Goal: Feedback & Contribution: Contribute content

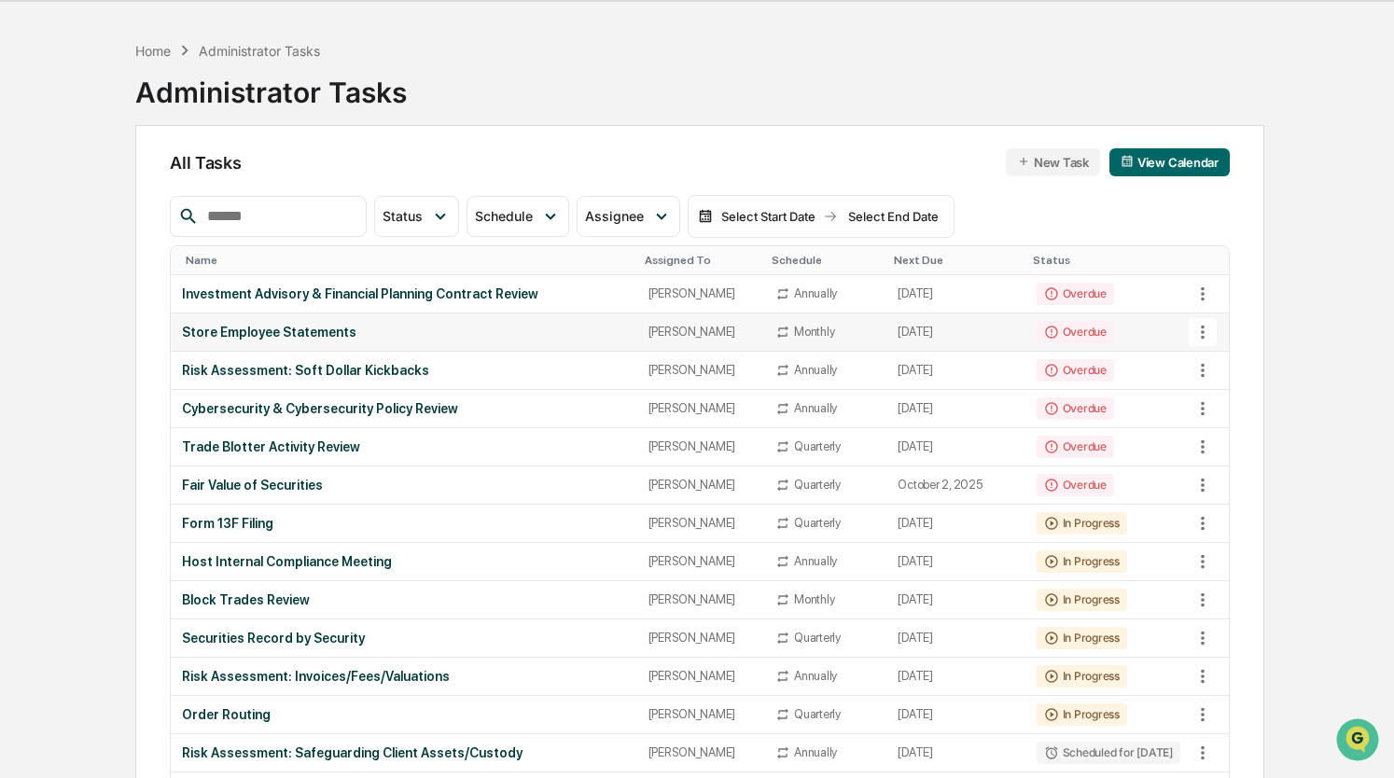
scroll to position [58, 0]
click at [295, 477] on div "Fair Value of Securities" at bounding box center [403, 484] width 443 height 15
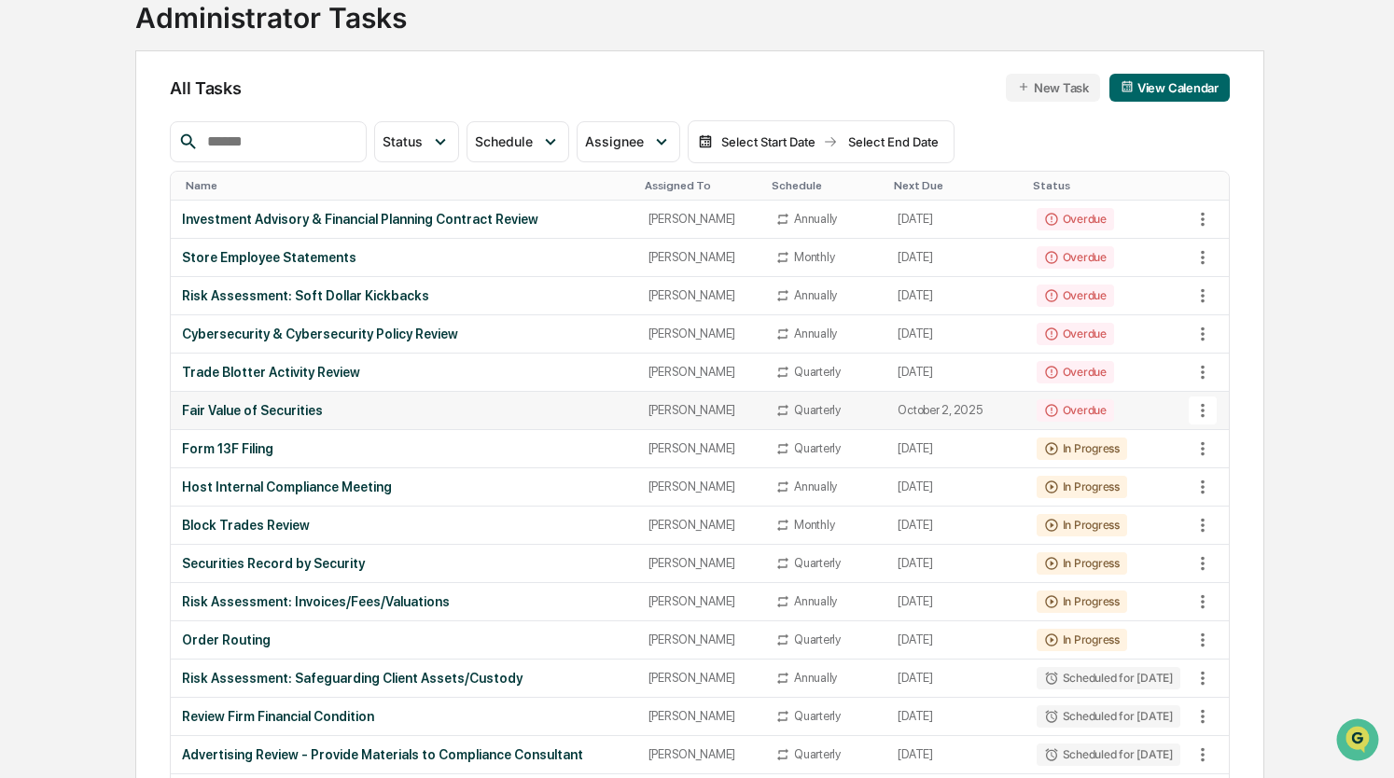
scroll to position [132, 0]
click at [283, 558] on div "Securities Record by Security" at bounding box center [403, 562] width 443 height 15
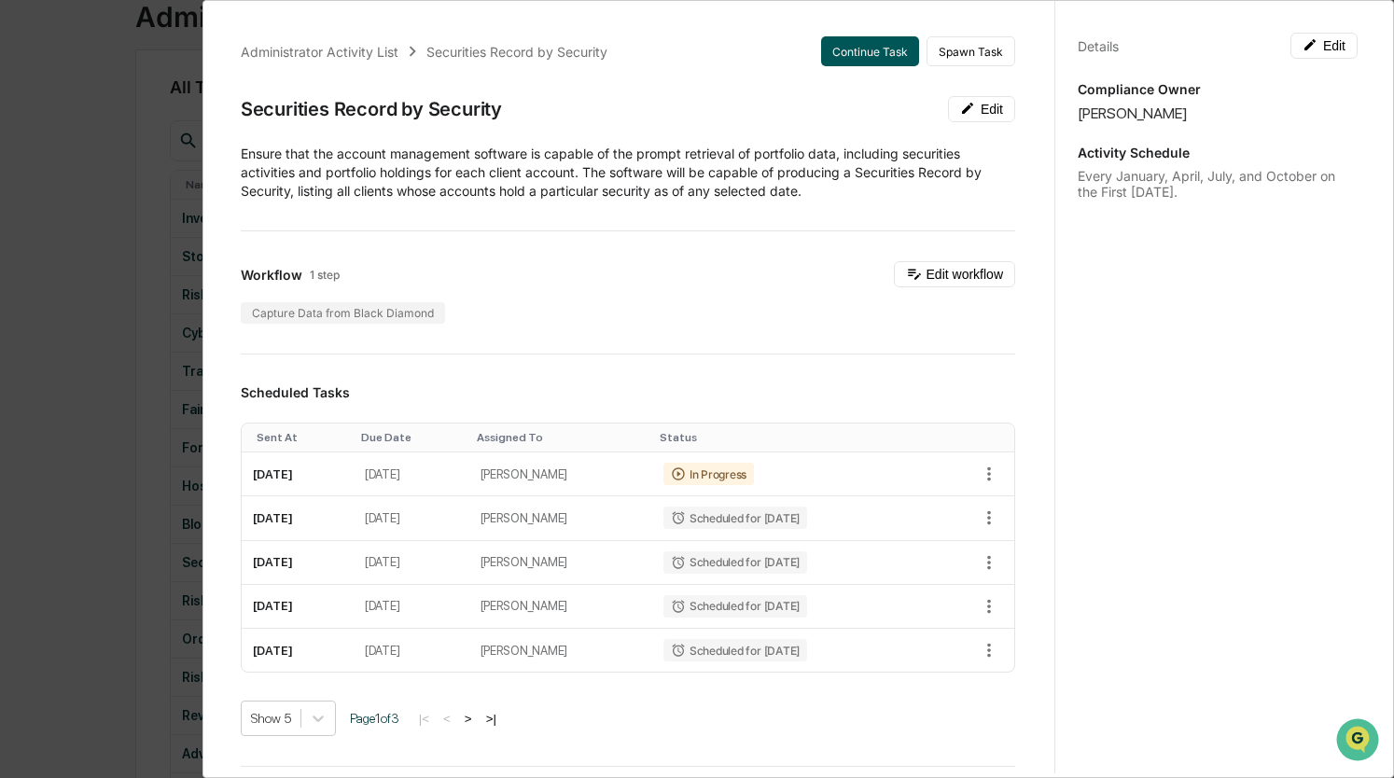
click at [865, 45] on button "Continue Task" at bounding box center [870, 51] width 98 height 30
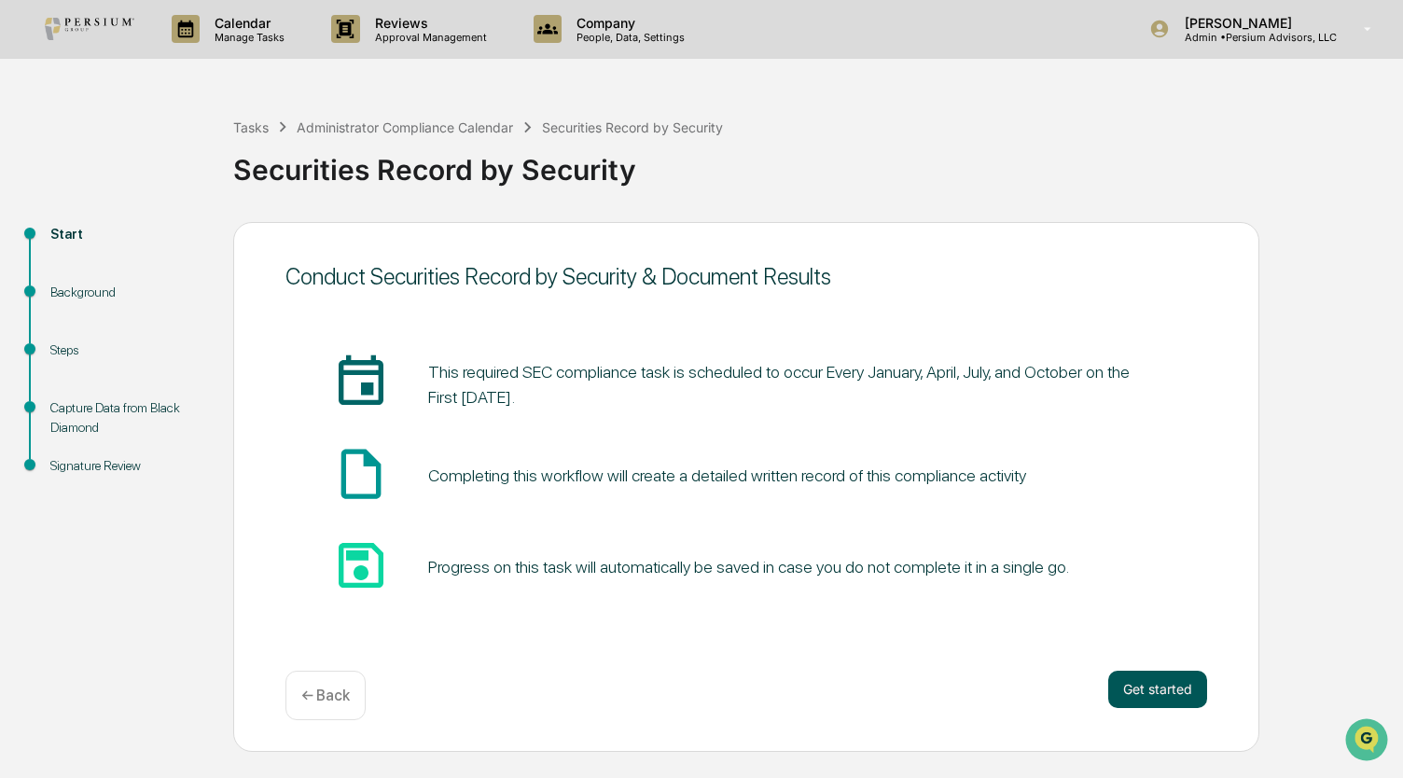
click at [1170, 693] on button "Get started" at bounding box center [1157, 689] width 99 height 37
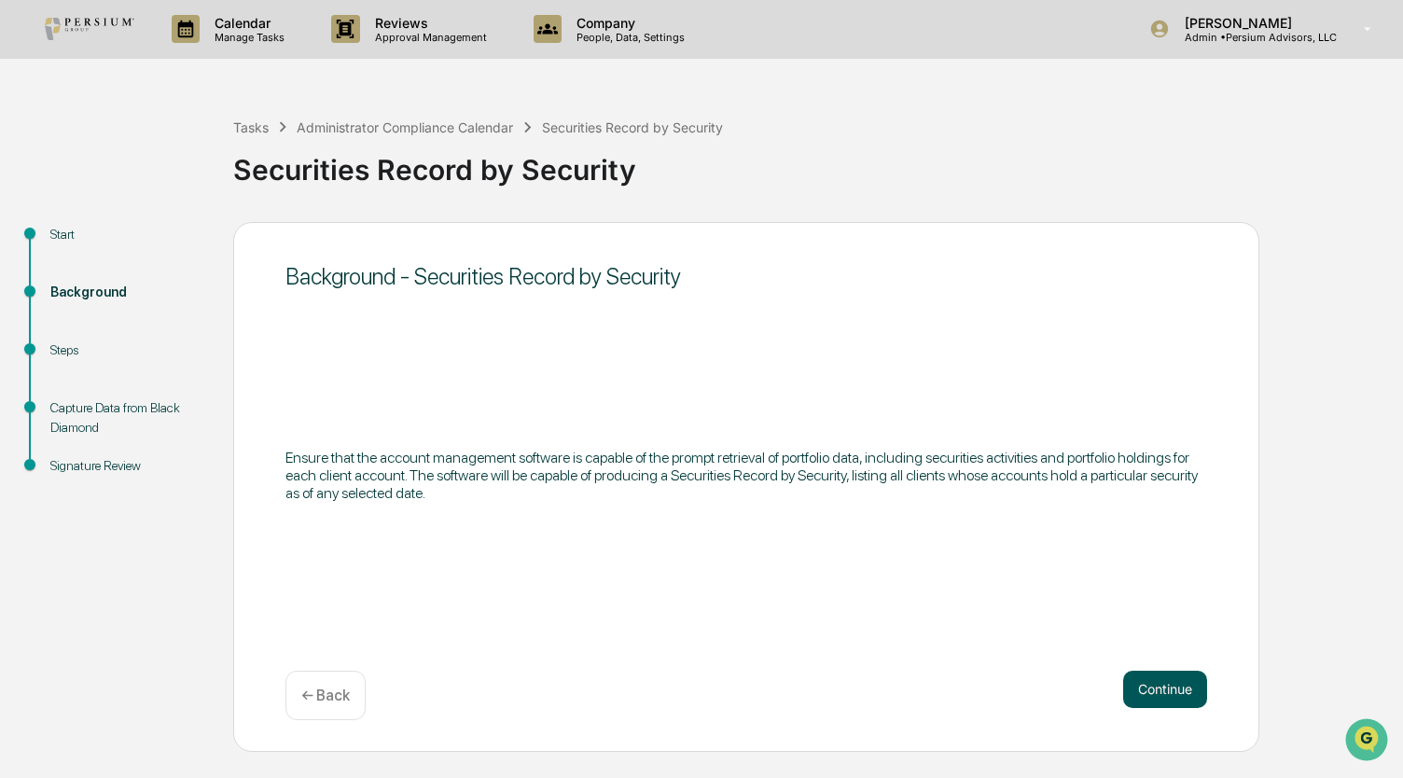
click at [1177, 691] on button "Continue" at bounding box center [1165, 689] width 84 height 37
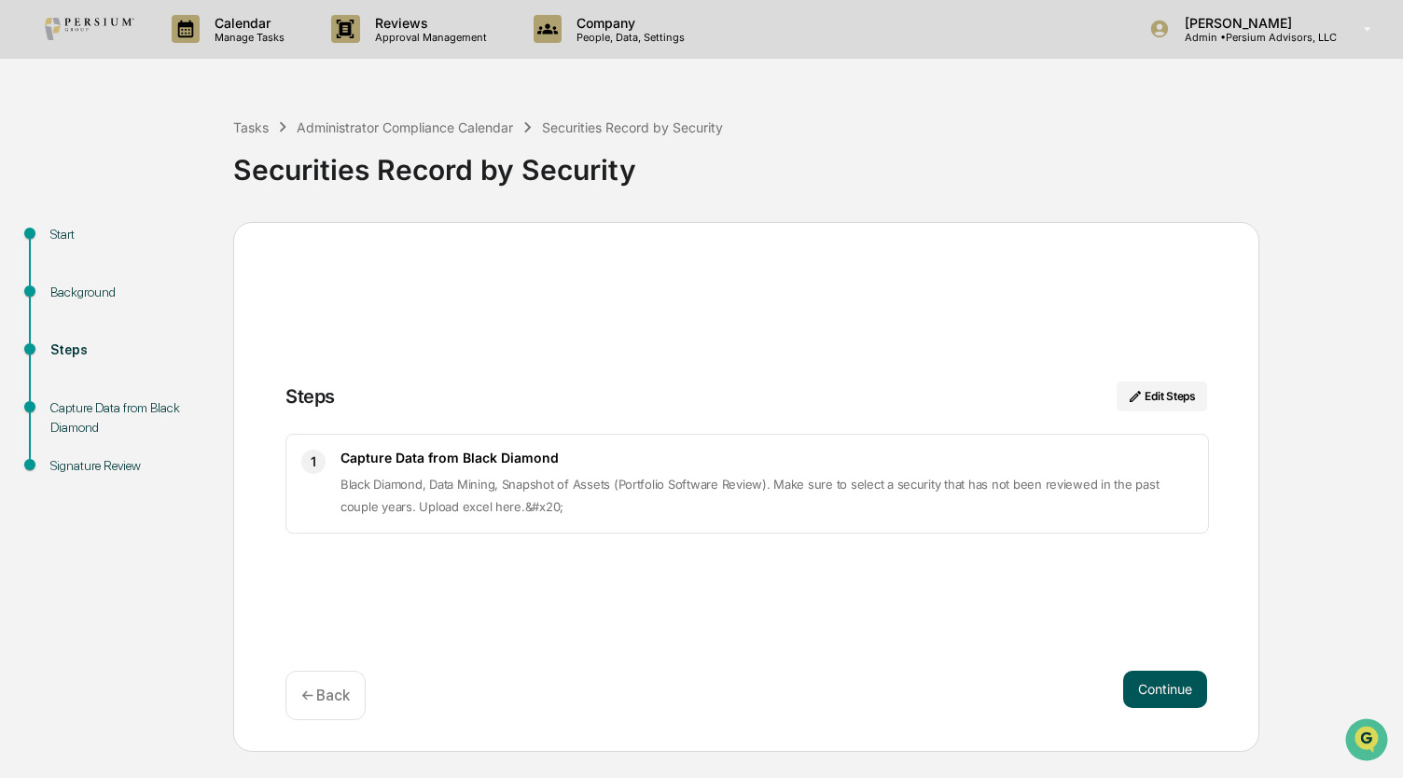
click at [1161, 690] on button "Continue" at bounding box center [1165, 689] width 84 height 37
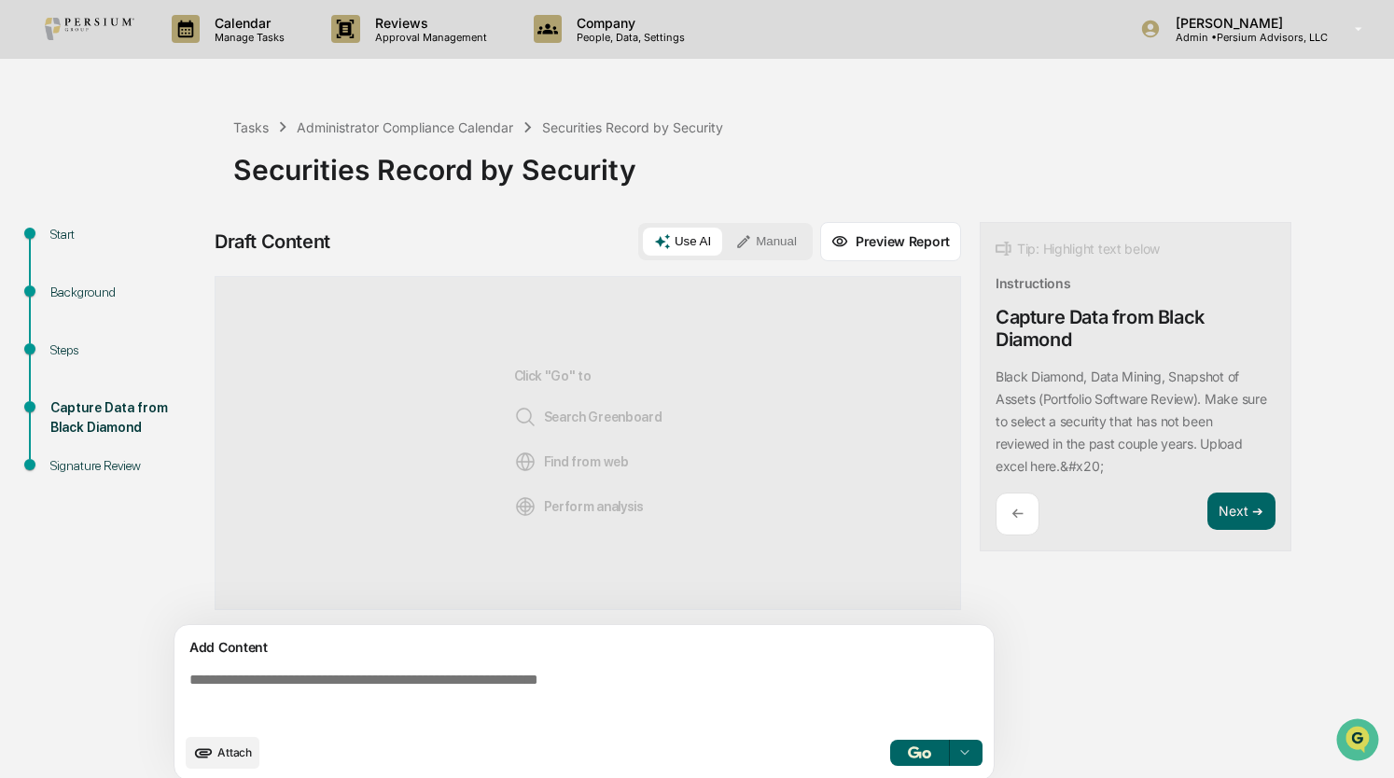
scroll to position [13, 0]
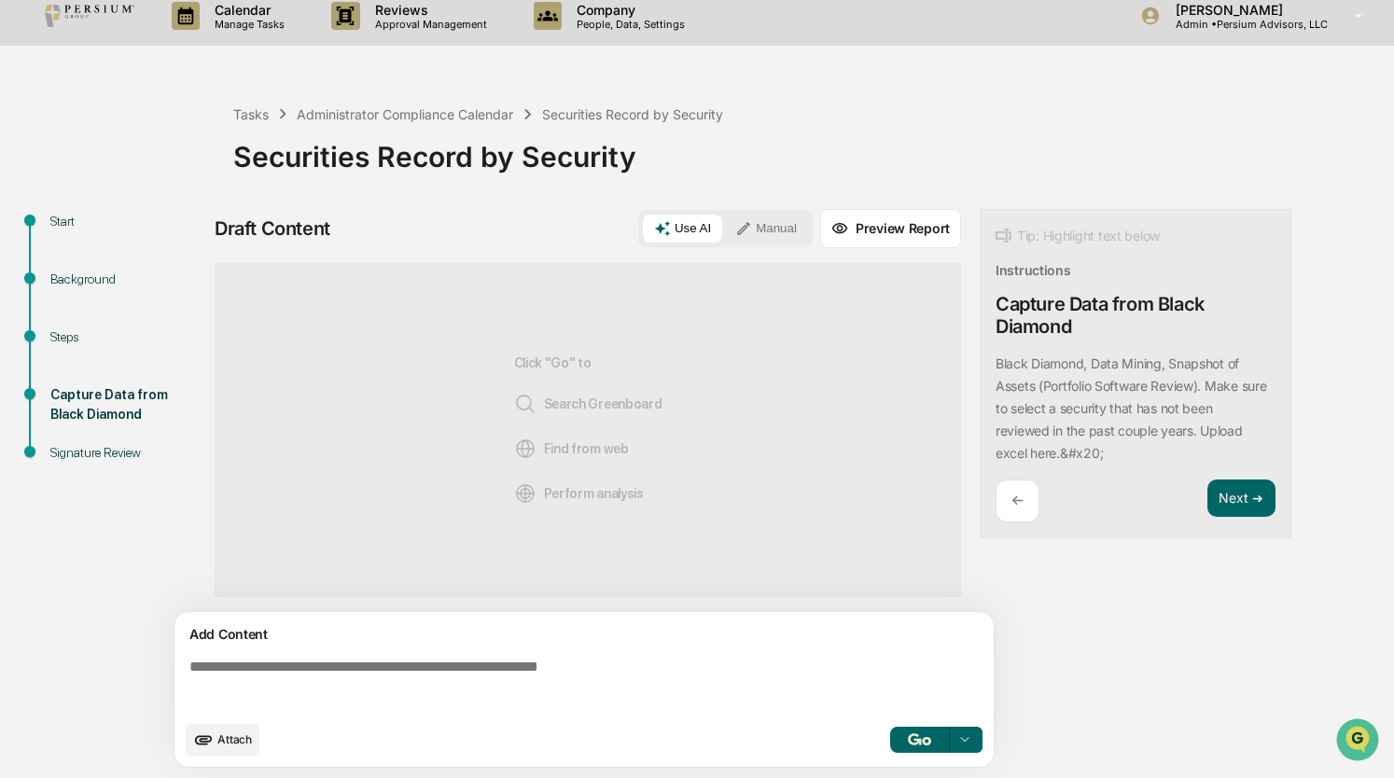
click at [215, 742] on button "Attach" at bounding box center [223, 740] width 74 height 32
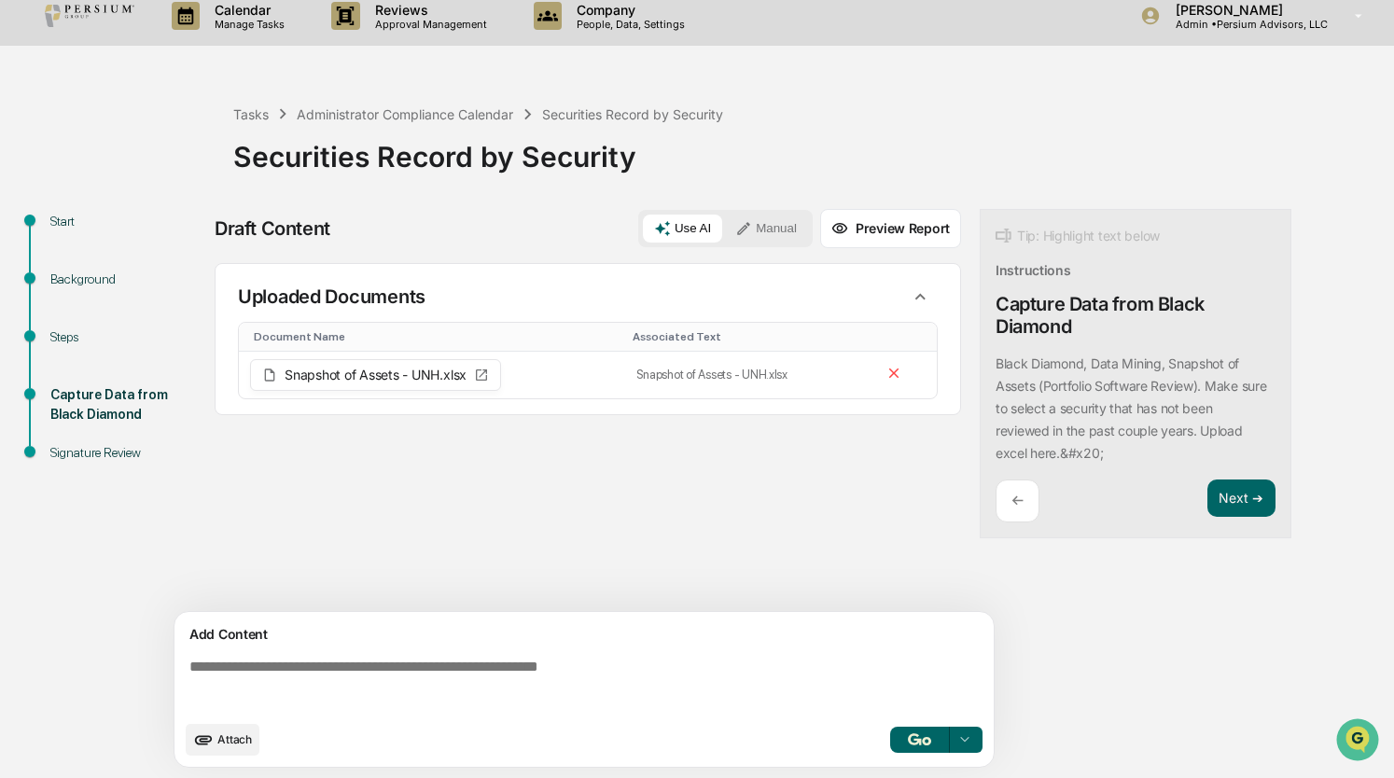
click at [407, 699] on textarea at bounding box center [588, 684] width 812 height 67
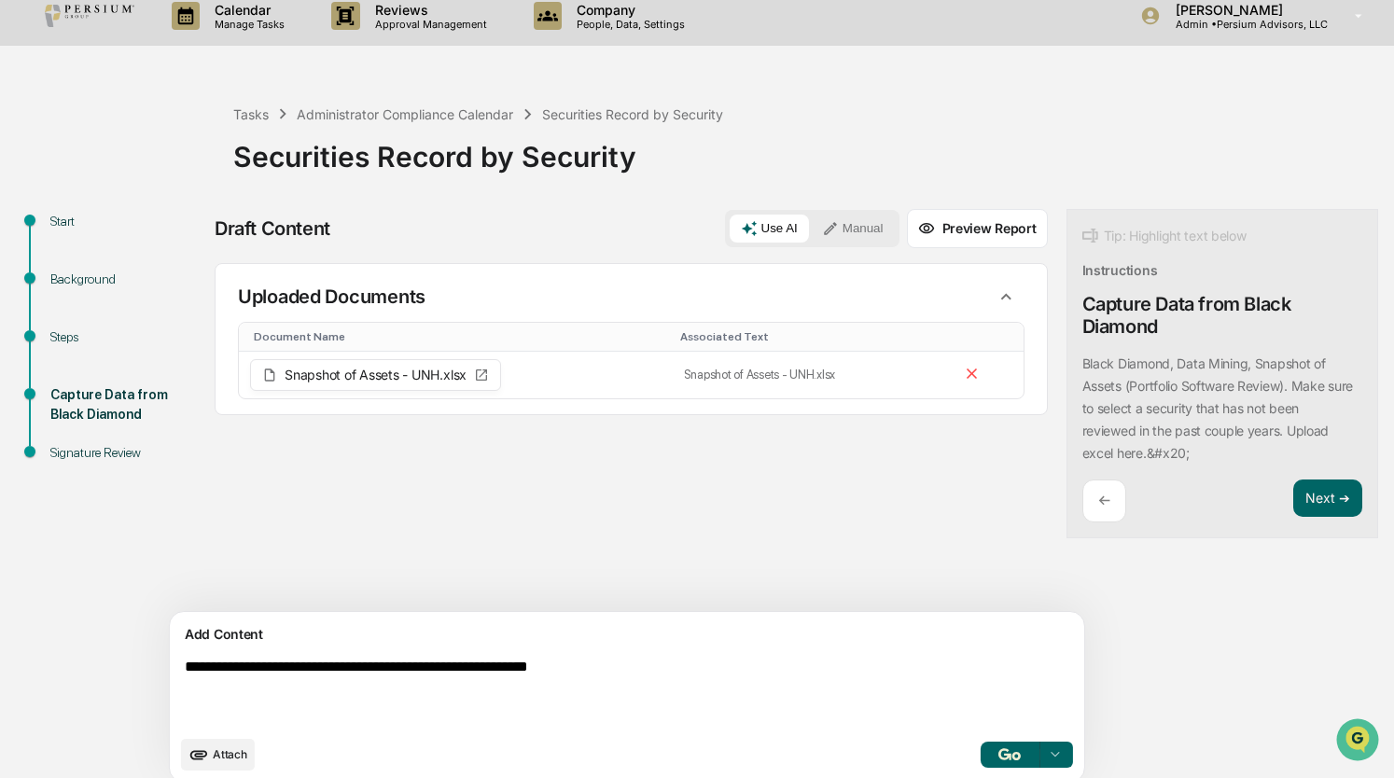
type textarea "**********"
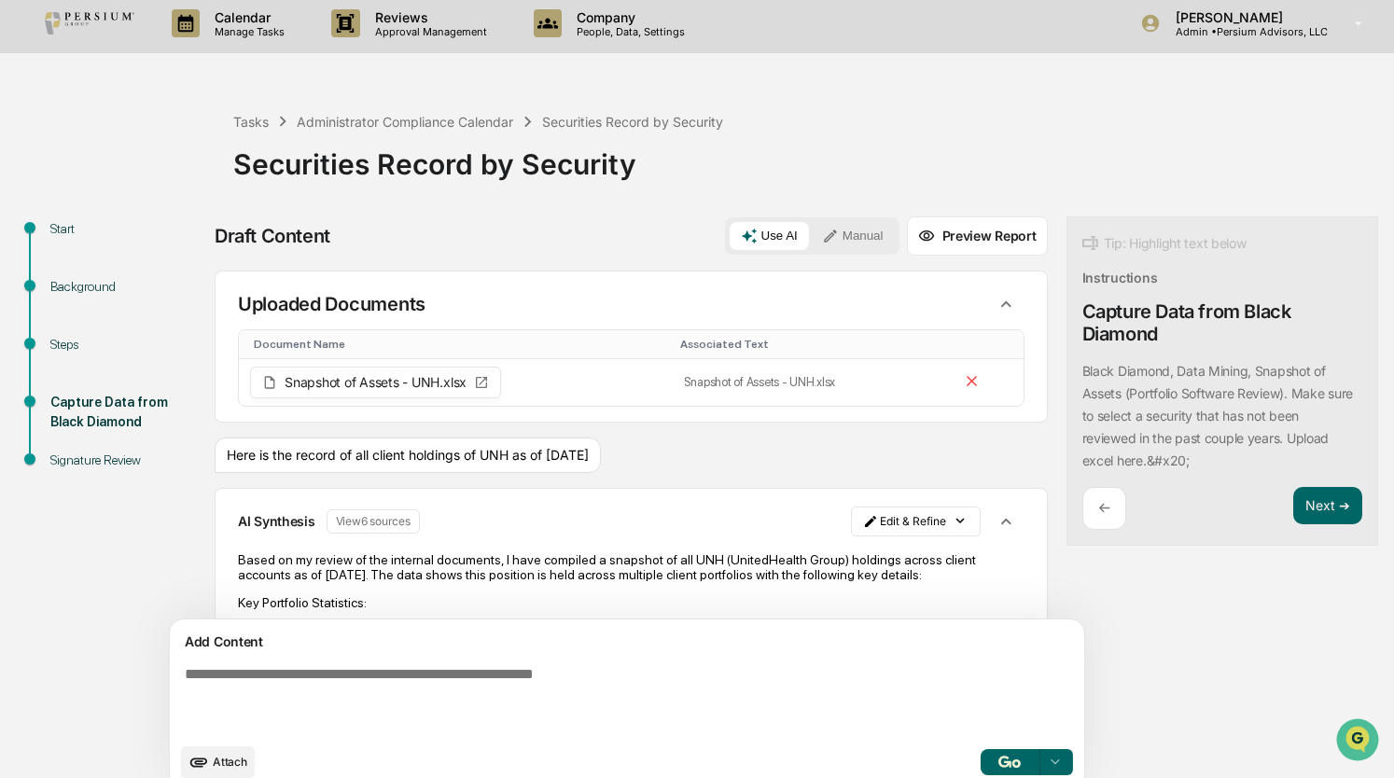
scroll to position [2, 0]
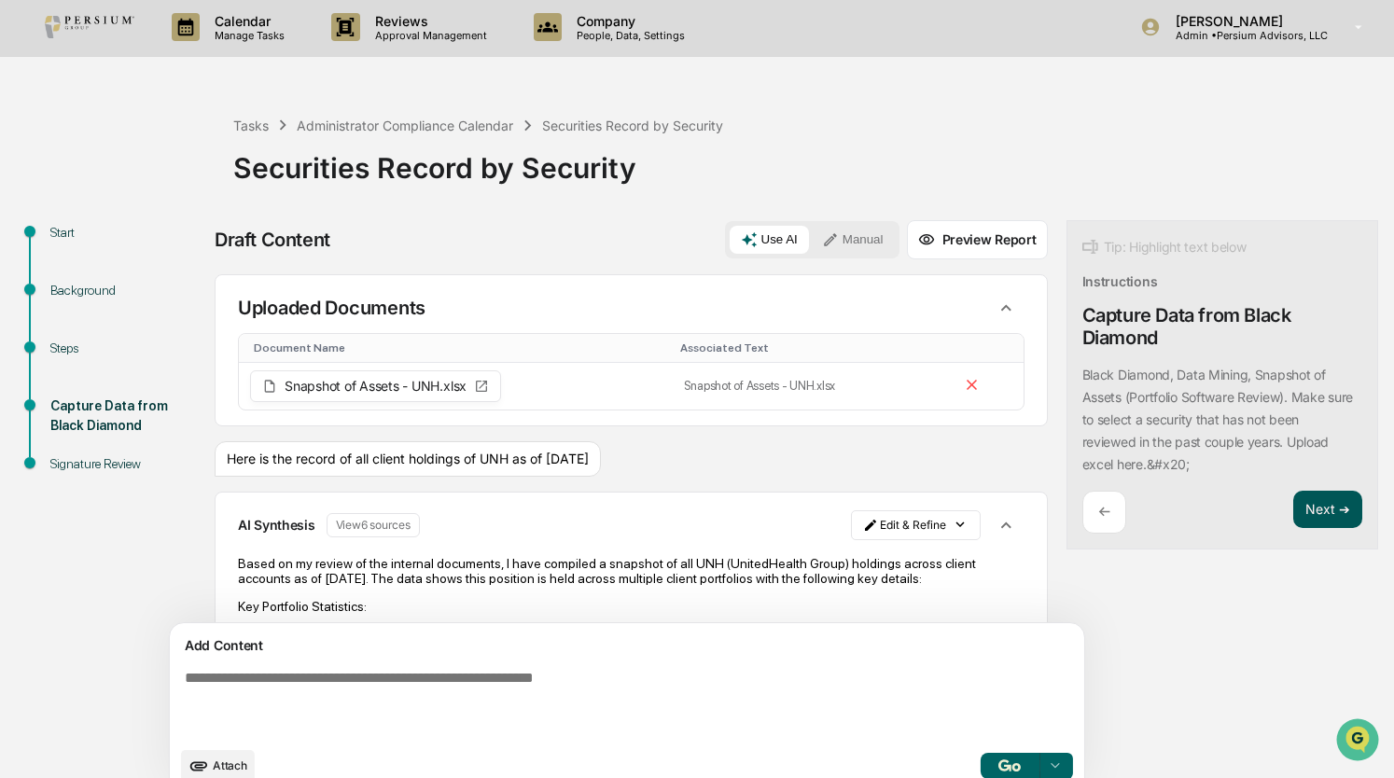
click at [1293, 514] on button "Next ➔" at bounding box center [1327, 510] width 68 height 38
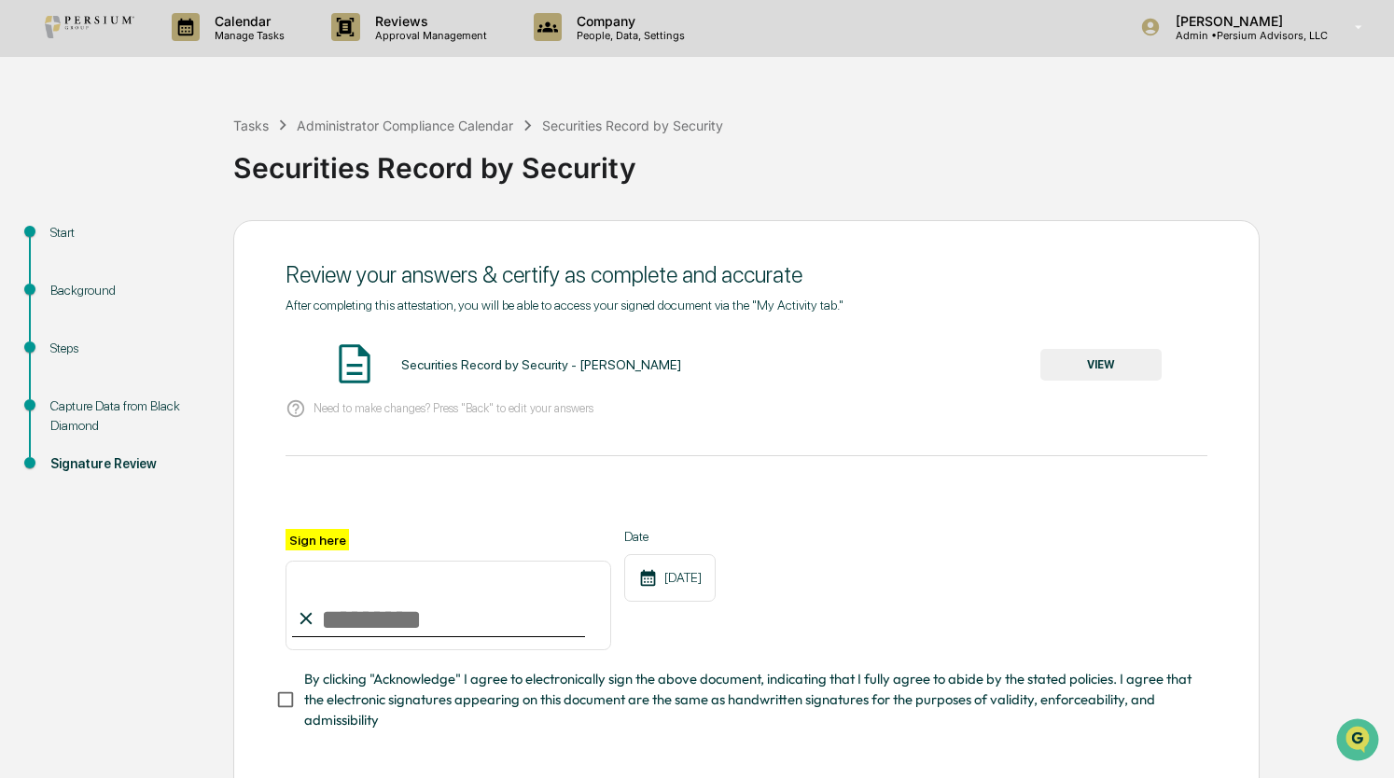
click at [1099, 372] on button "VIEW" at bounding box center [1100, 365] width 121 height 32
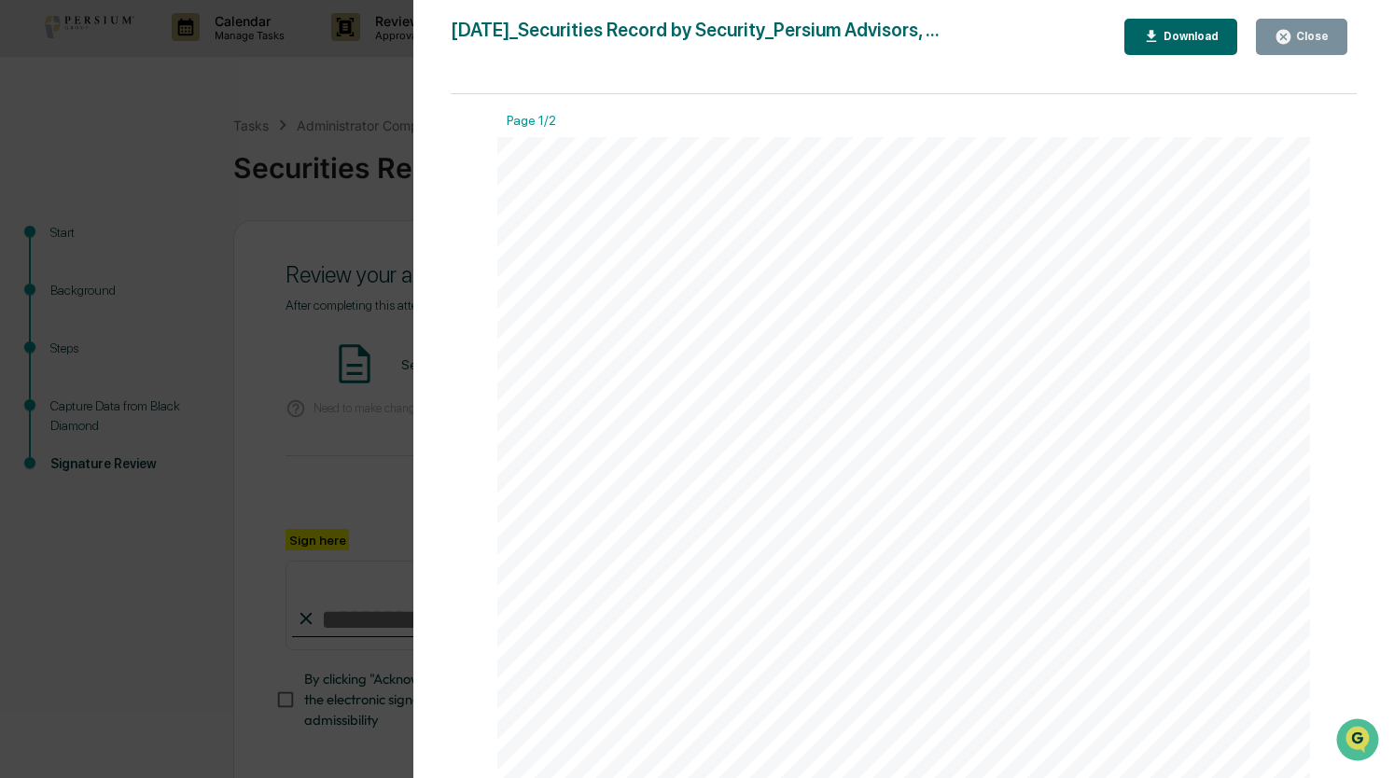
scroll to position [0, 0]
click at [1283, 41] on icon "button" at bounding box center [1283, 37] width 14 height 14
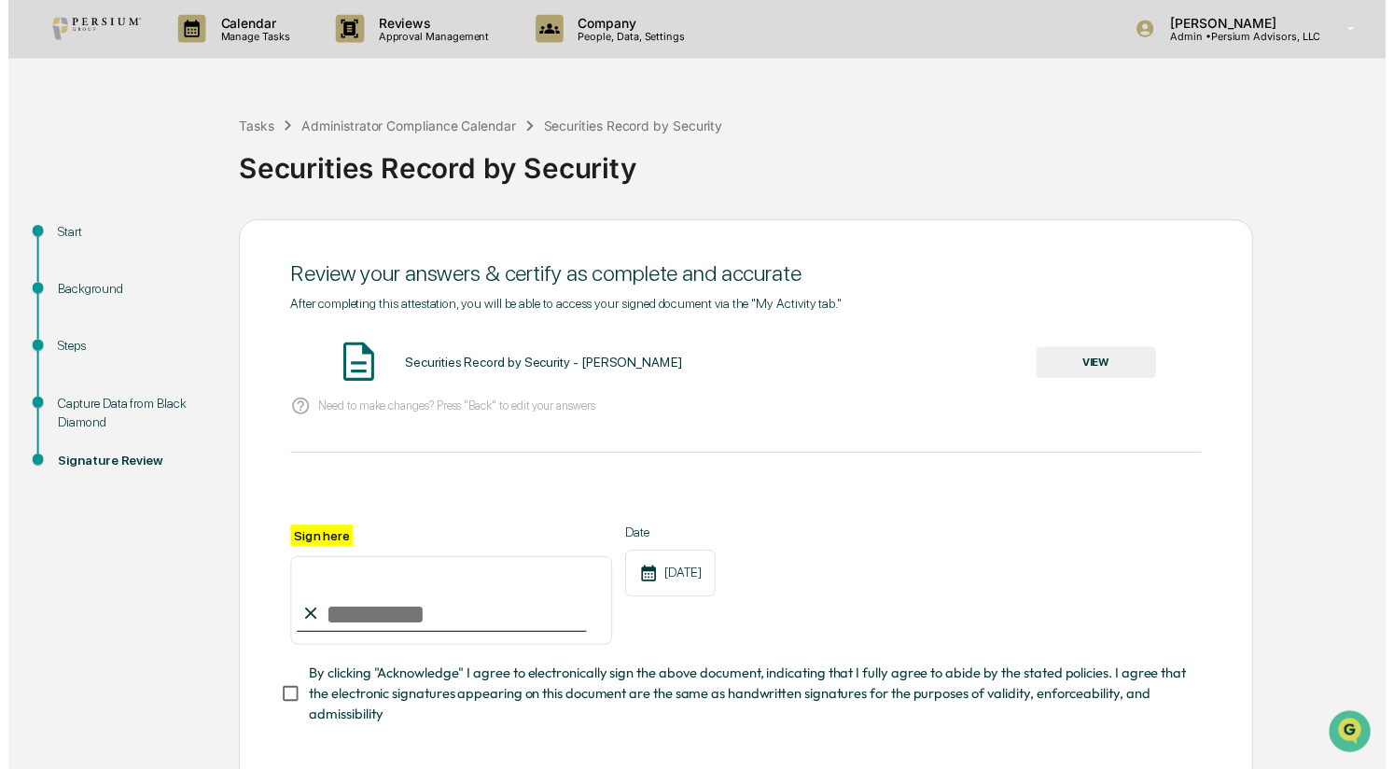
scroll to position [90, 0]
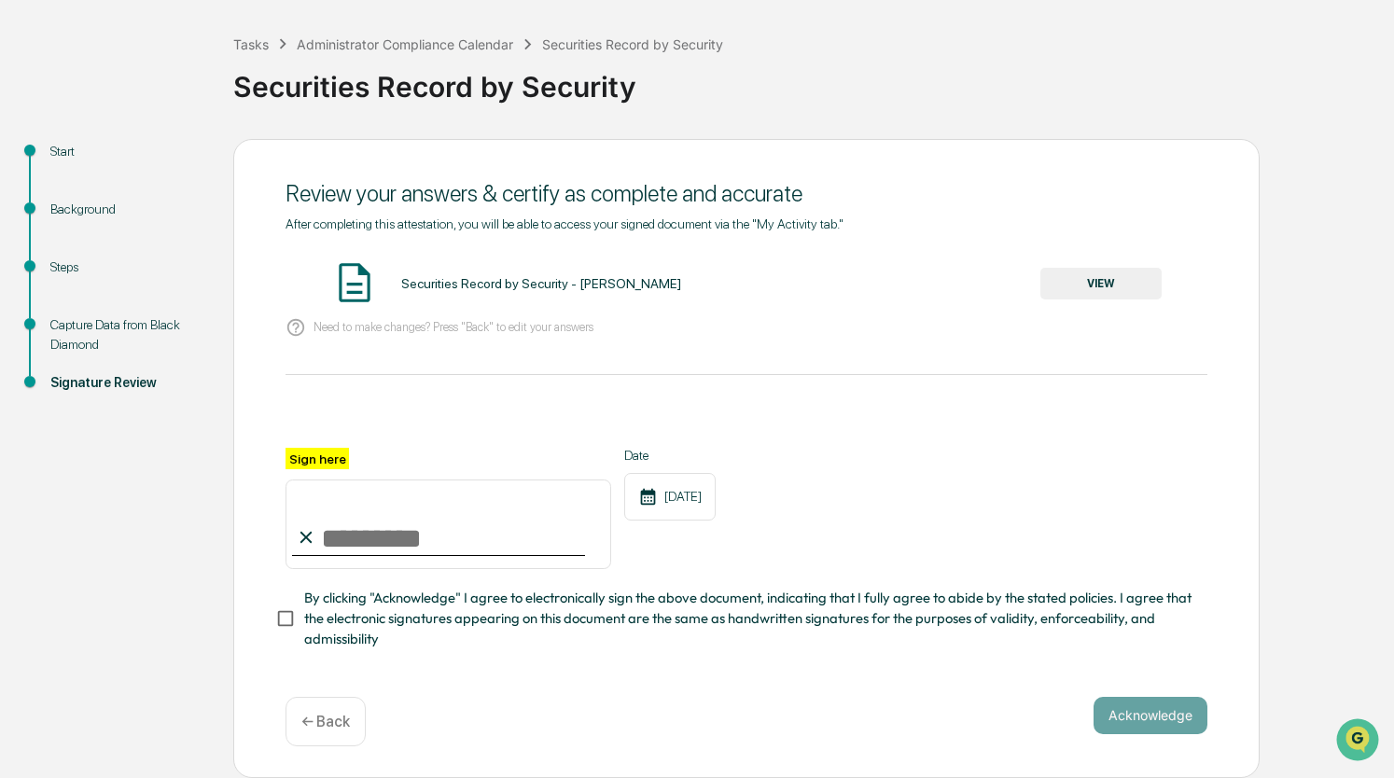
click at [436, 548] on input "Sign here" at bounding box center [449, 525] width 326 height 90
type input "**********"
click at [1144, 710] on button "Acknowledge" at bounding box center [1151, 715] width 114 height 37
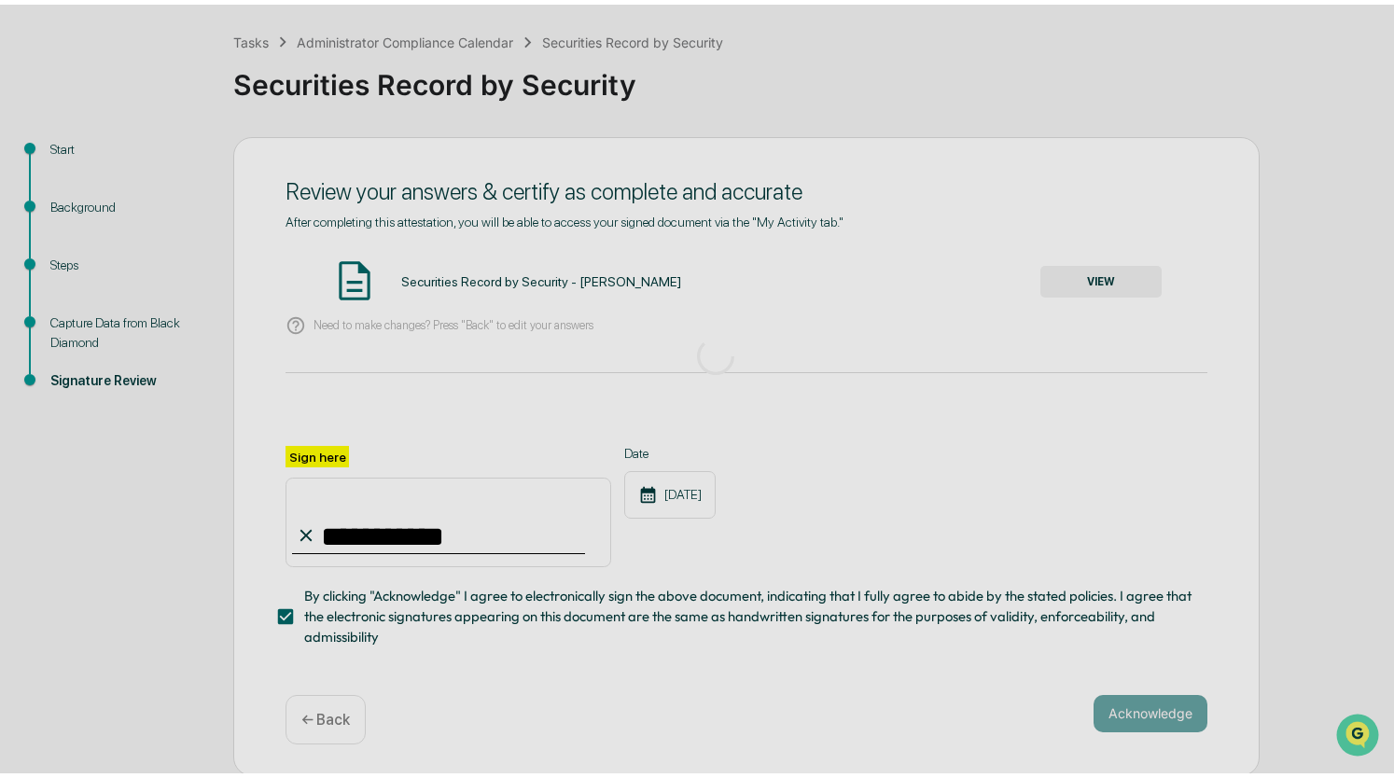
scroll to position [0, 0]
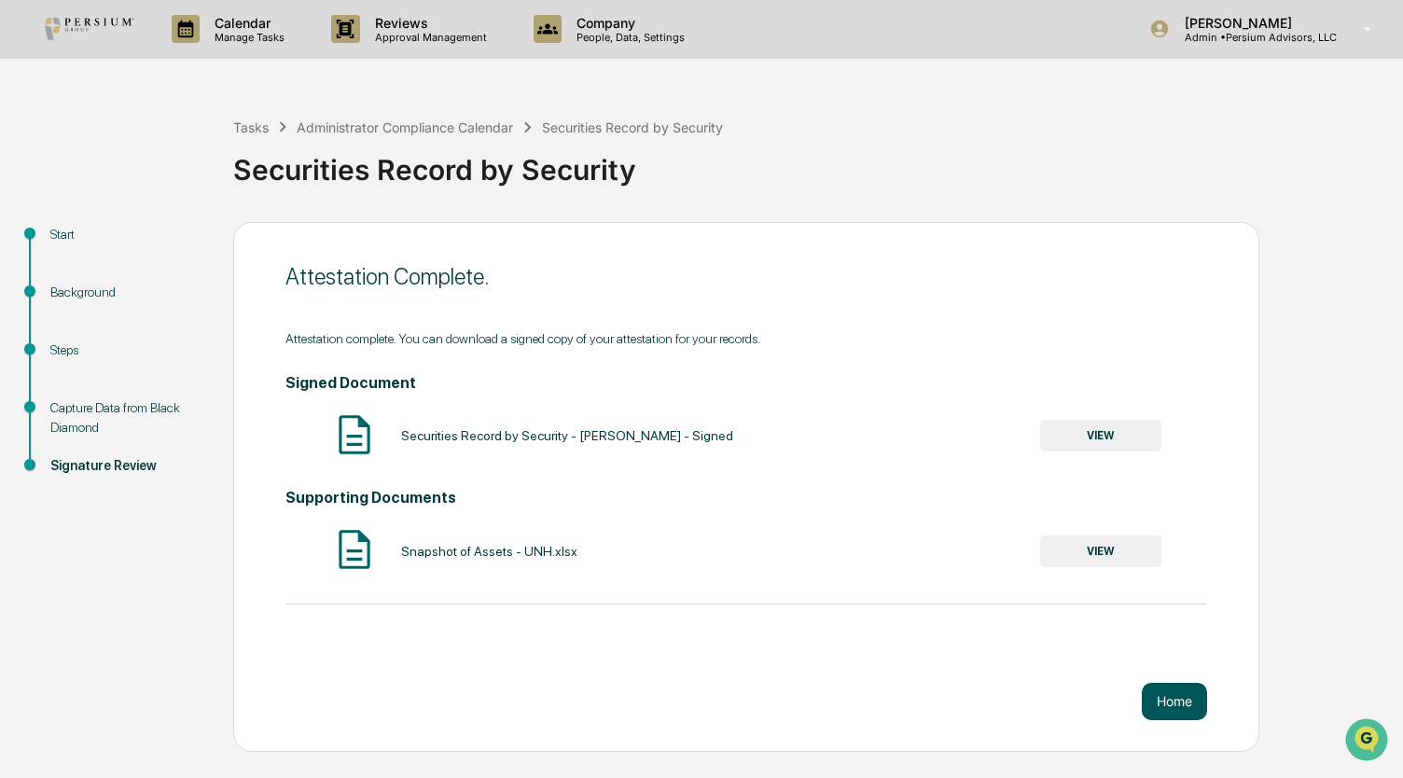
click at [1195, 704] on button "Home" at bounding box center [1174, 701] width 65 height 37
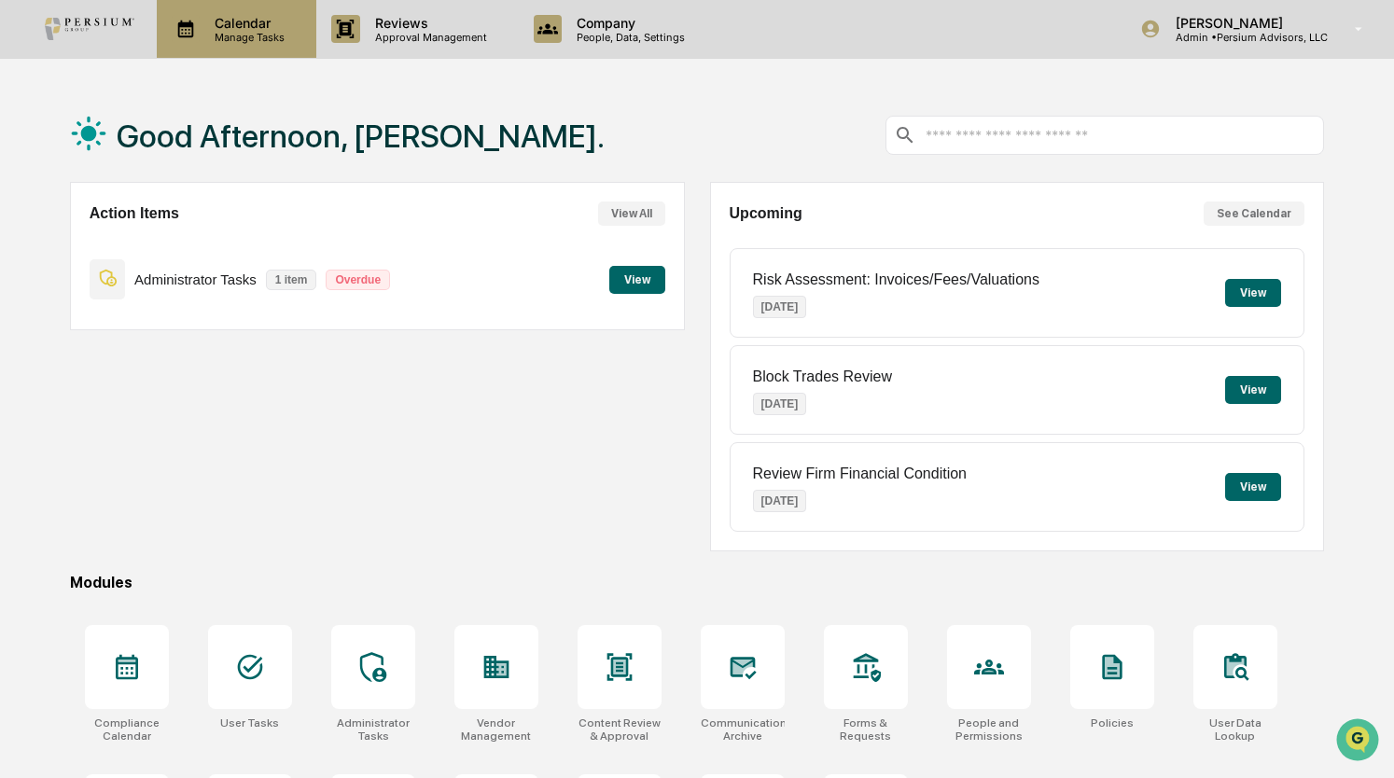
click at [256, 20] on p "Calendar" at bounding box center [247, 23] width 94 height 16
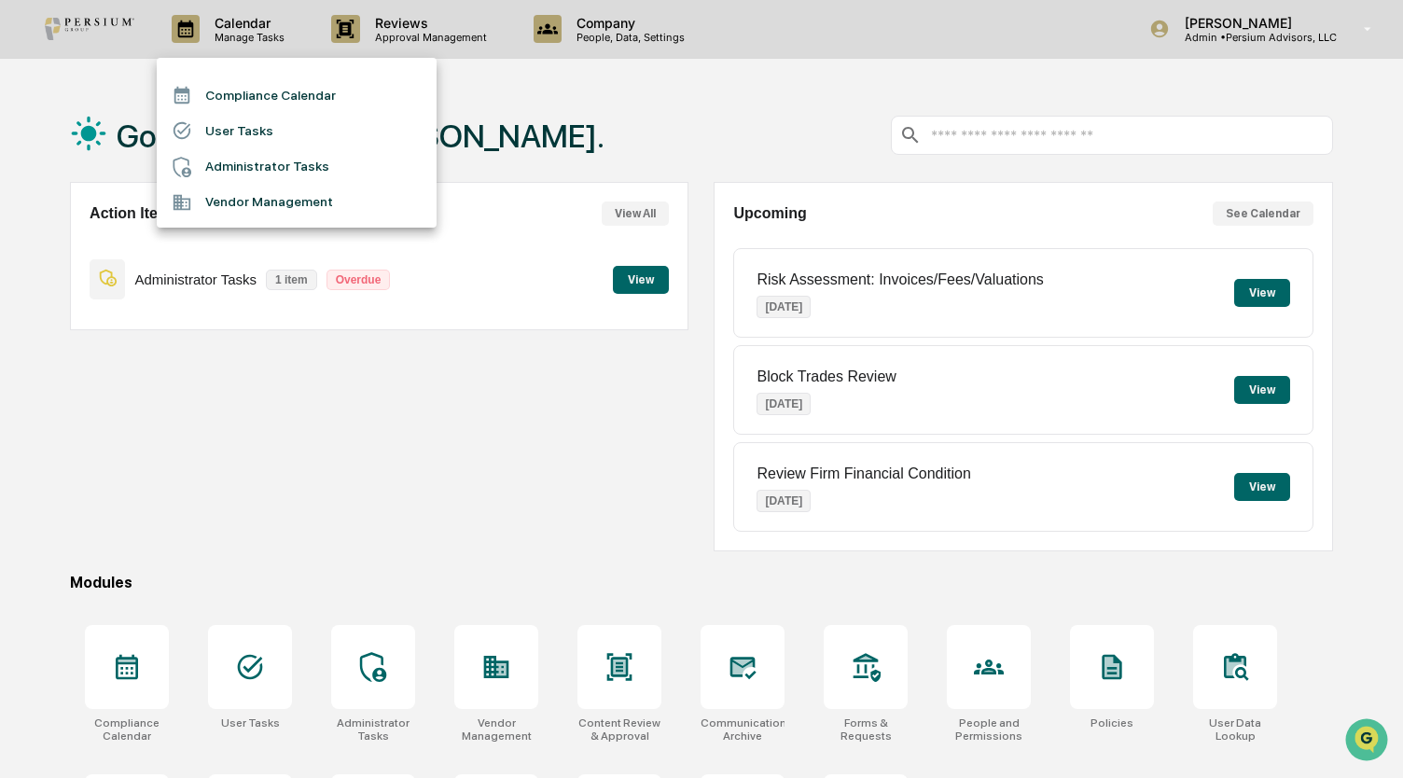
click at [252, 178] on li "Administrator Tasks" at bounding box center [297, 166] width 280 height 35
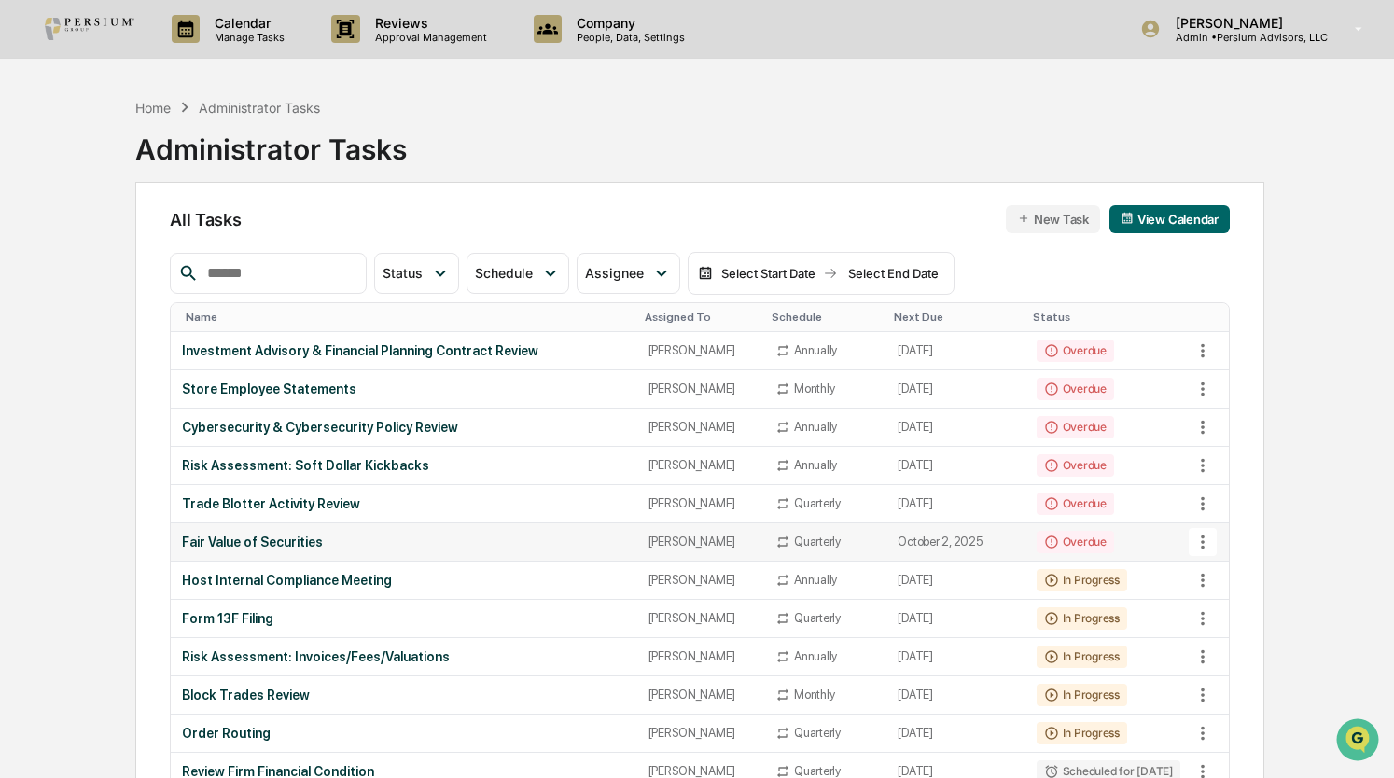
click at [255, 543] on div "Fair Value of Securities" at bounding box center [403, 542] width 443 height 15
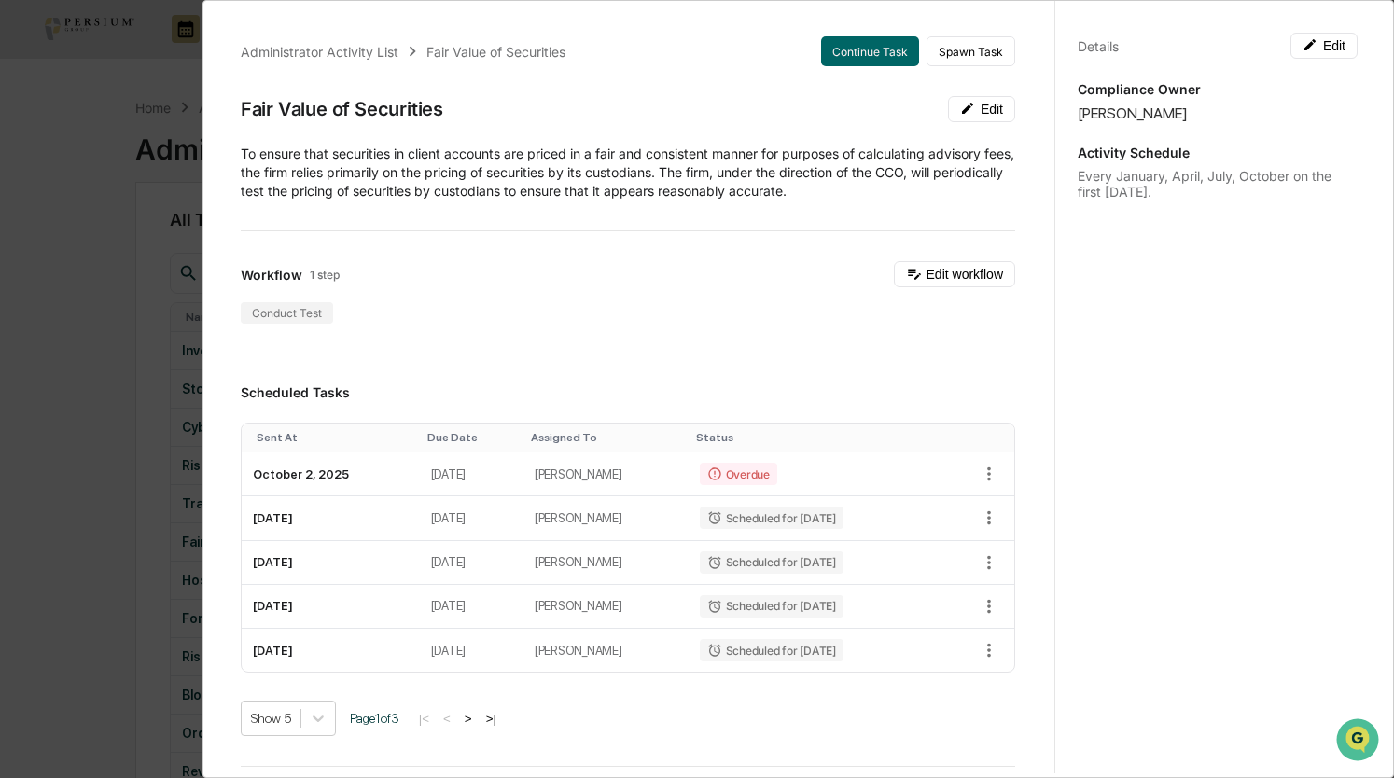
click at [182, 243] on div "Administrator Activity List Fair Value of Securities Continue Task Spawn Task F…" at bounding box center [697, 389] width 1394 height 778
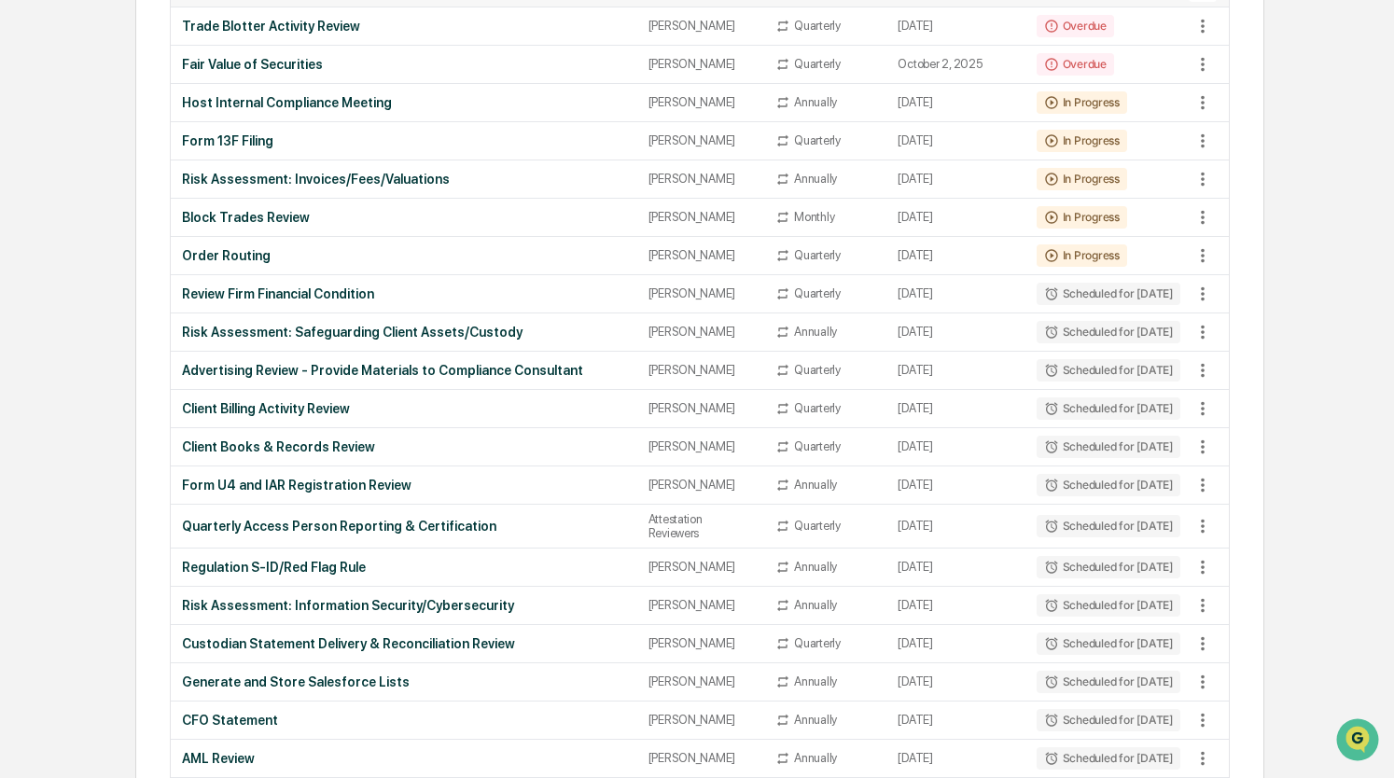
scroll to position [513, 0]
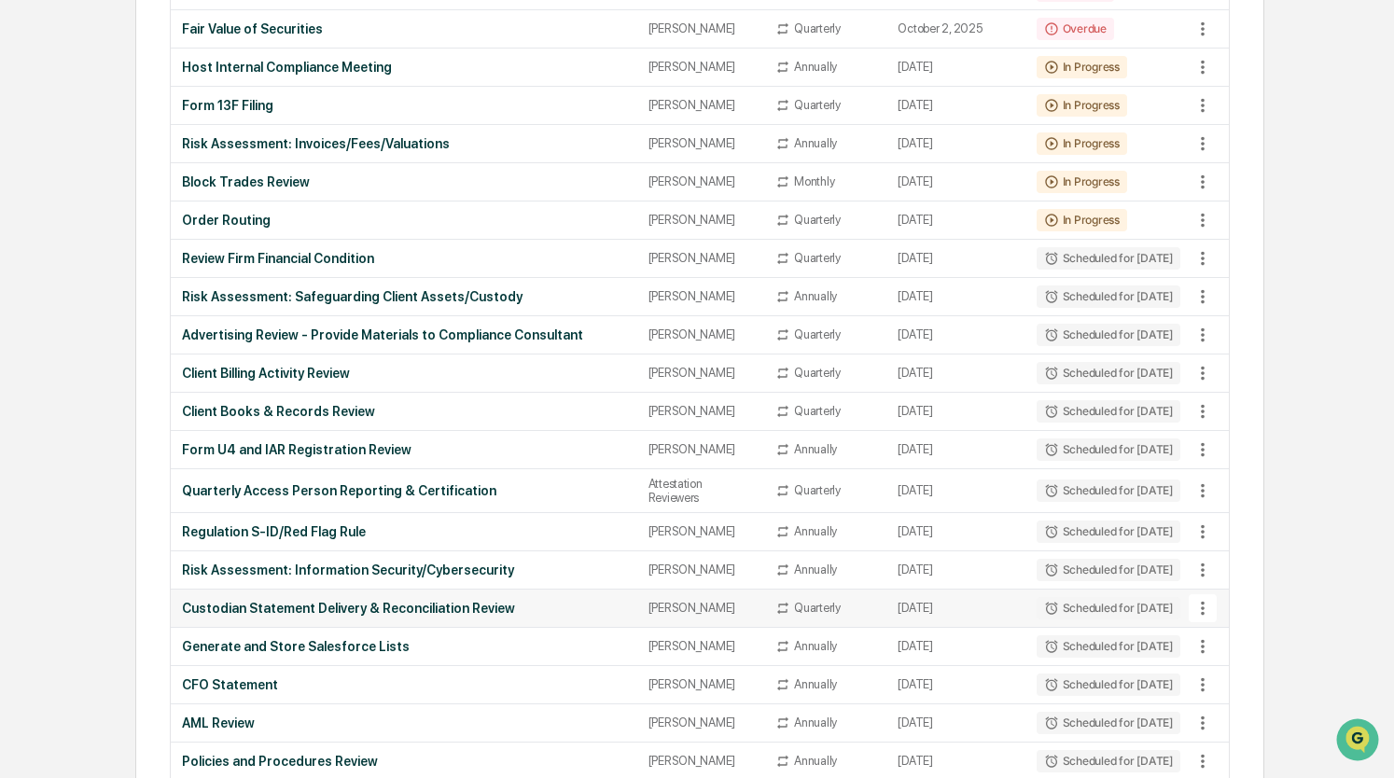
click at [284, 605] on div "Custodian Statement Delivery & Reconciliation Review" at bounding box center [403, 608] width 443 height 15
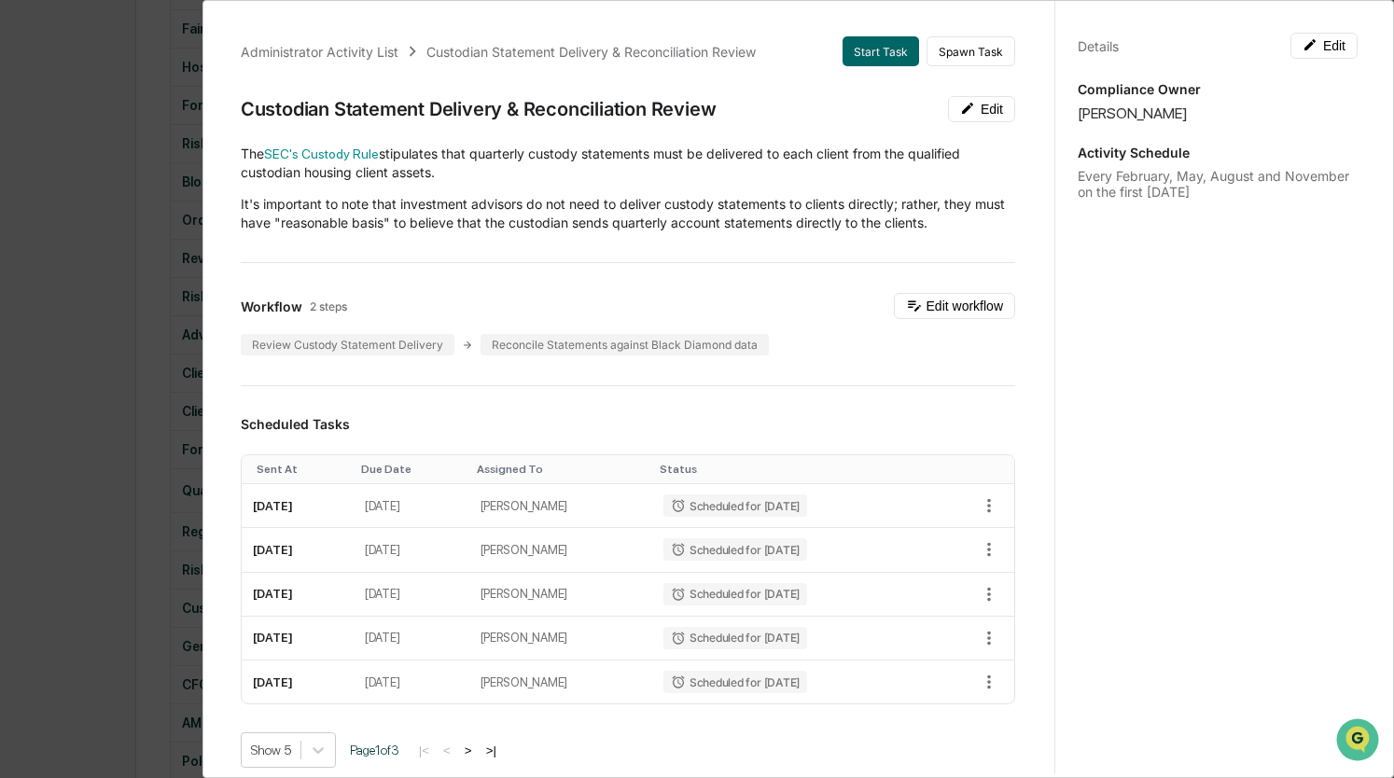
click at [191, 541] on div "Administrator Activity List Custodian Statement Delivery & Reconciliation Revie…" at bounding box center [697, 389] width 1394 height 778
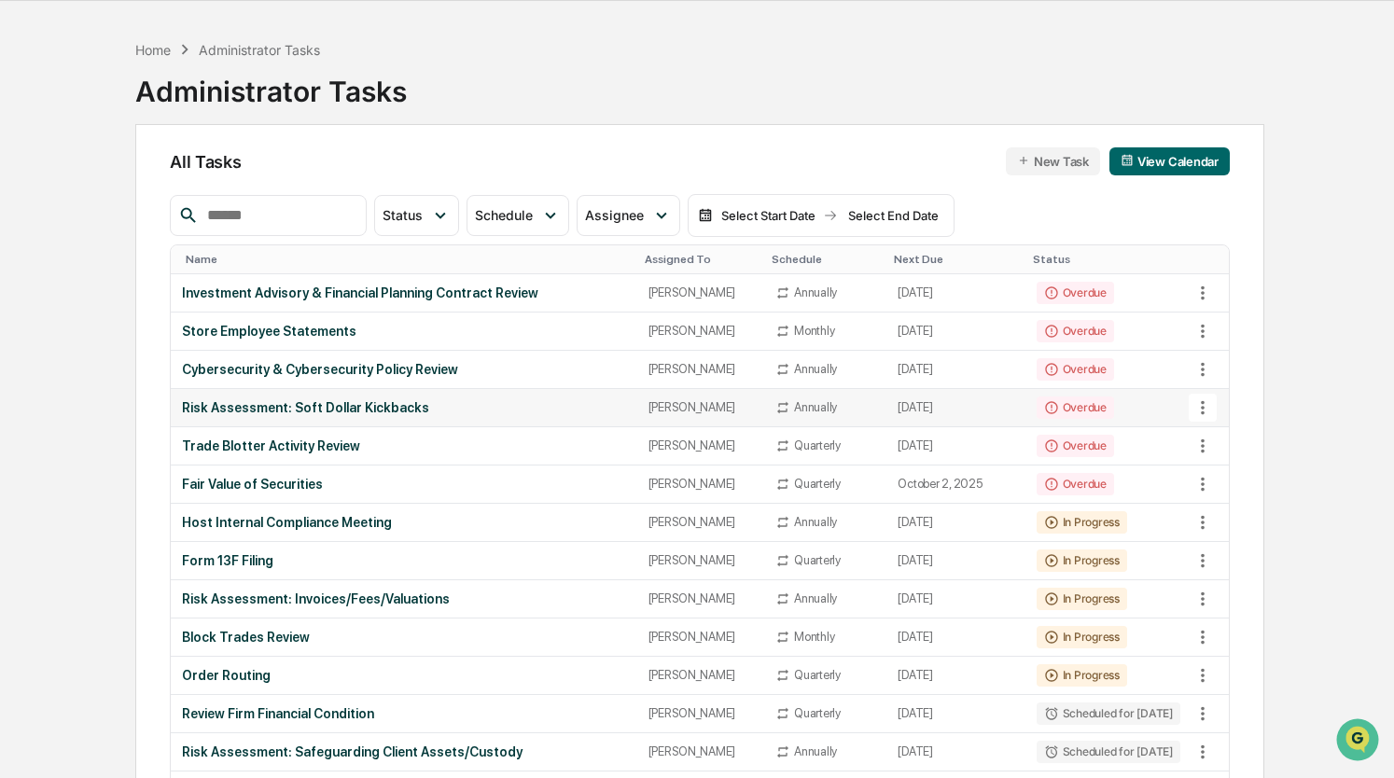
scroll to position [47, 0]
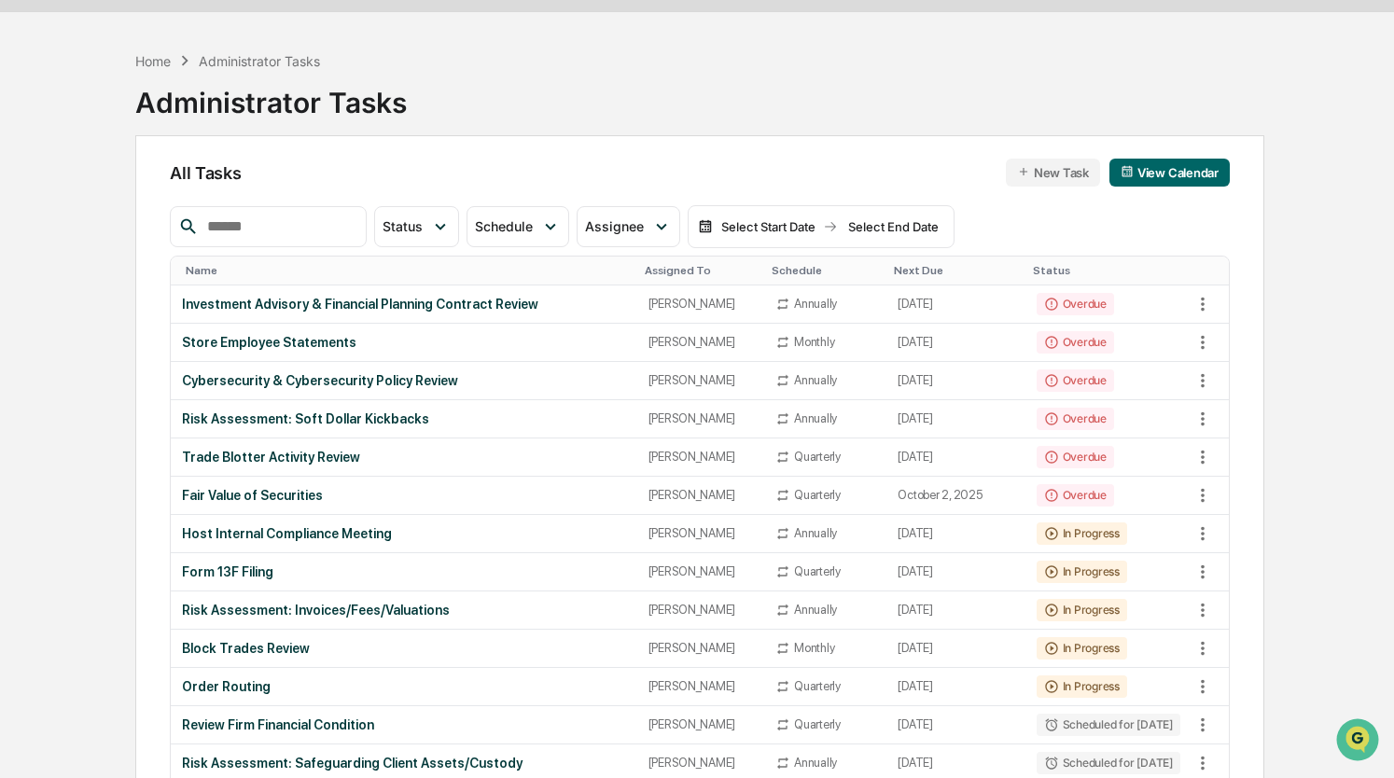
click at [280, 227] on input "text" at bounding box center [279, 227] width 159 height 24
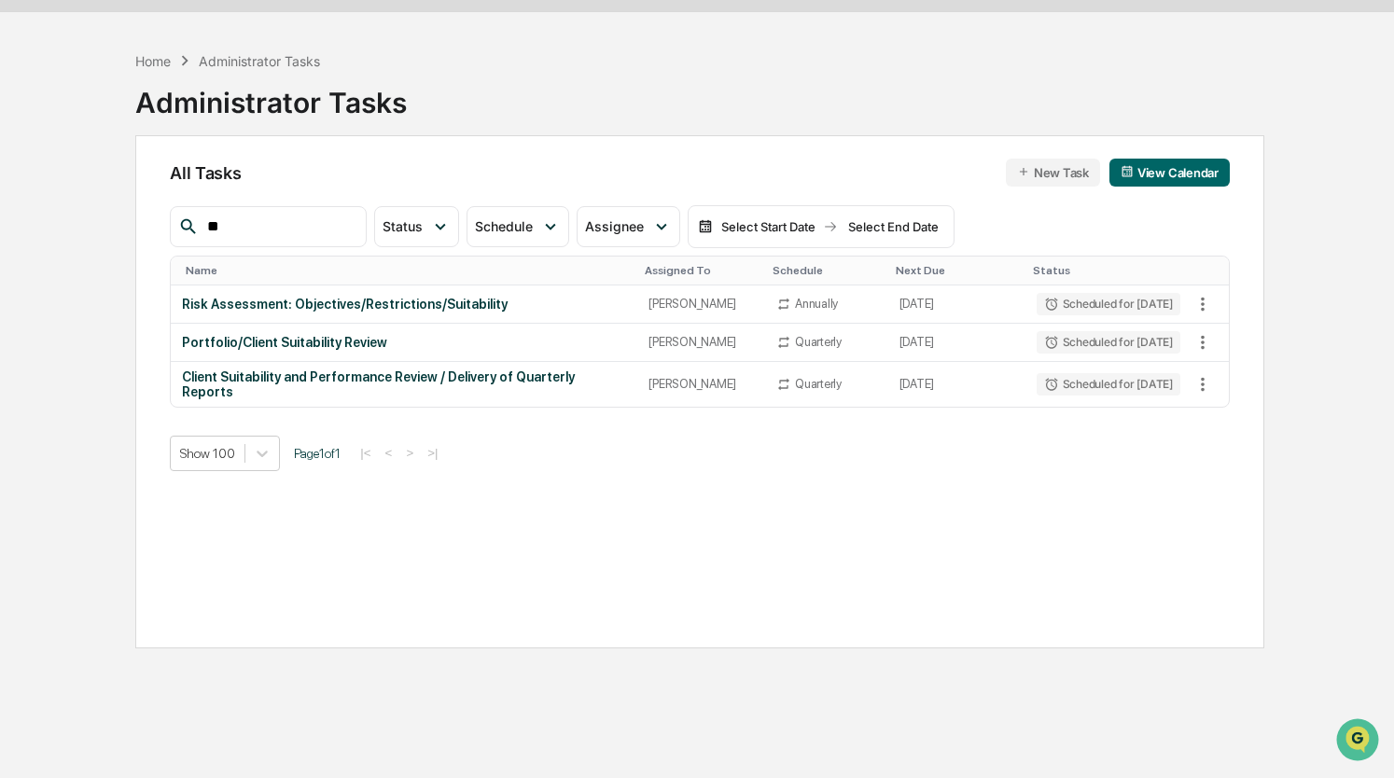
type input "*"
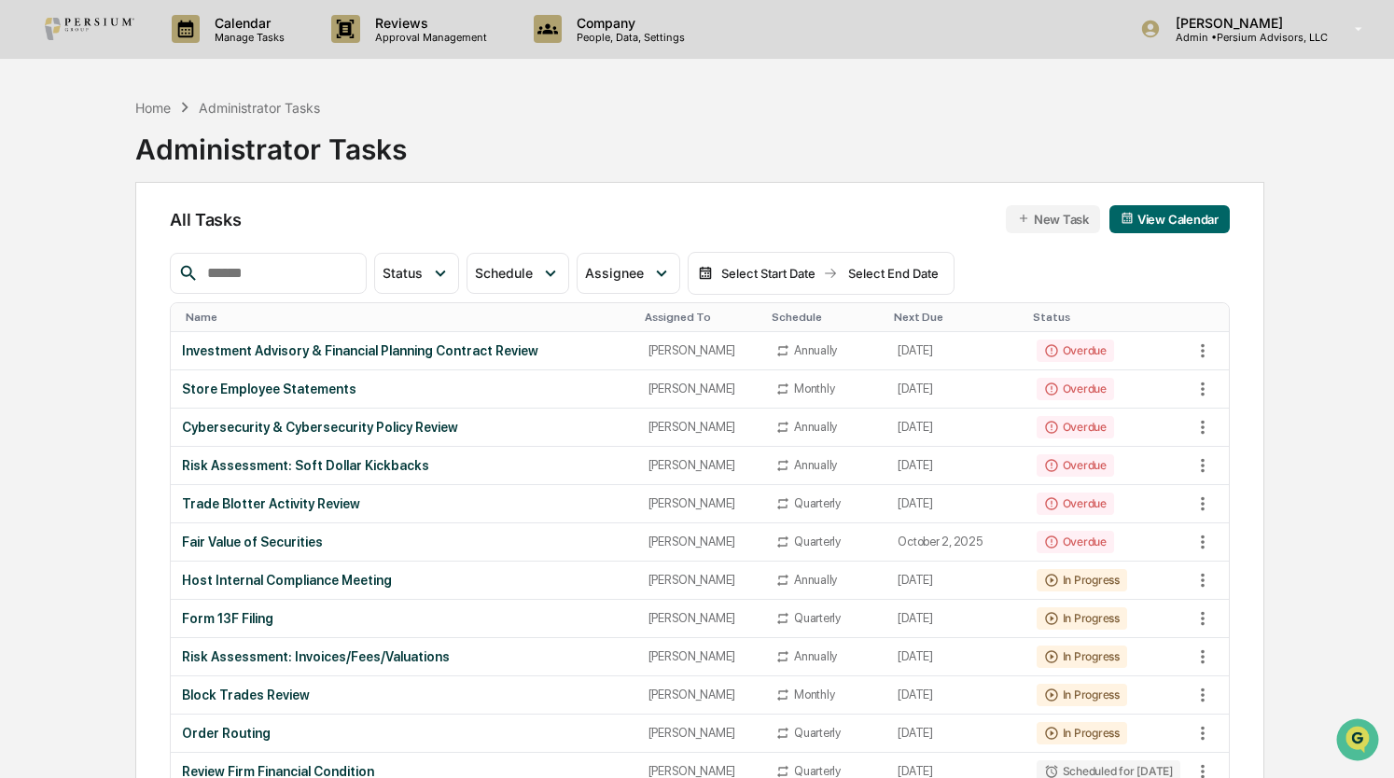
click at [91, 47] on link at bounding box center [101, 29] width 112 height 58
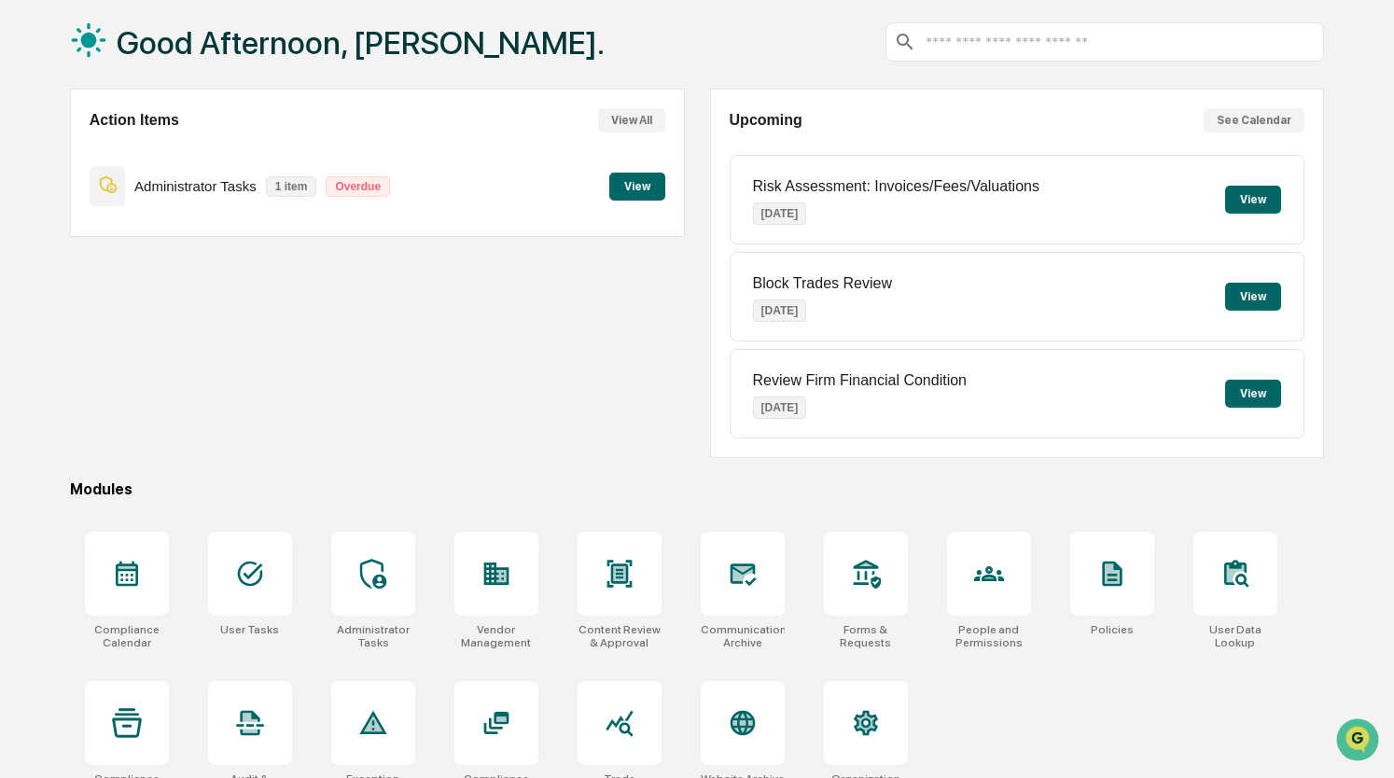
scroll to position [122, 0]
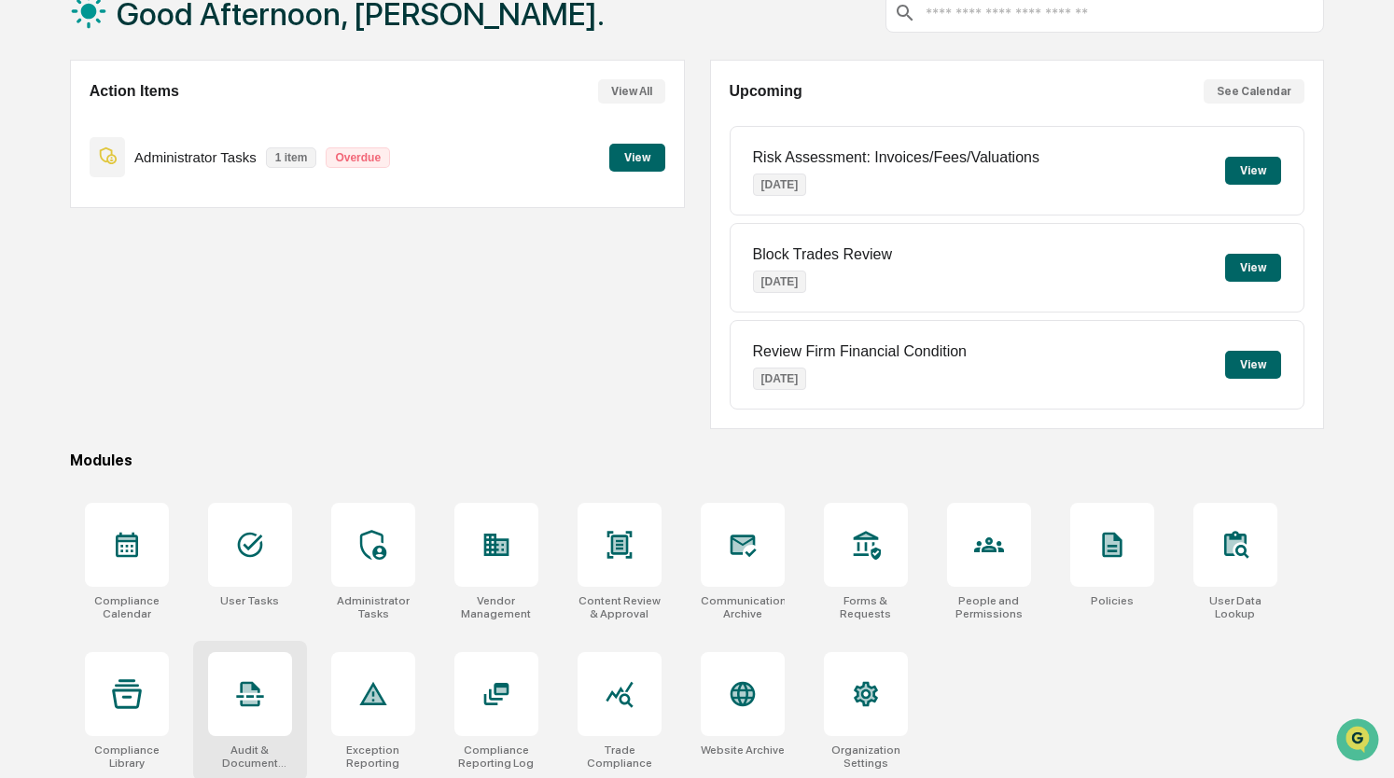
click at [246, 690] on icon at bounding box center [250, 694] width 30 height 30
click at [854, 577] on div at bounding box center [866, 545] width 84 height 84
click at [534, 678] on div at bounding box center [496, 694] width 84 height 84
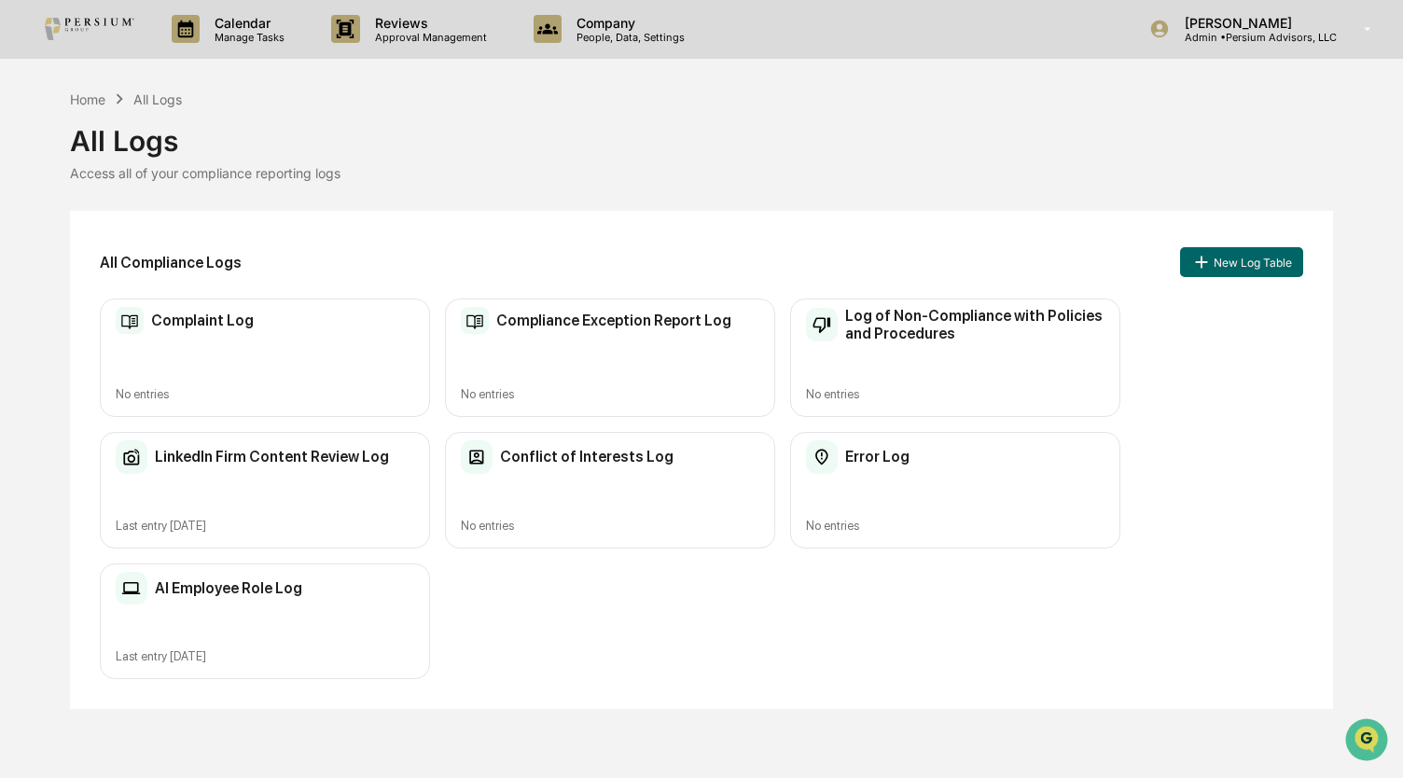
click at [321, 451] on h2 "LinkedIn Firm Content Review Log" at bounding box center [272, 457] width 234 height 18
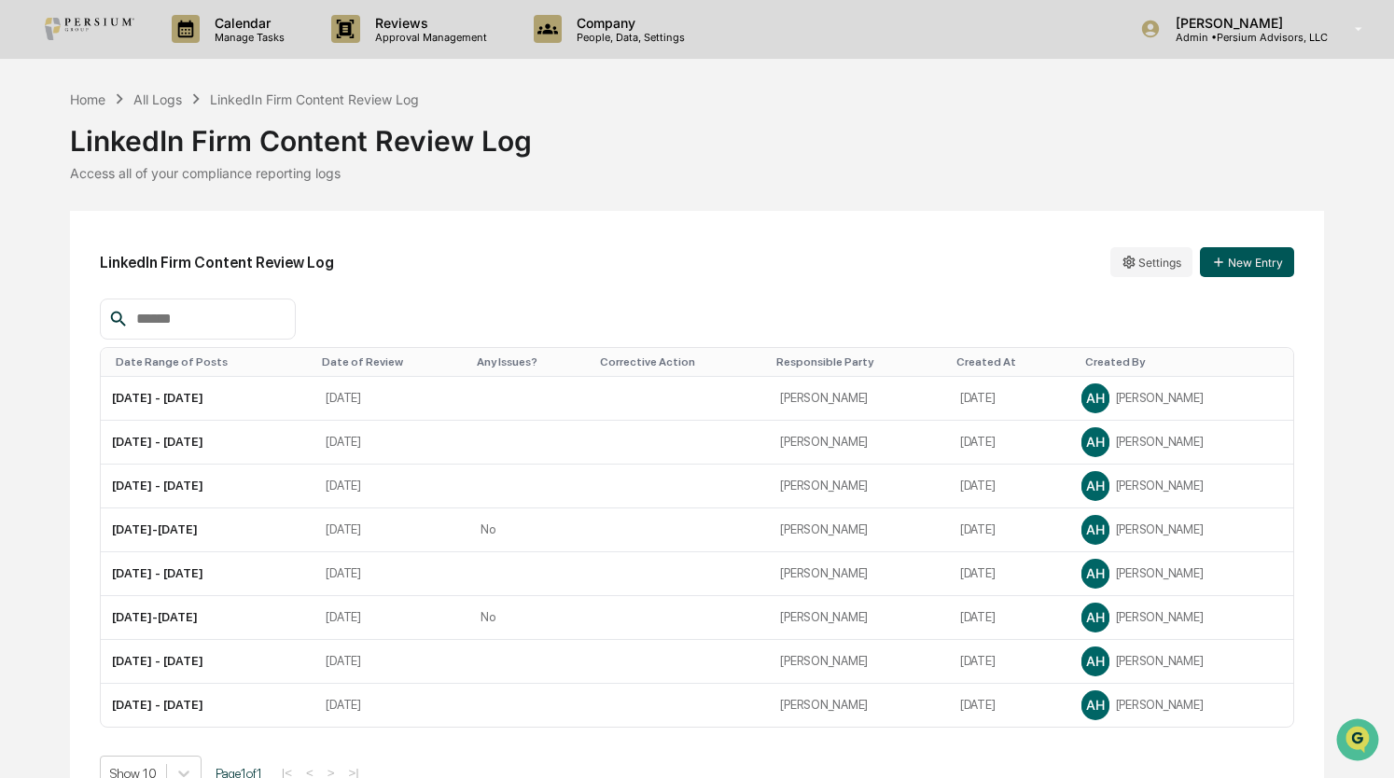
click at [1261, 258] on button "New Entry" at bounding box center [1247, 262] width 94 height 30
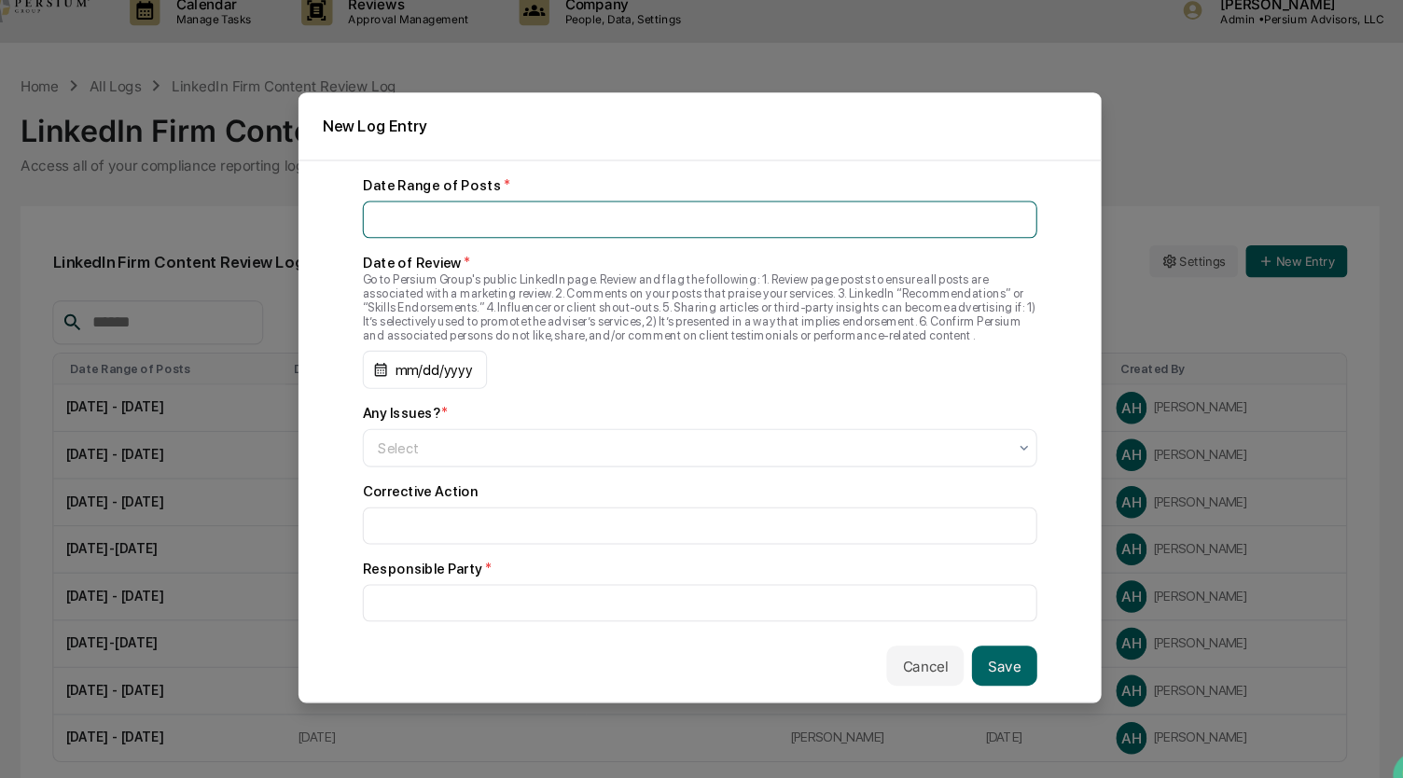
click at [471, 222] on input at bounding box center [701, 223] width 627 height 35
click at [559, 221] on input at bounding box center [701, 223] width 627 height 35
type input "**********"
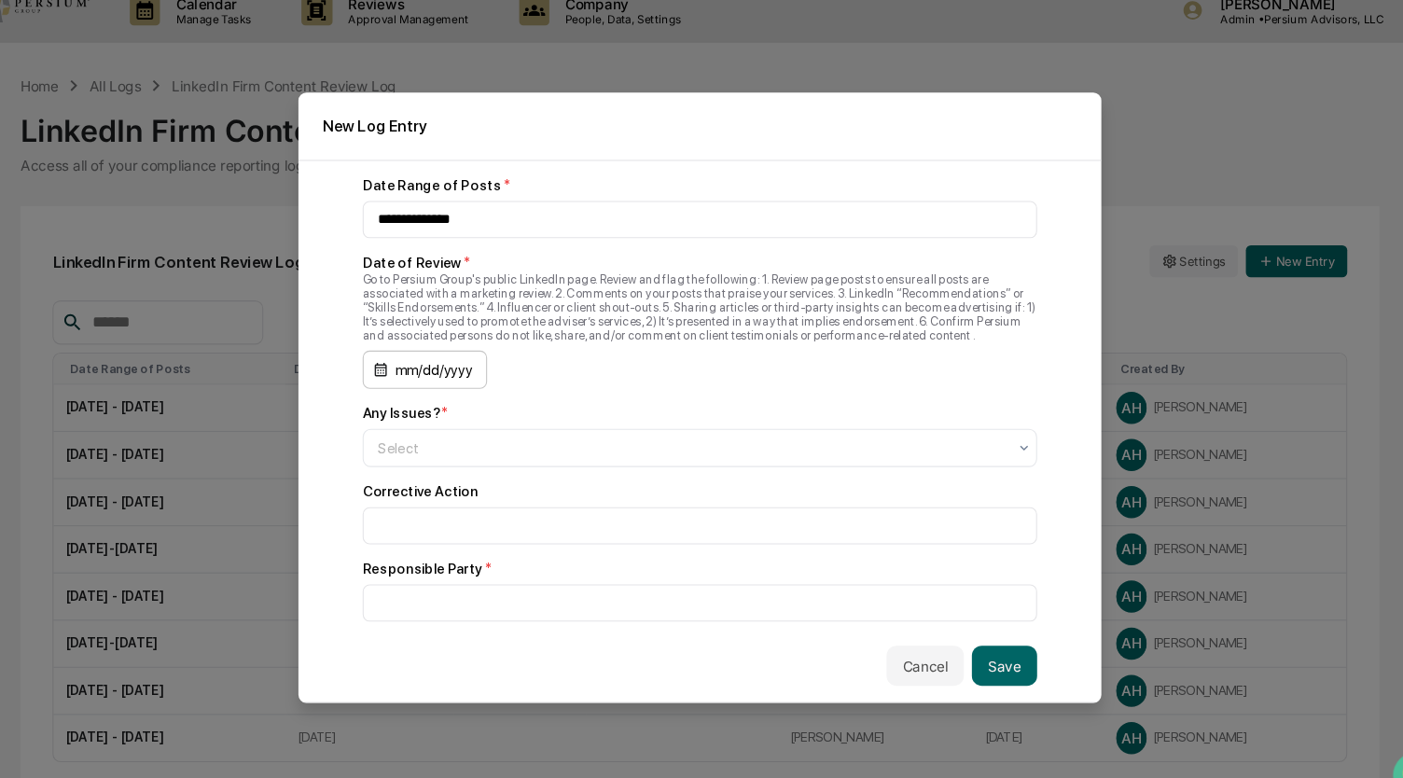
click at [395, 359] on div "mm/dd/yyyy" at bounding box center [446, 362] width 116 height 35
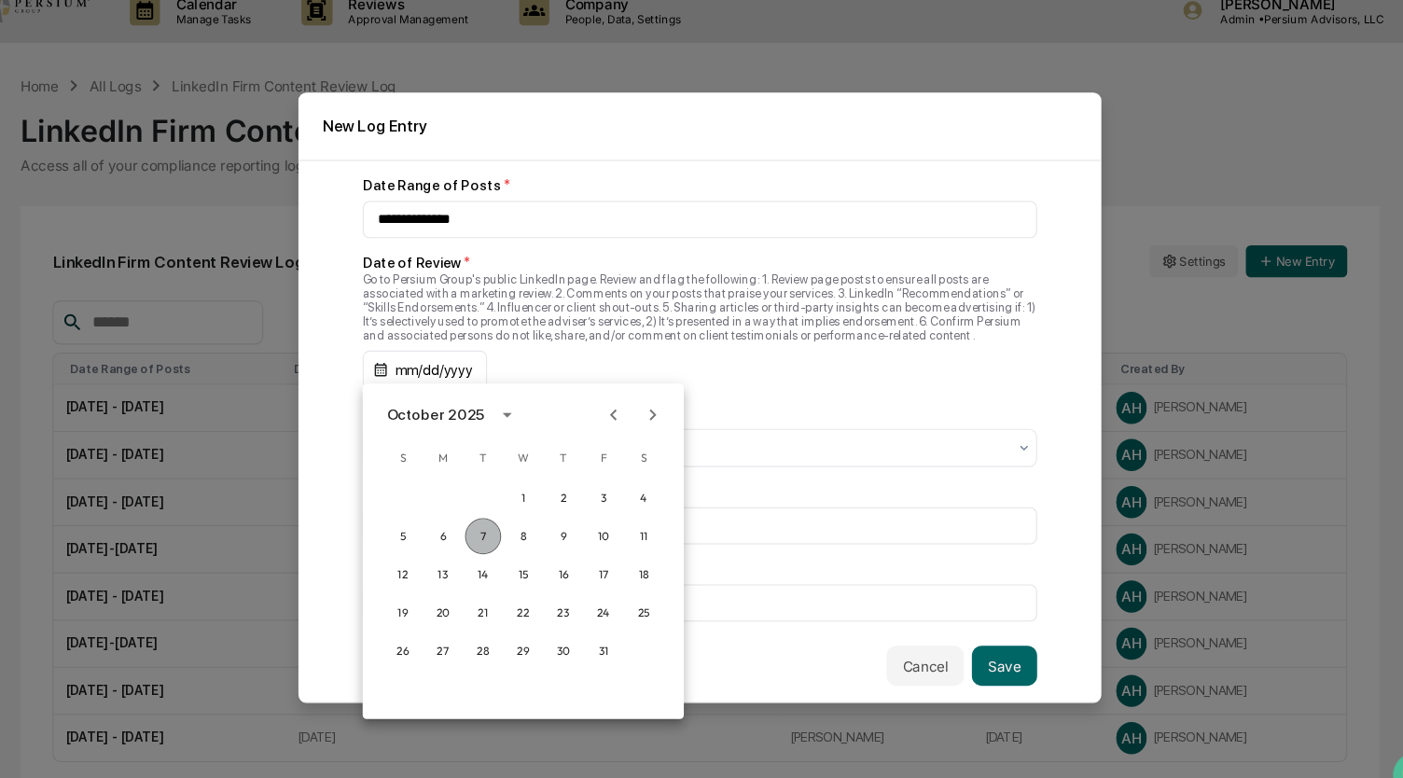
click at [500, 513] on button "7" at bounding box center [500, 518] width 34 height 34
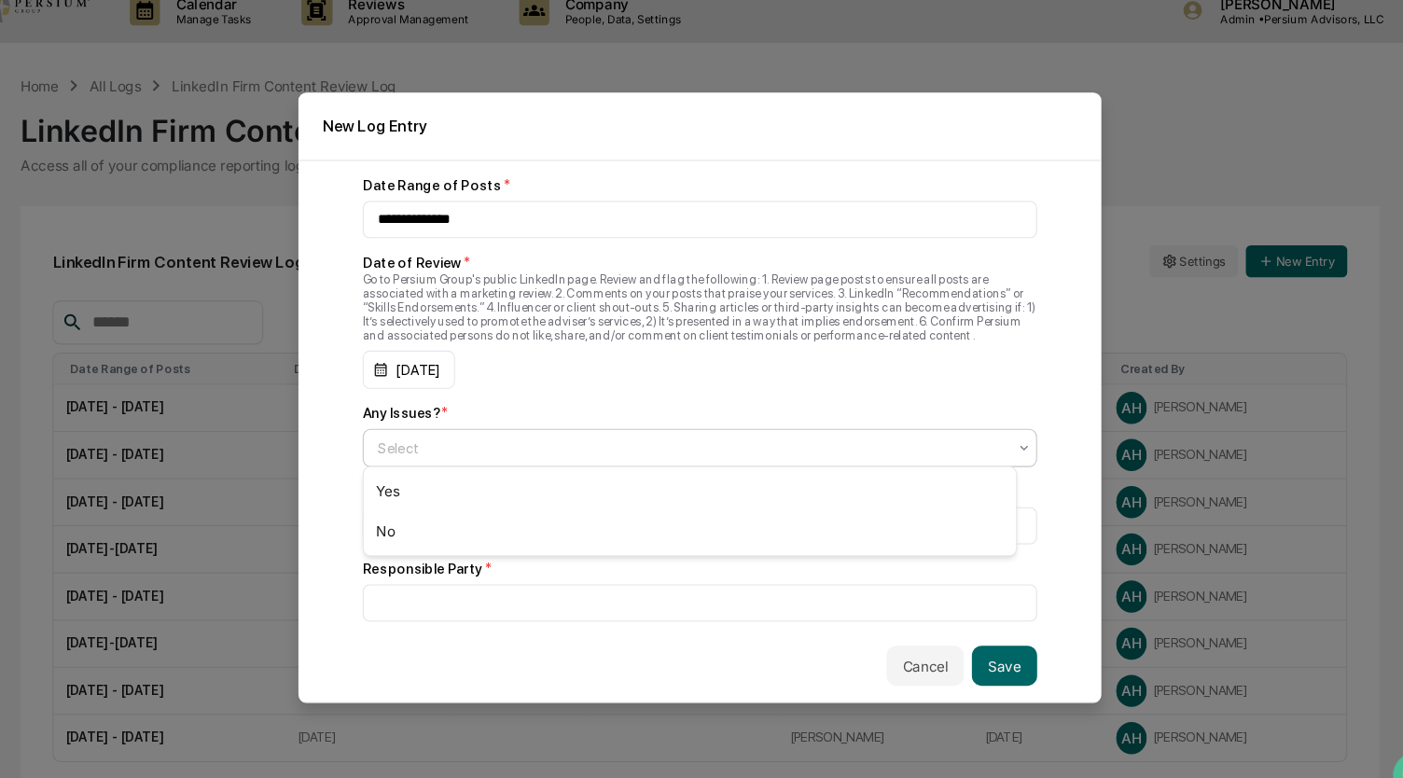
click at [467, 437] on div at bounding box center [694, 435] width 584 height 19
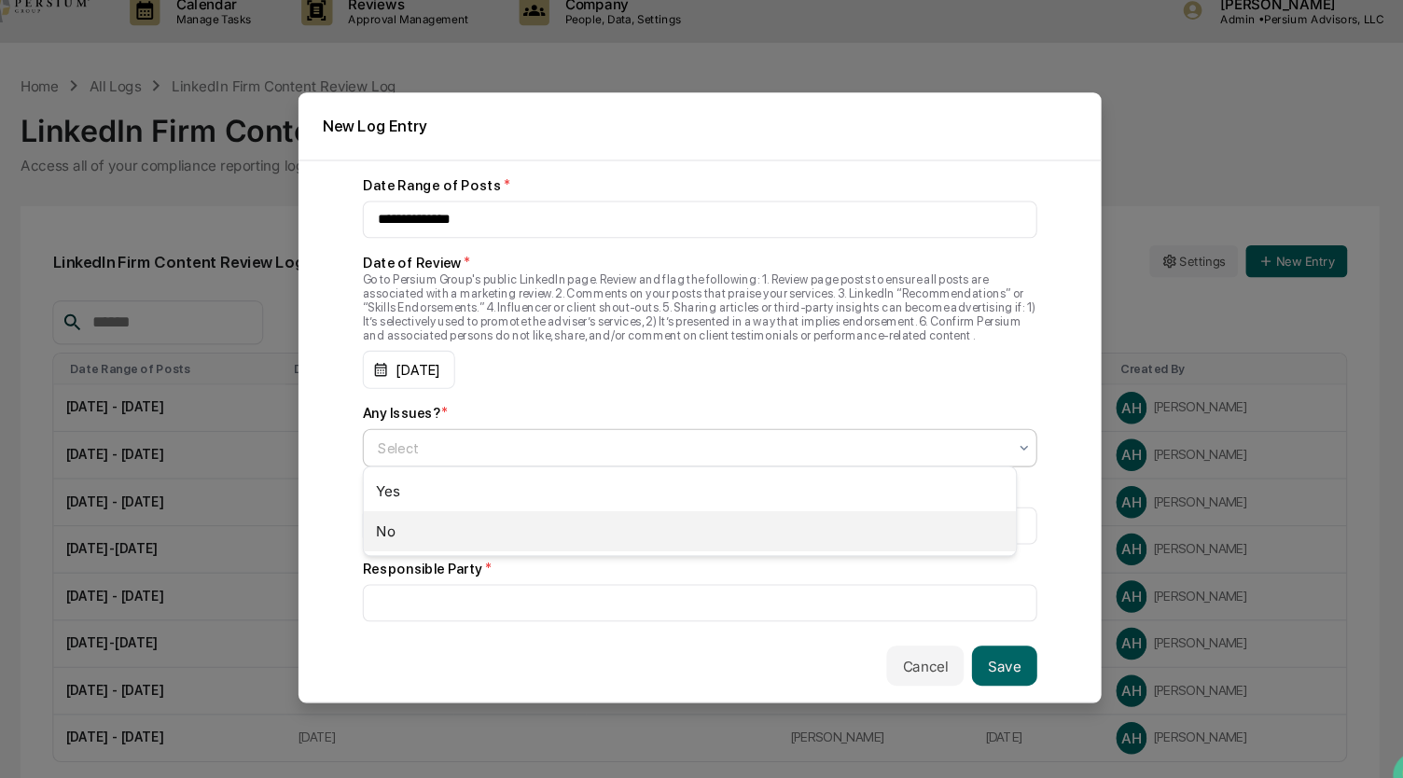
click at [460, 517] on div "No" at bounding box center [692, 513] width 606 height 37
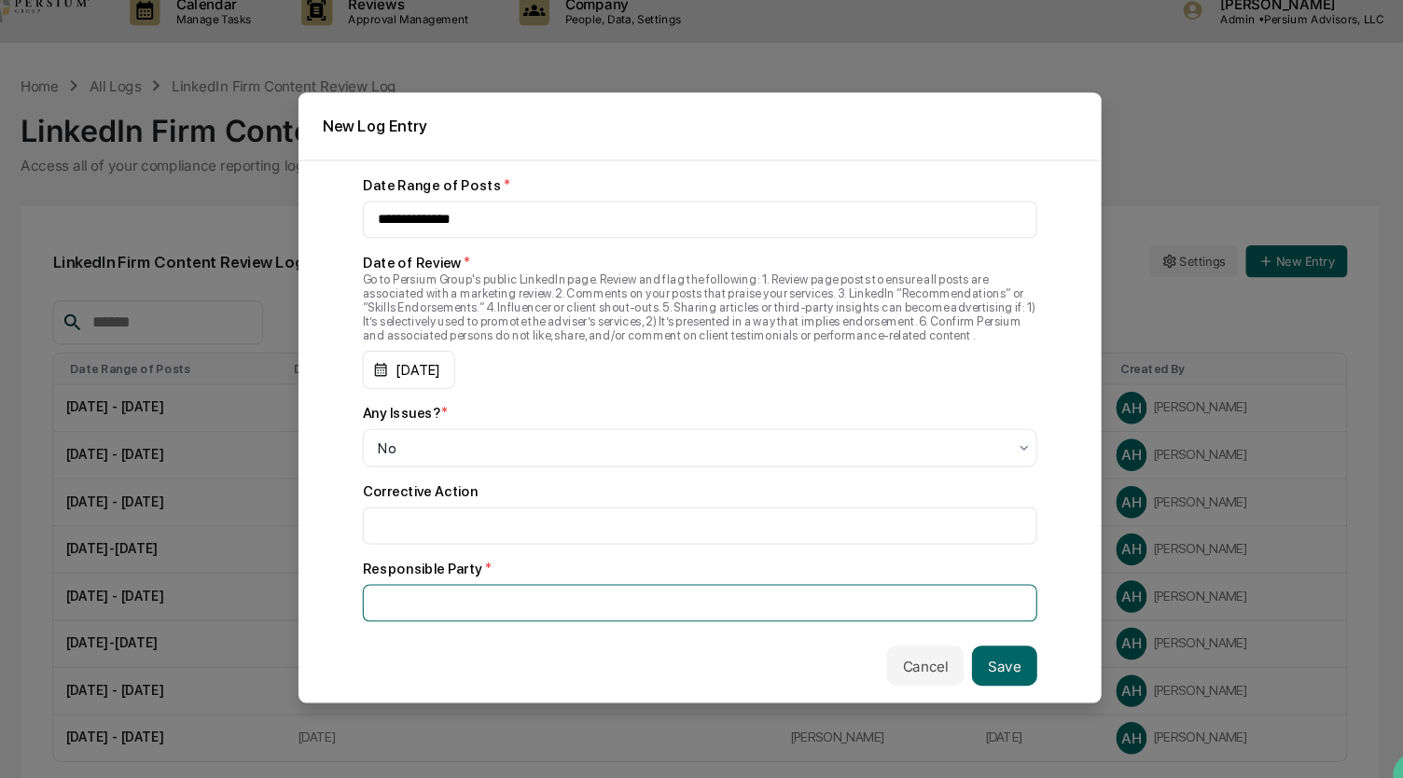
click at [464, 588] on input at bounding box center [701, 580] width 627 height 35
type input "**********"
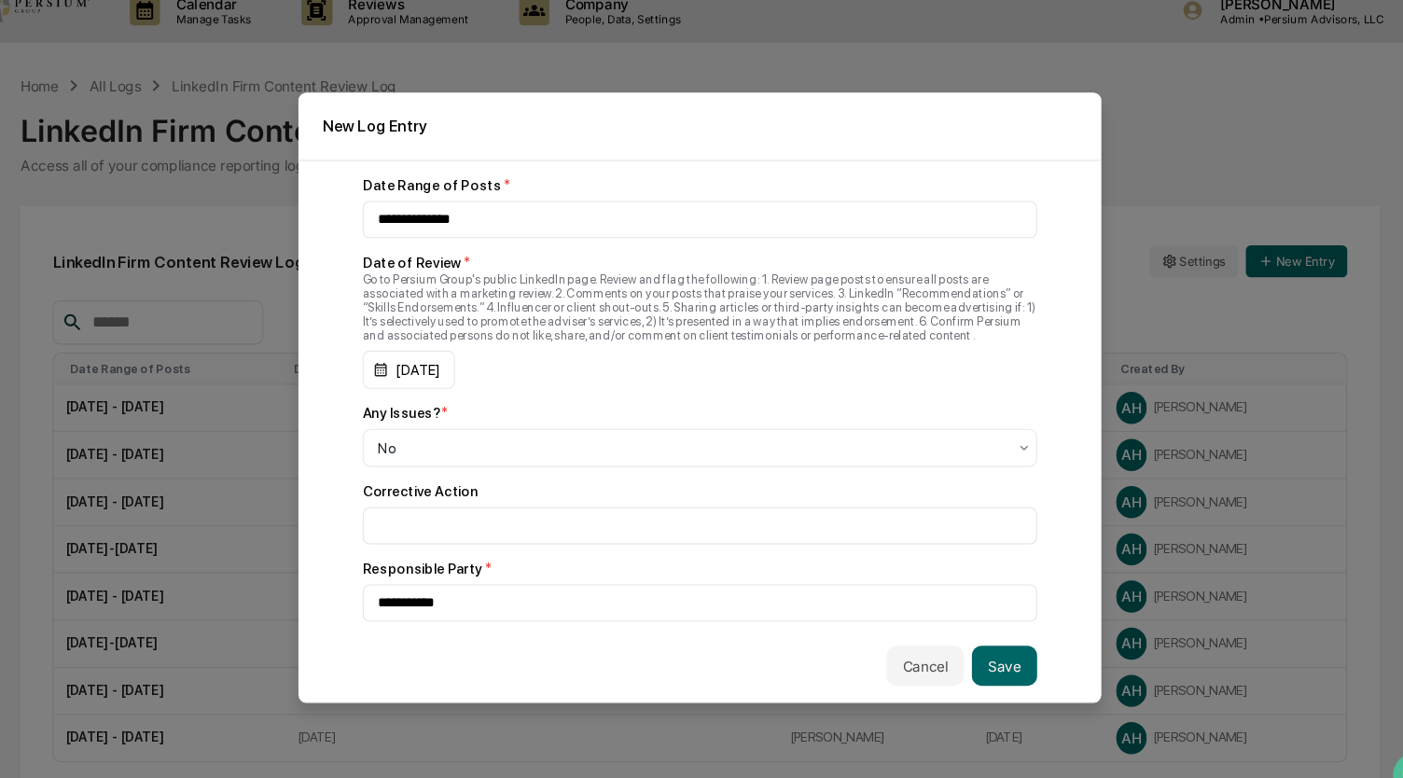
click at [540, 622] on div "Cancel Save" at bounding box center [701, 638] width 627 height 37
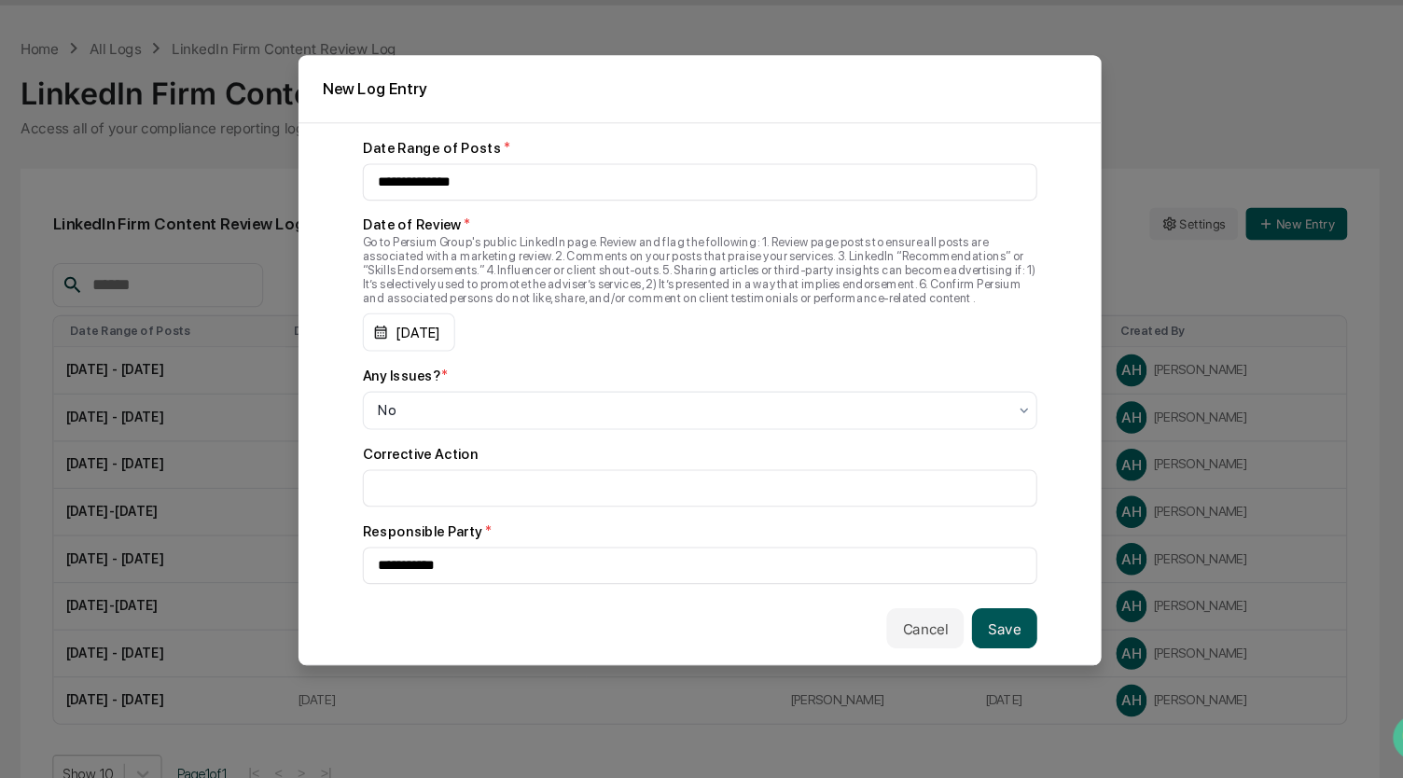
click at [983, 626] on button "Save" at bounding box center [985, 638] width 61 height 37
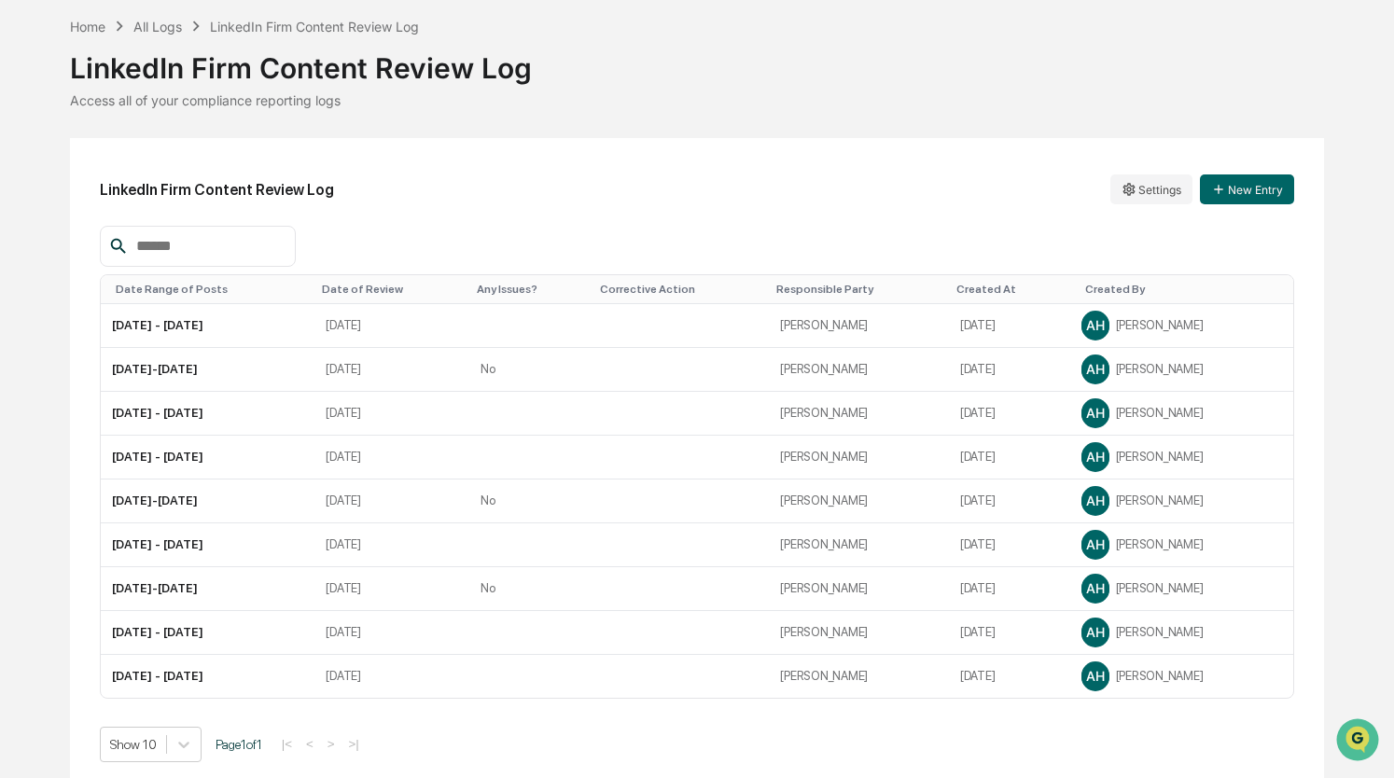
scroll to position [65, 0]
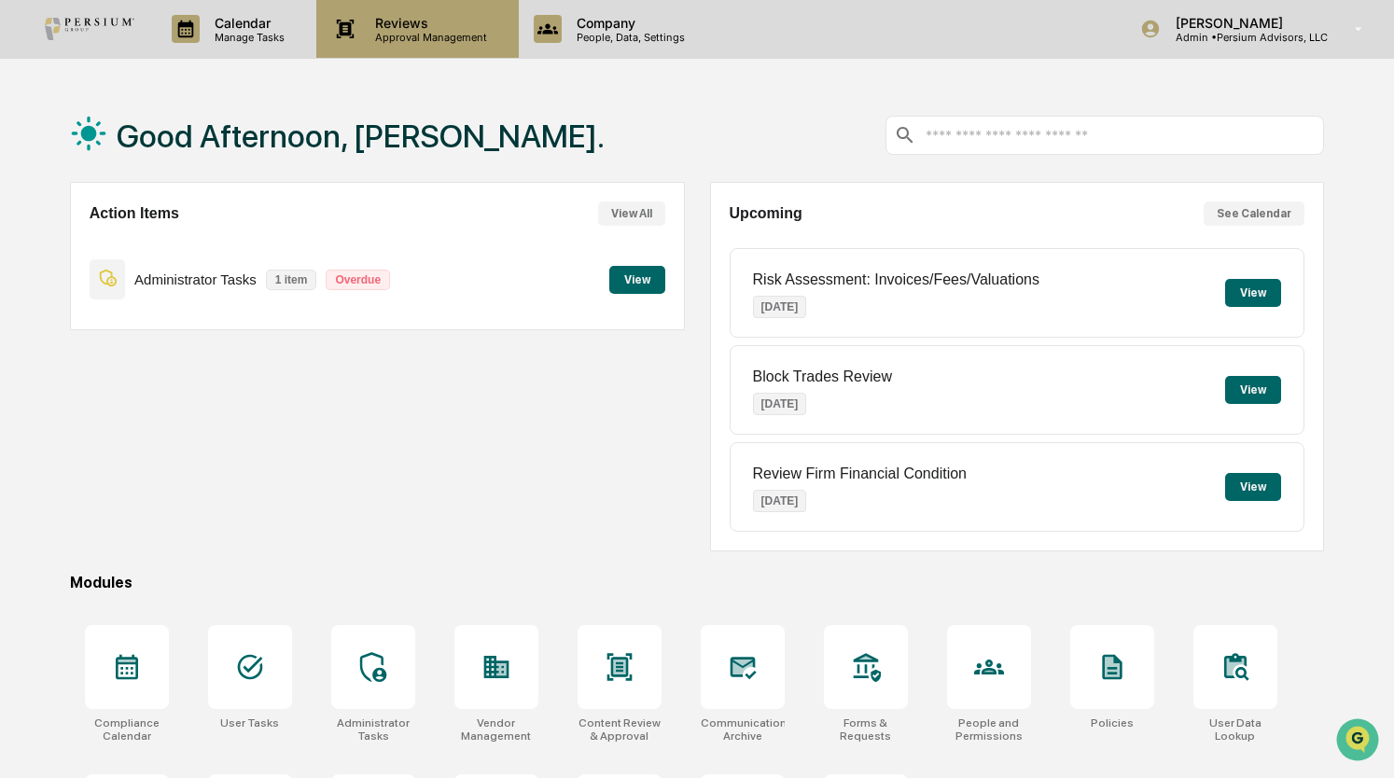
click at [451, 35] on p "Approval Management" at bounding box center [428, 37] width 136 height 13
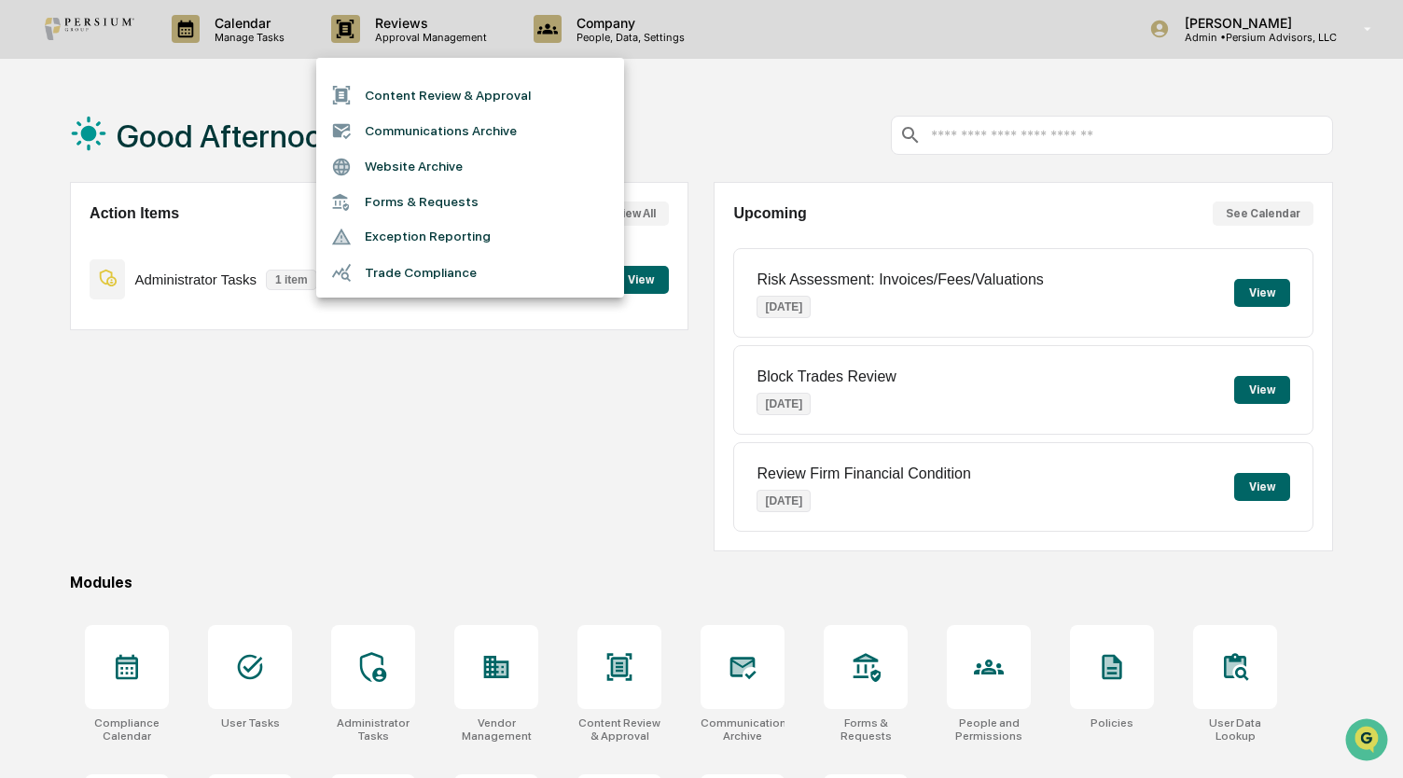
click at [455, 90] on li "Content Review & Approval" at bounding box center [470, 94] width 308 height 35
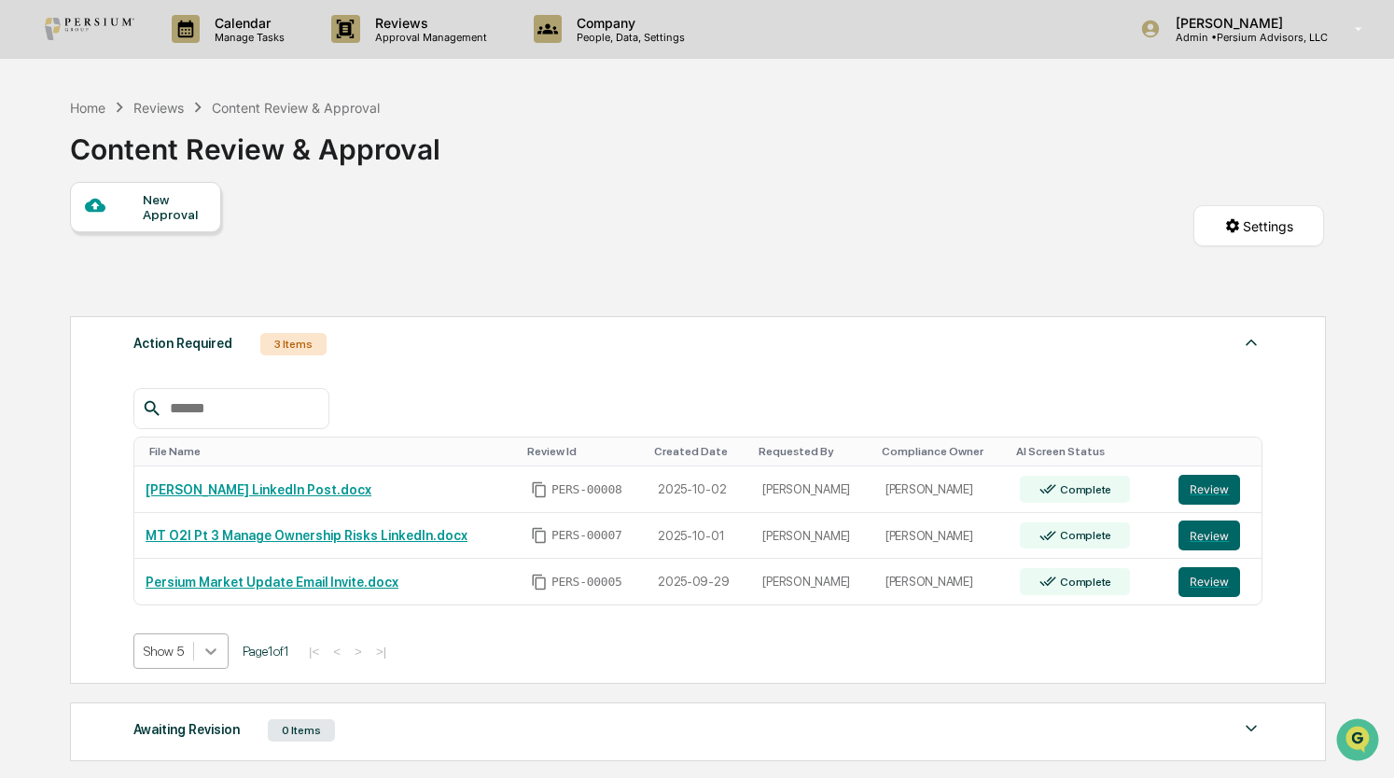
scroll to position [63, 0]
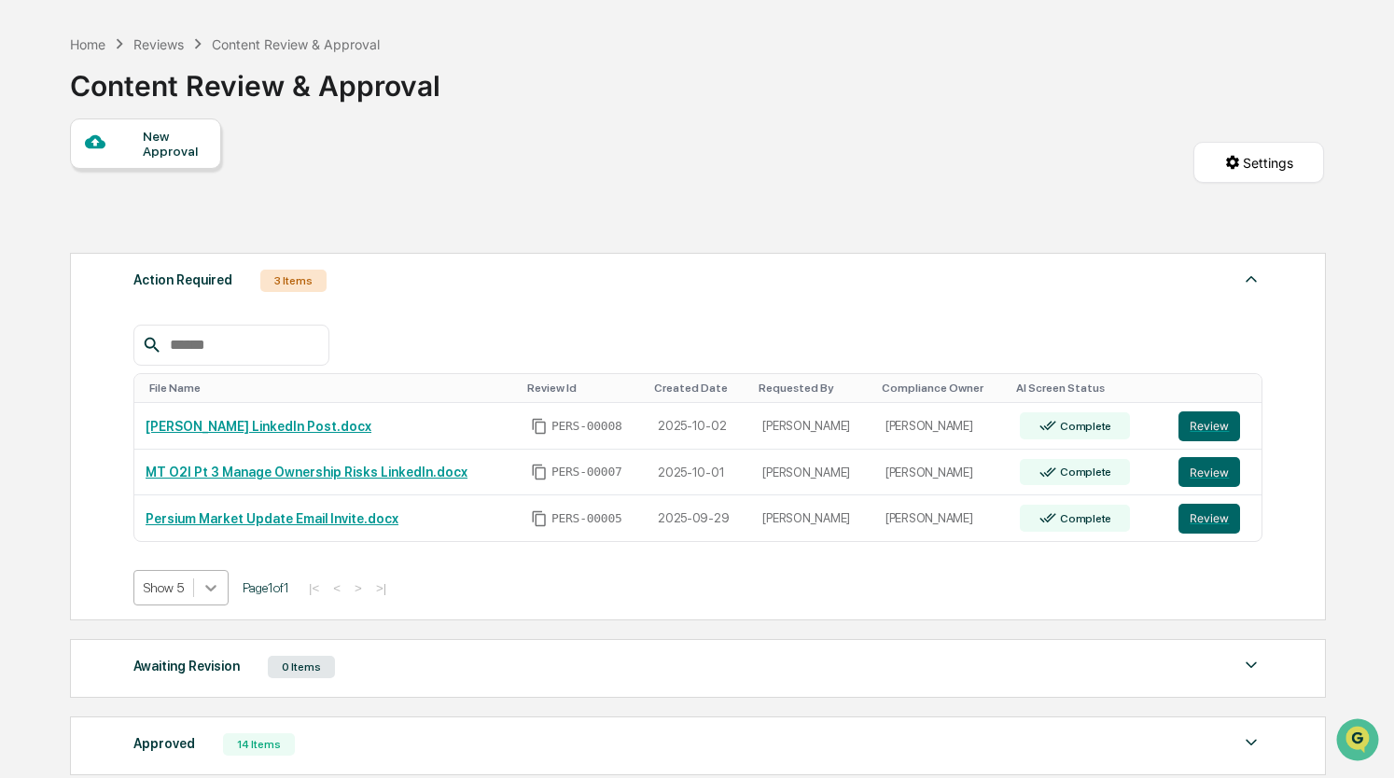
click at [216, 654] on body "Calendar Manage Tasks Reviews Approval Management Company People, Data, Setting…" at bounding box center [697, 462] width 1394 height 1051
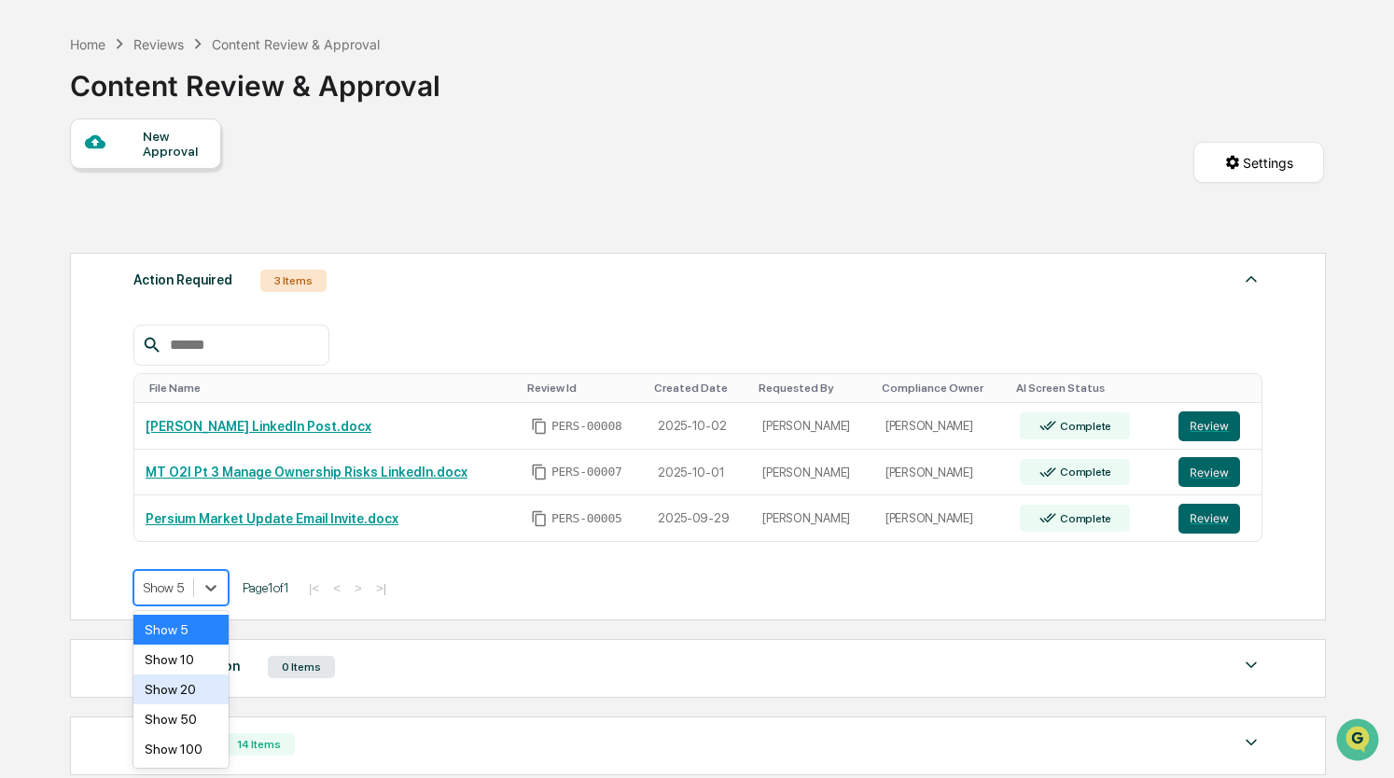
click at [187, 686] on div "Show 20" at bounding box center [180, 690] width 95 height 30
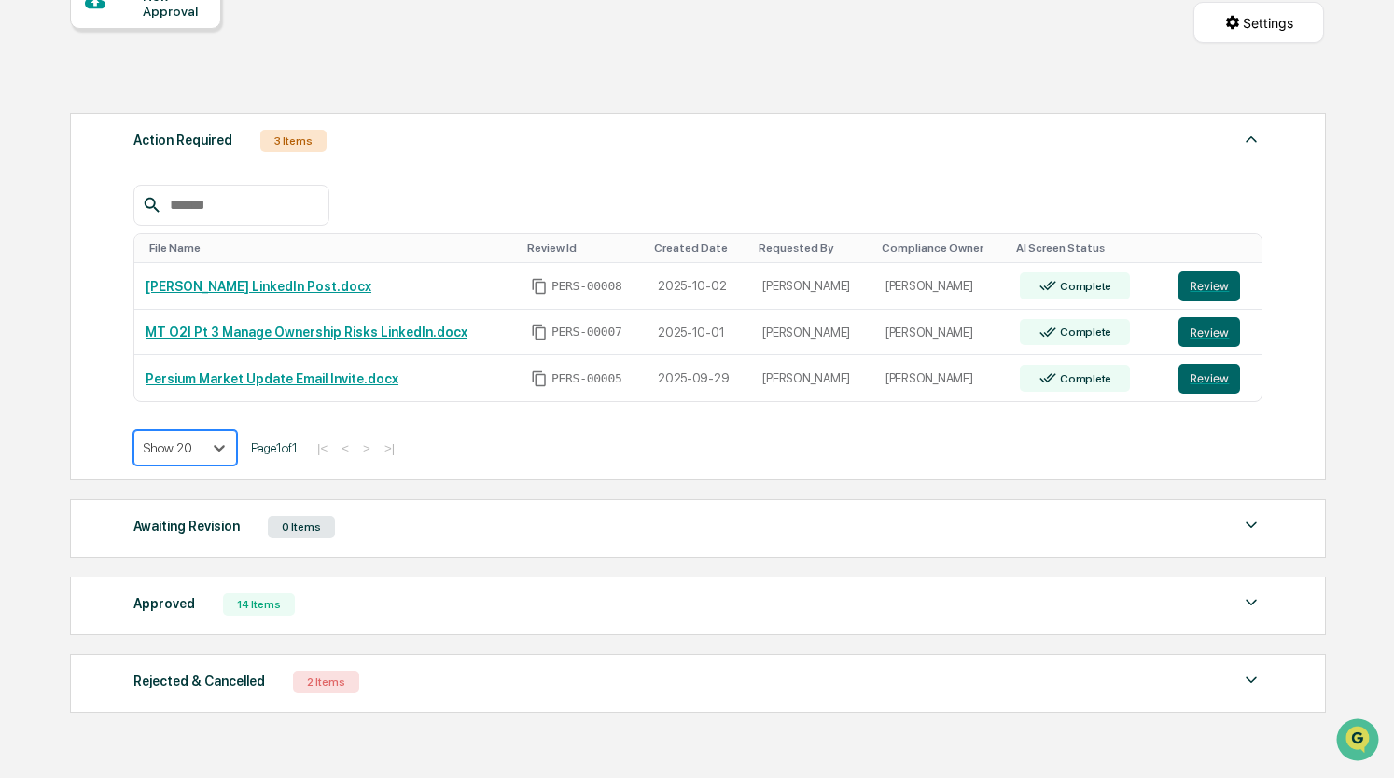
scroll to position [205, 0]
click at [366, 600] on div "Approved 14 Items" at bounding box center [697, 603] width 1129 height 26
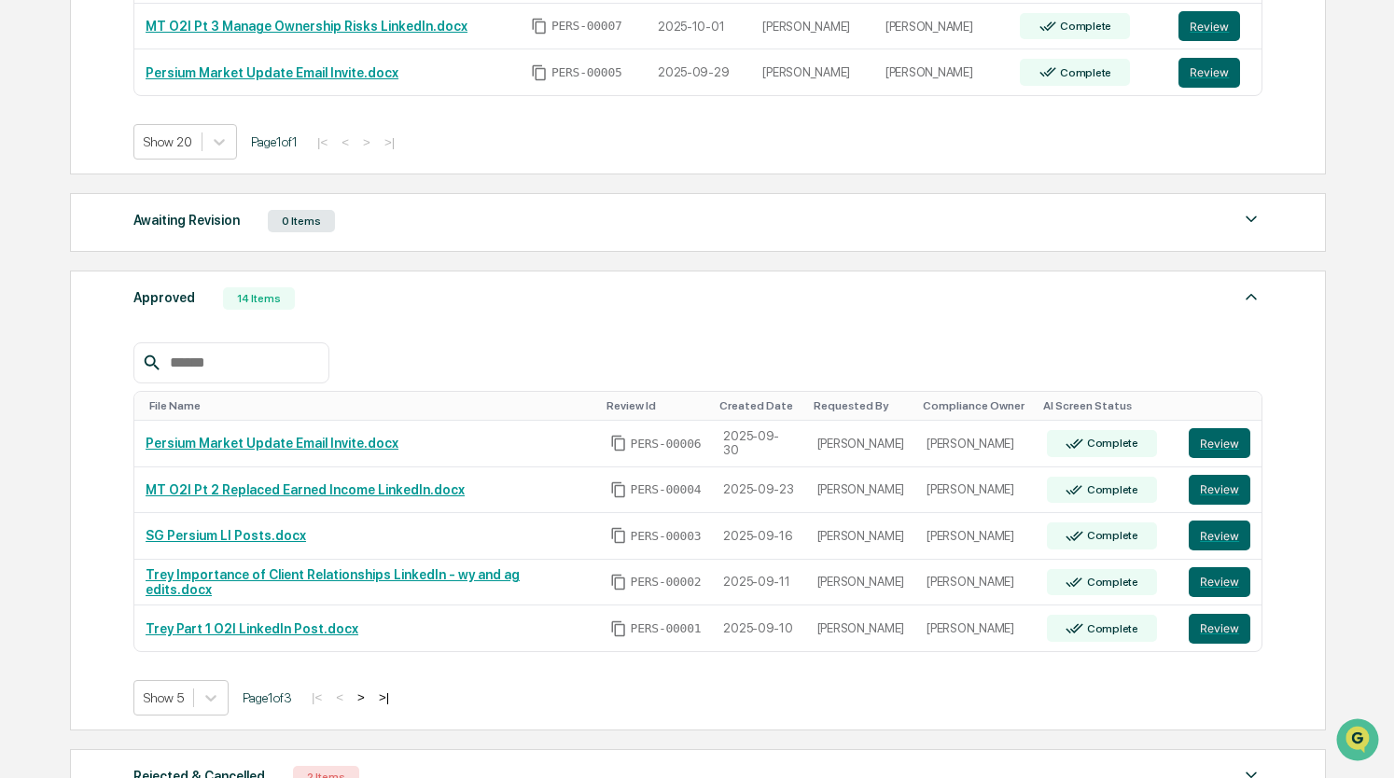
scroll to position [515, 0]
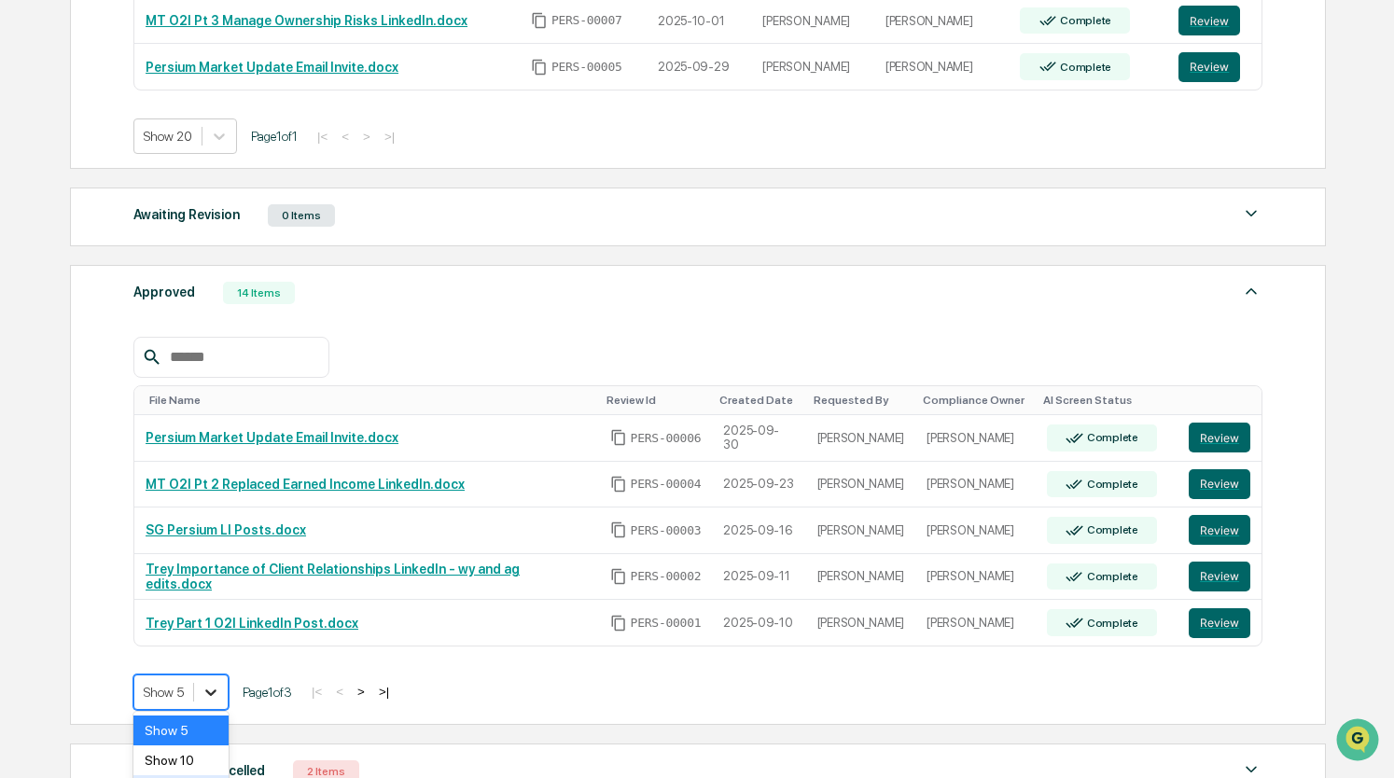
click at [215, 686] on body "Calendar Manage Tasks Reviews Approval Management Company People, Data, Setting…" at bounding box center [697, 211] width 1394 height 1452
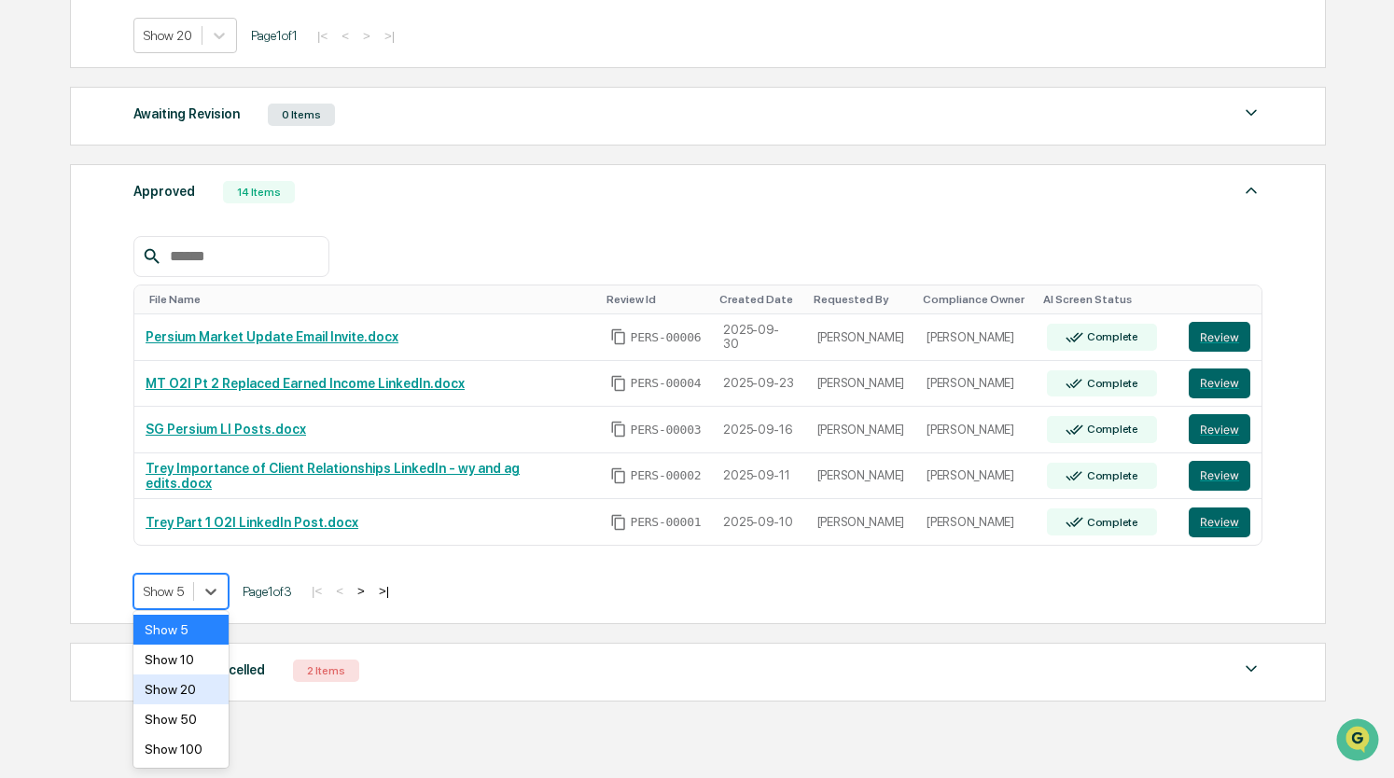
click at [213, 686] on div "Show 20" at bounding box center [180, 690] width 95 height 30
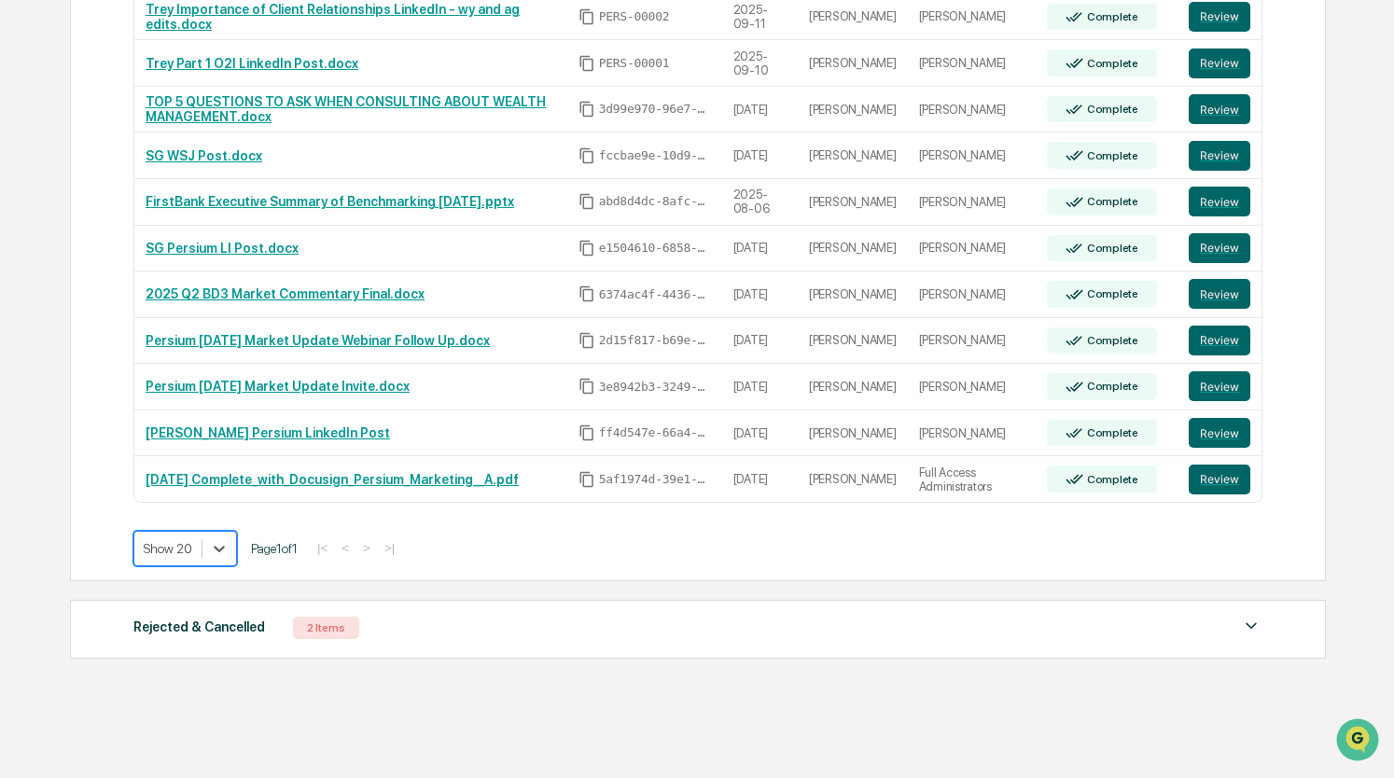
scroll to position [1095, 0]
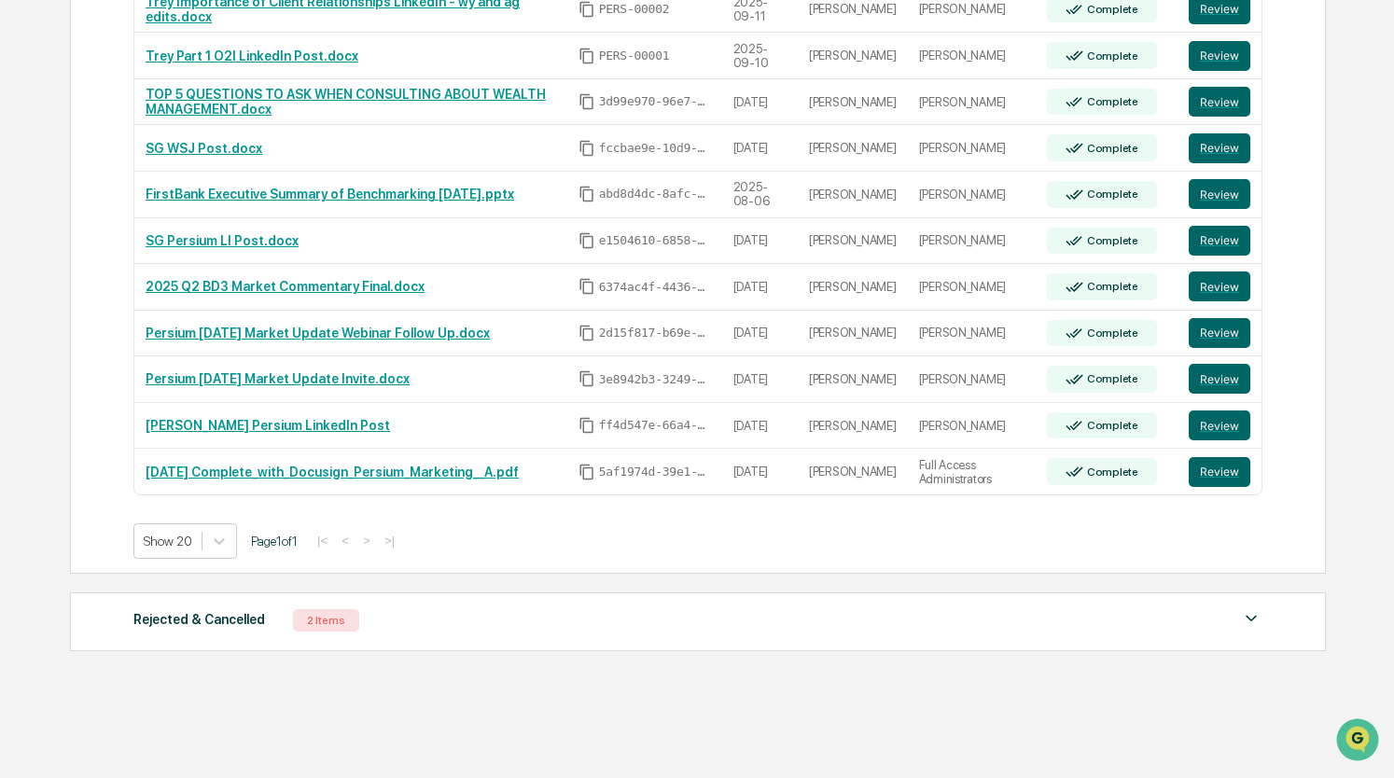
click at [603, 607] on div "Rejected & Cancelled 2 Items" at bounding box center [697, 620] width 1129 height 26
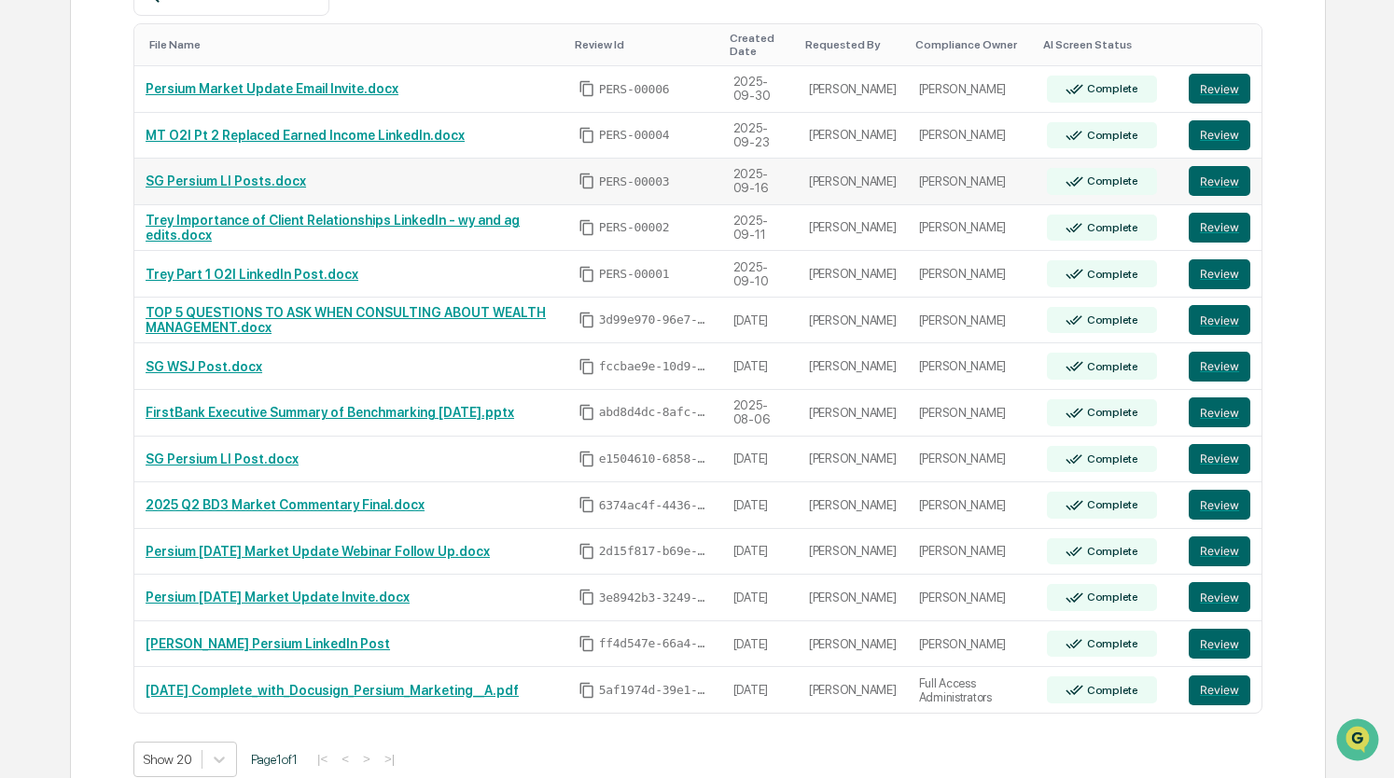
scroll to position [873, 0]
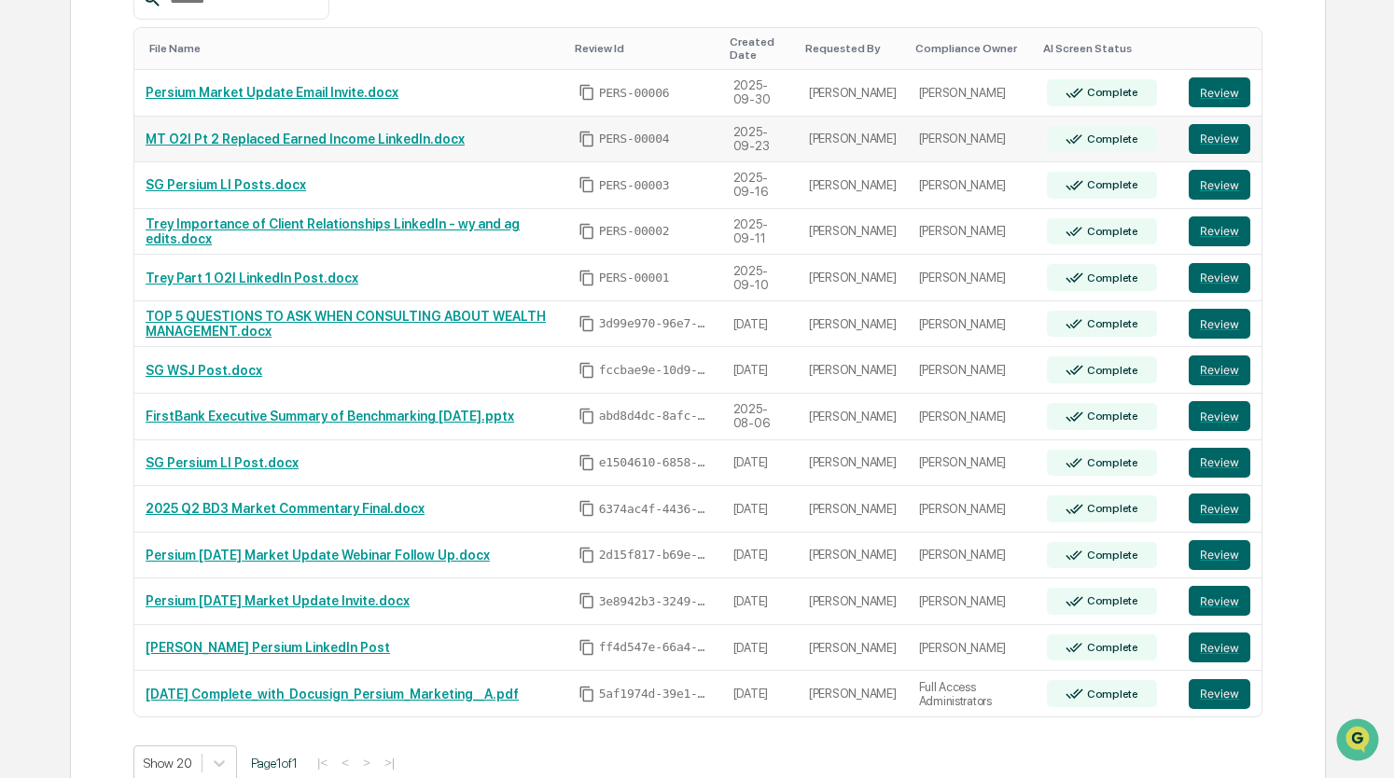
click at [325, 136] on link "MT O2I Pt 2 Replaced Earned Income LinkedIn.docx" at bounding box center [305, 139] width 319 height 15
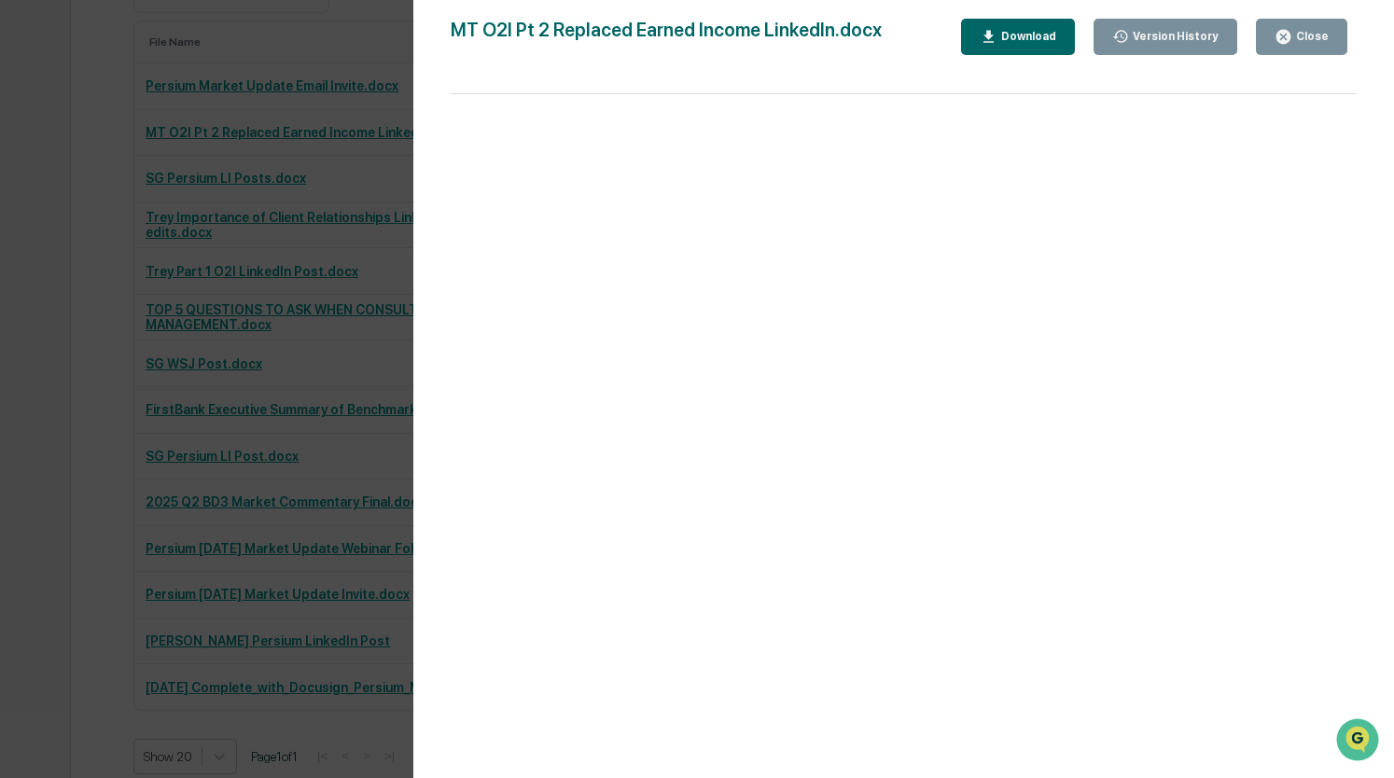
scroll to position [881, 0]
click at [349, 374] on div "Version History 09/24/2025, 06:15 PM Alison Gould 09/24/2025, 06:00 PM Samantha…" at bounding box center [697, 389] width 1394 height 778
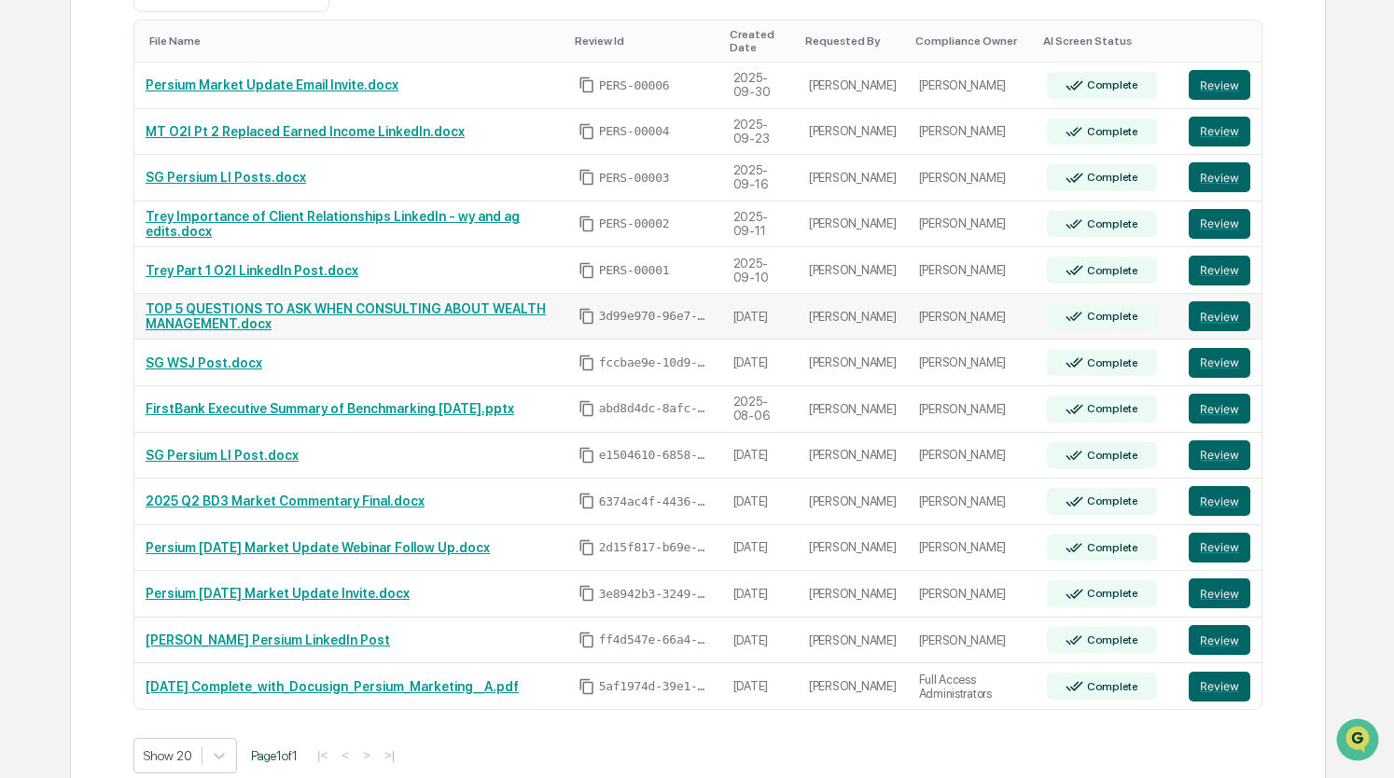
click at [274, 303] on link "TOP 5 QUESTIONS TO ASK WHEN CONSULTING ABOUT WEALTH MANAGEMENT.docx" at bounding box center [346, 316] width 400 height 30
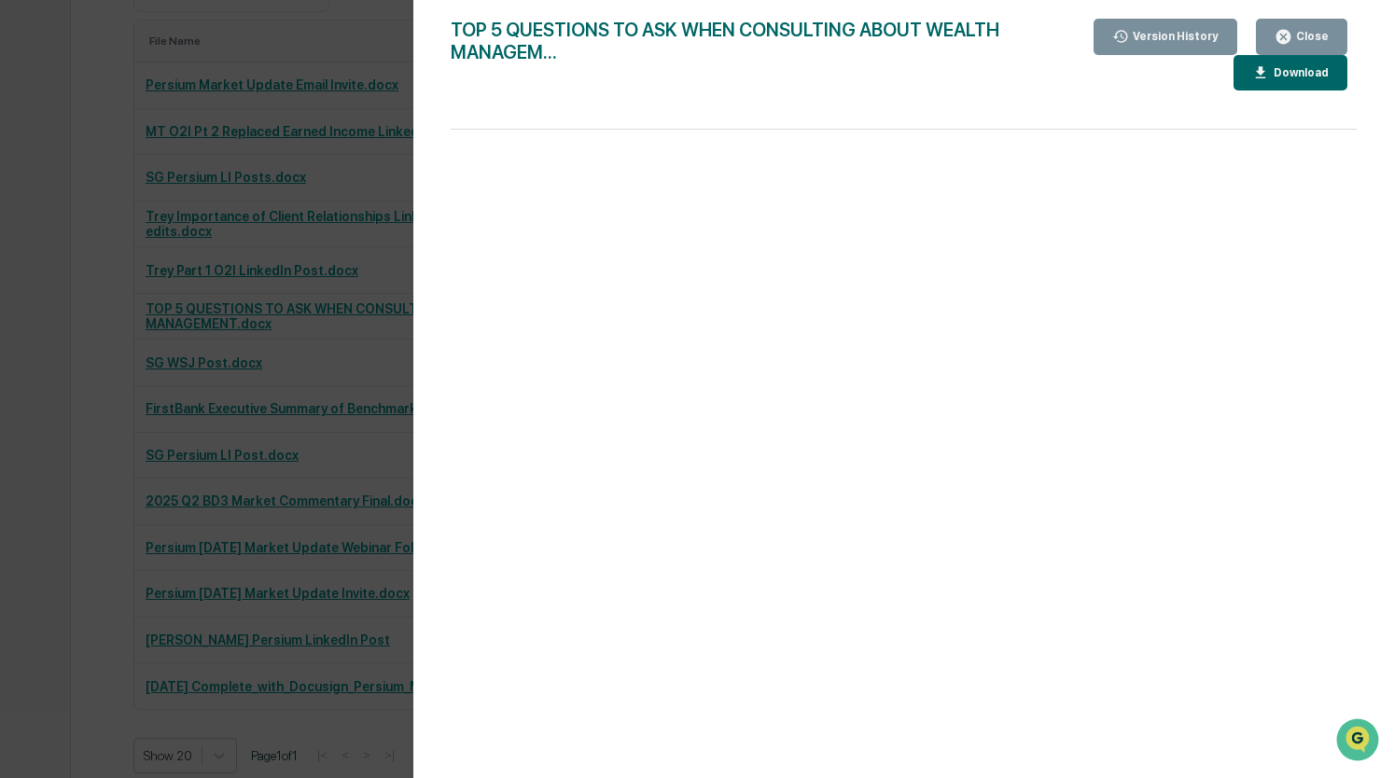
click at [1288, 48] on button "Close" at bounding box center [1301, 37] width 91 height 36
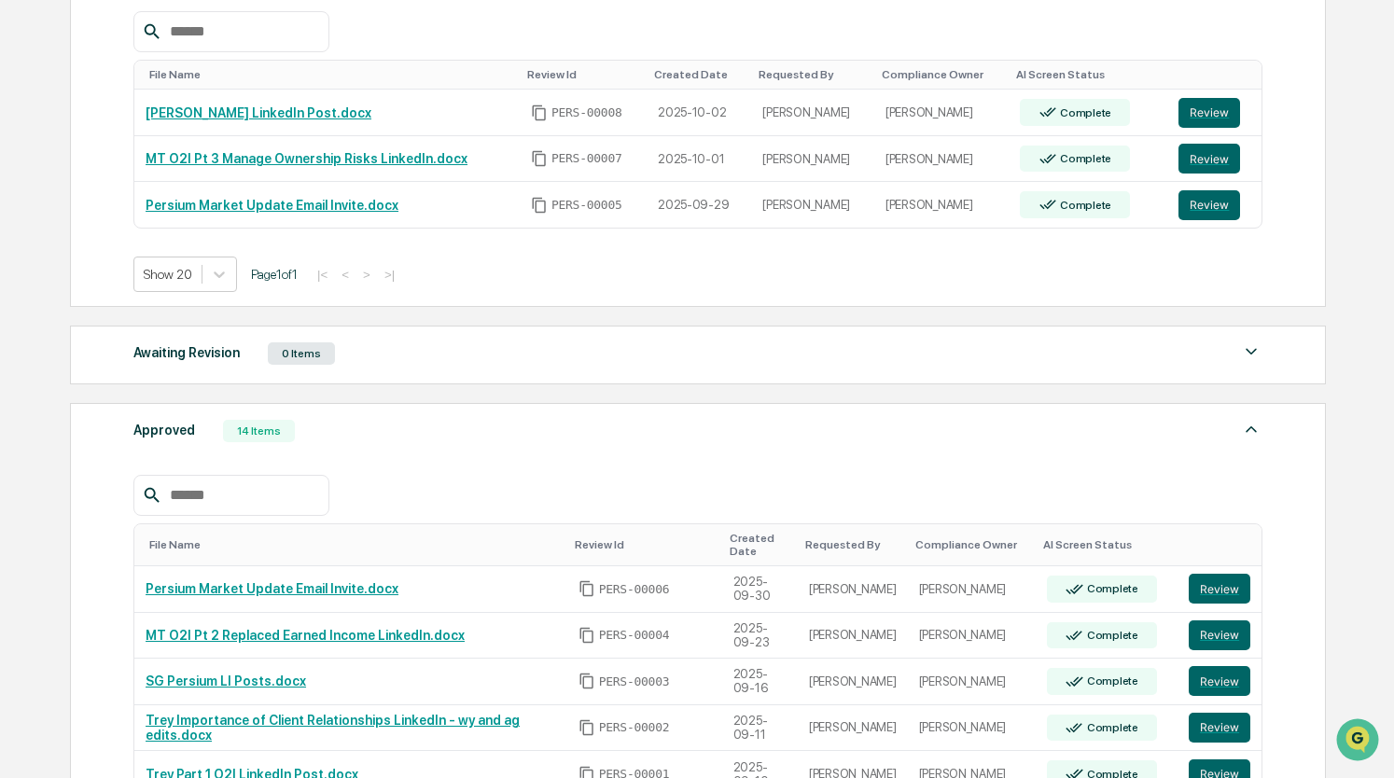
scroll to position [378, 0]
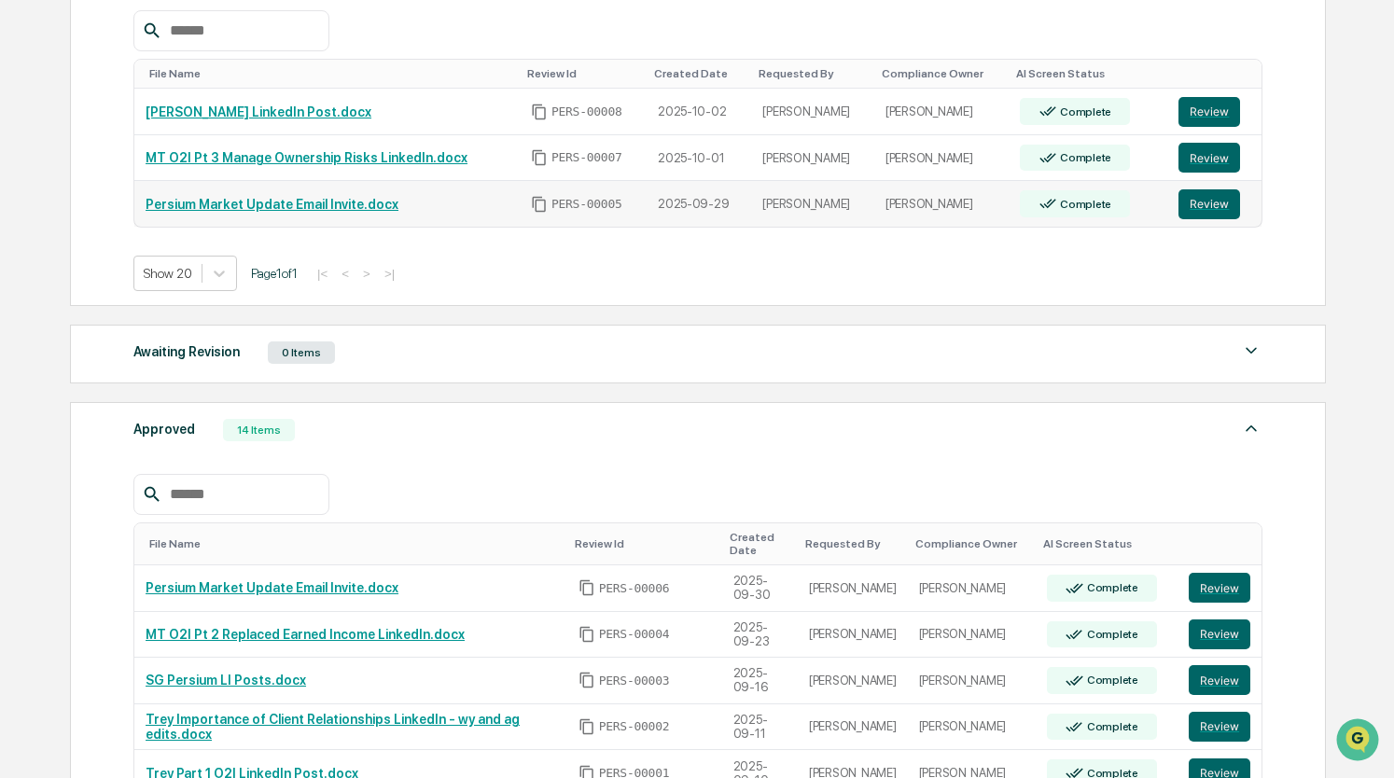
click at [321, 208] on link "Persium Market Update Email Invite.docx" at bounding box center [272, 204] width 253 height 15
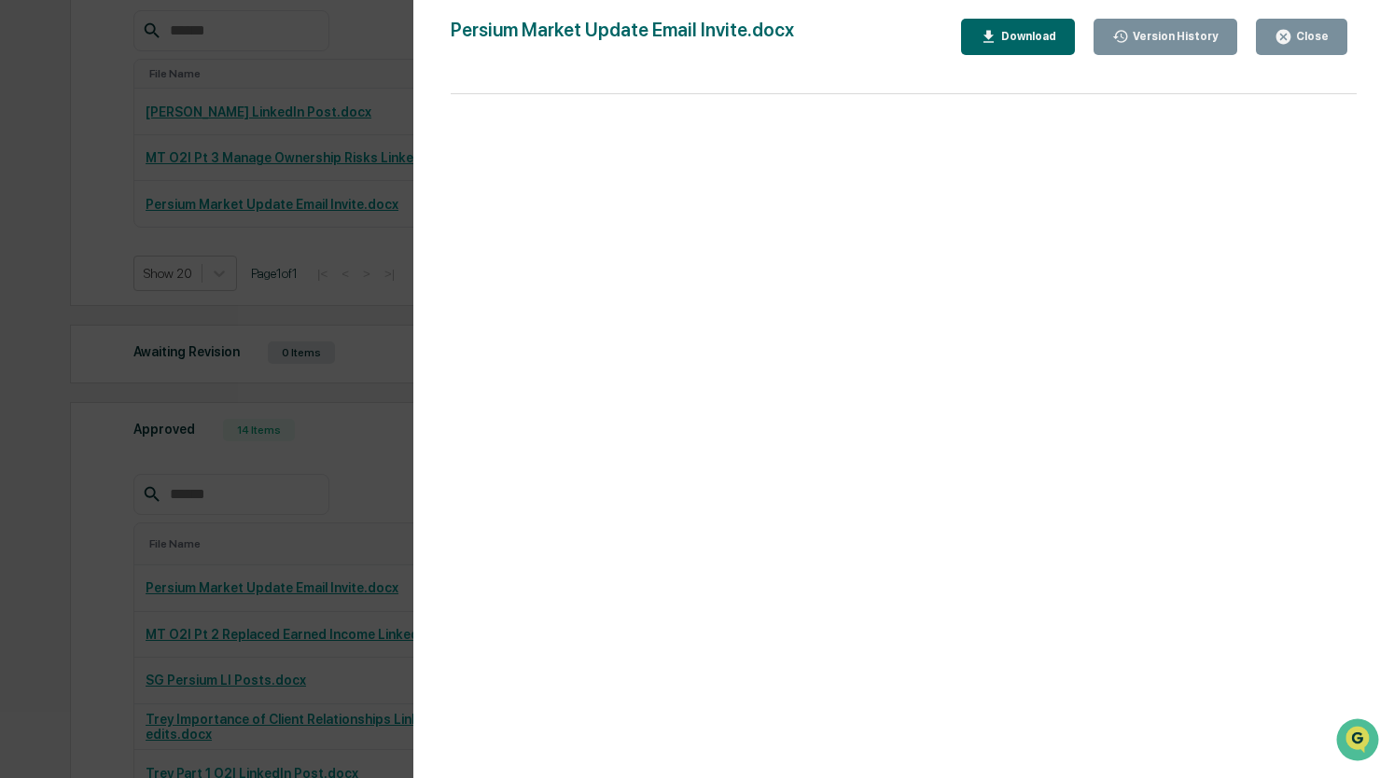
click at [357, 493] on div "Version History 09/30/2025, 03:45 AM Warren Yancey 09/29/2025, 03:24 AM Warren …" at bounding box center [697, 389] width 1394 height 778
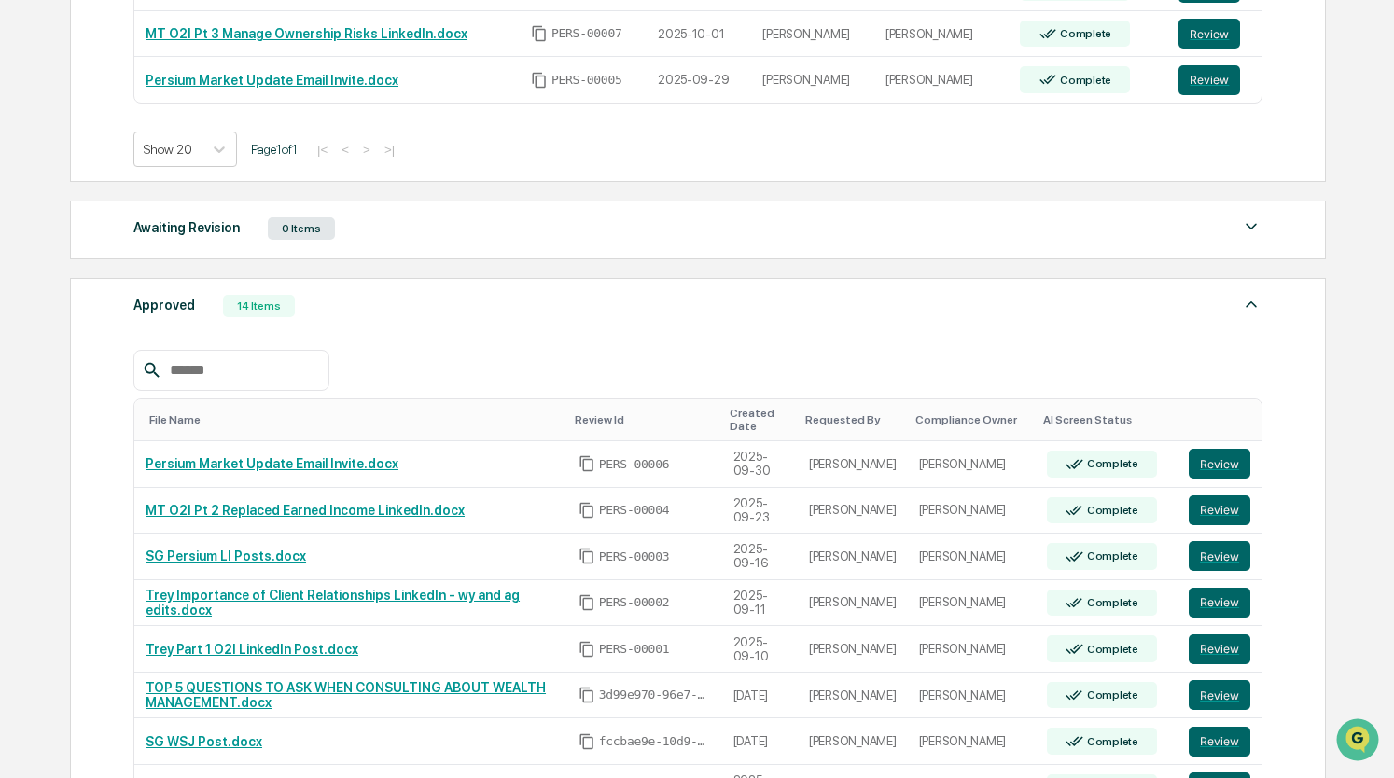
scroll to position [503, 0]
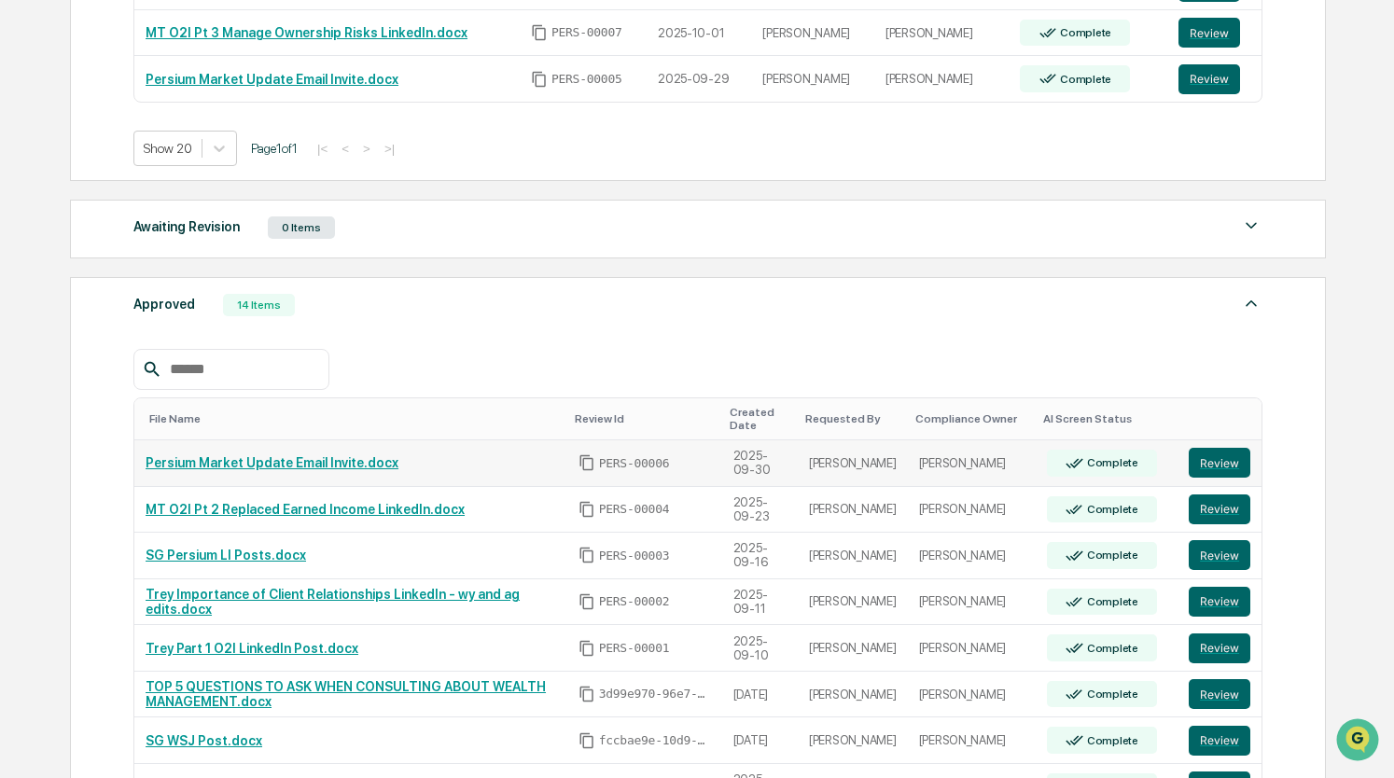
click at [351, 462] on link "Persium Market Update Email Invite.docx" at bounding box center [272, 462] width 253 height 15
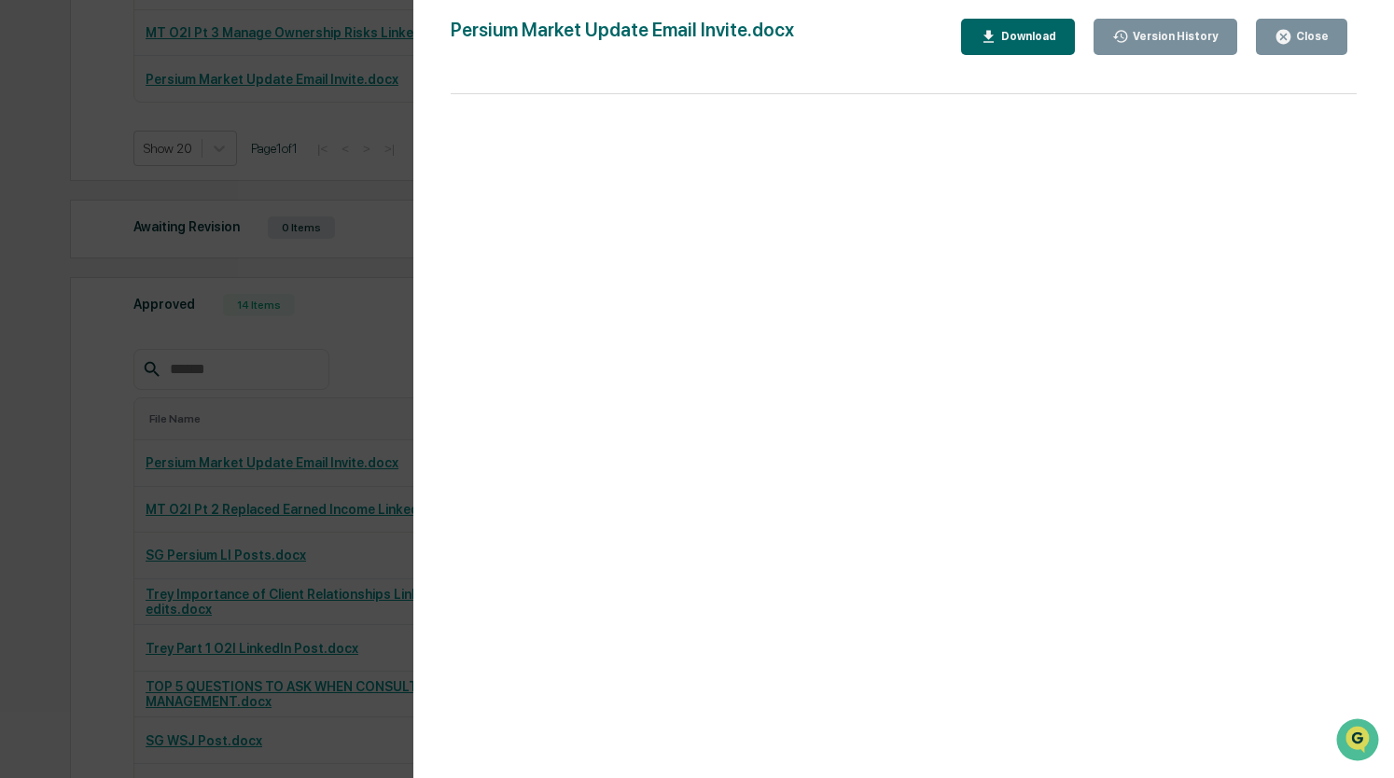
click at [310, 483] on div "Version History 09/30/2025, 03:47 AM Warren Yancey Persium Market Update Email …" at bounding box center [697, 389] width 1394 height 778
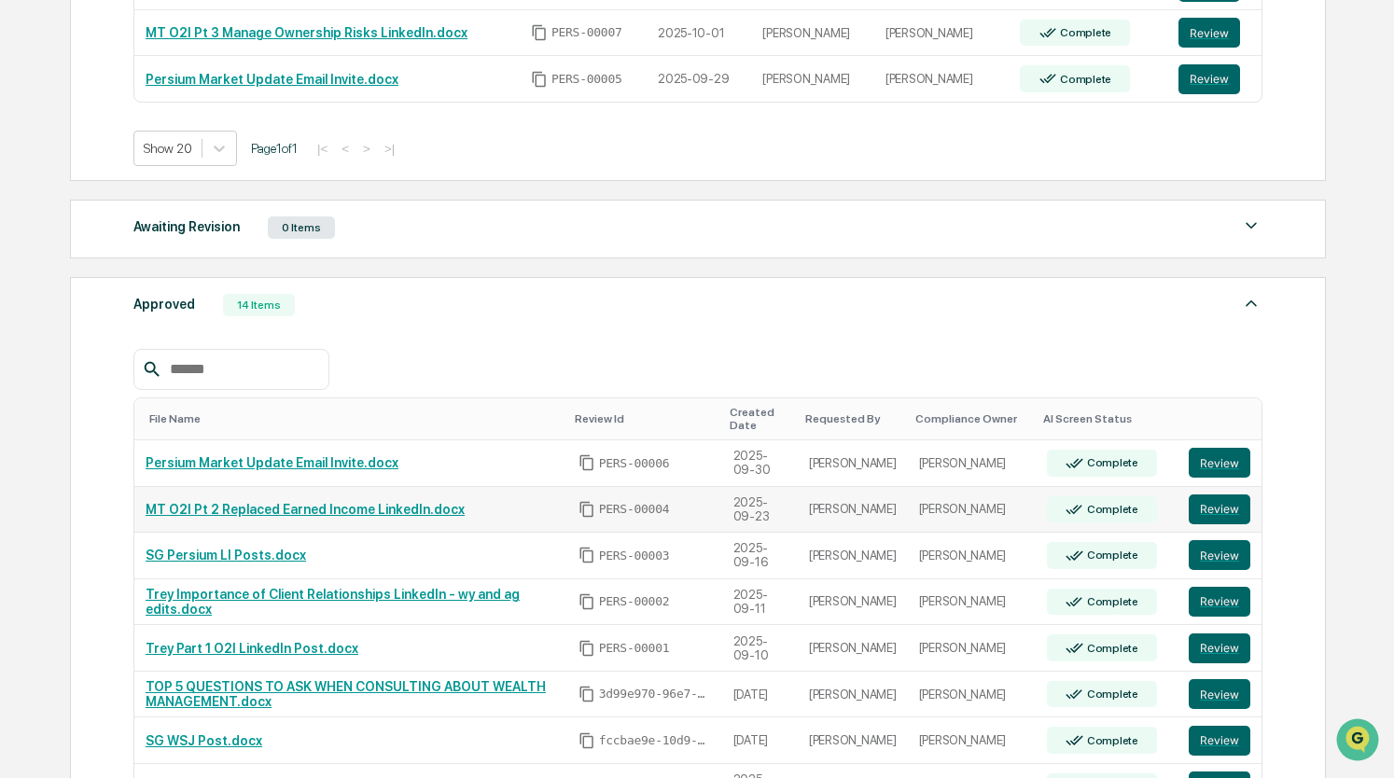
click at [319, 509] on link "MT O2I Pt 2 Replaced Earned Income LinkedIn.docx" at bounding box center [305, 509] width 319 height 15
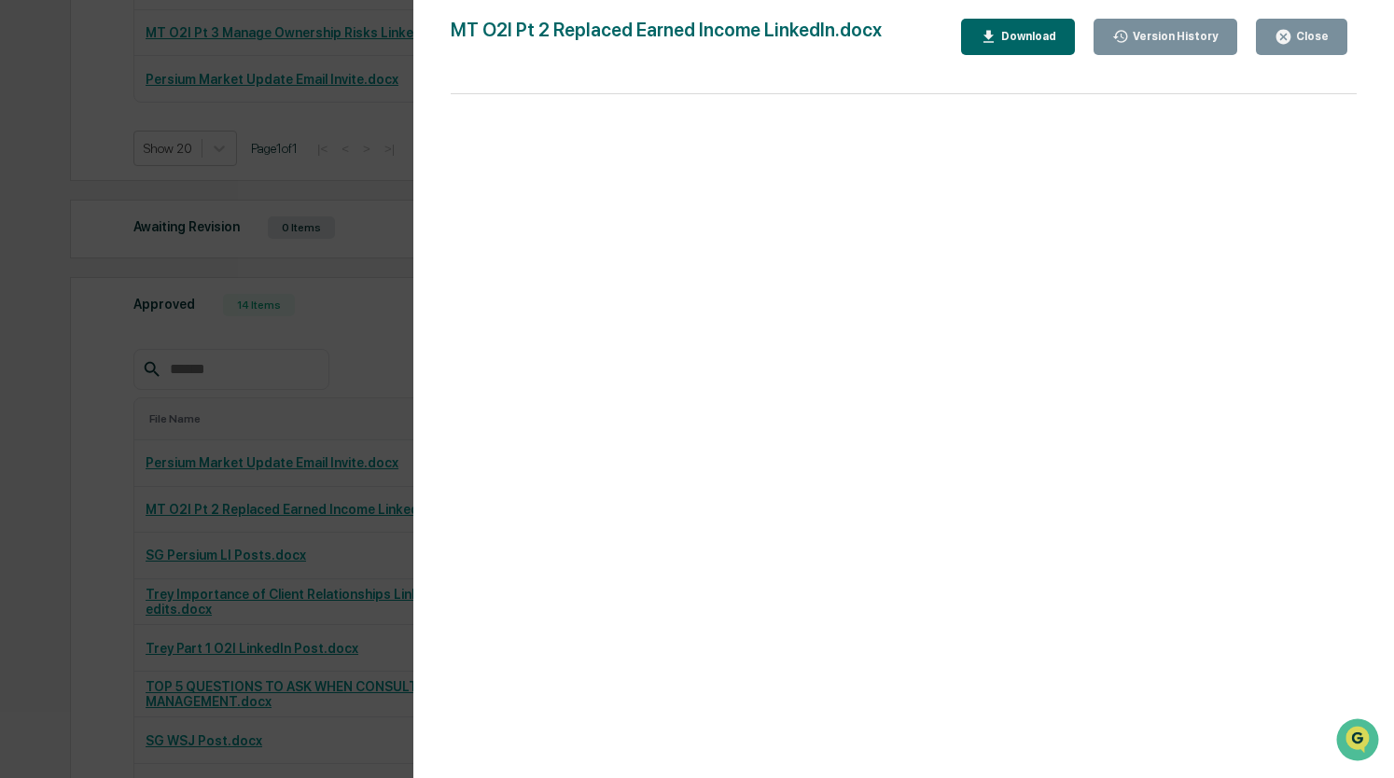
click at [327, 495] on div "Version History 09/24/2025, 06:15 PM Alison Gould 09/24/2025, 06:00 PM Samantha…" at bounding box center [697, 389] width 1394 height 778
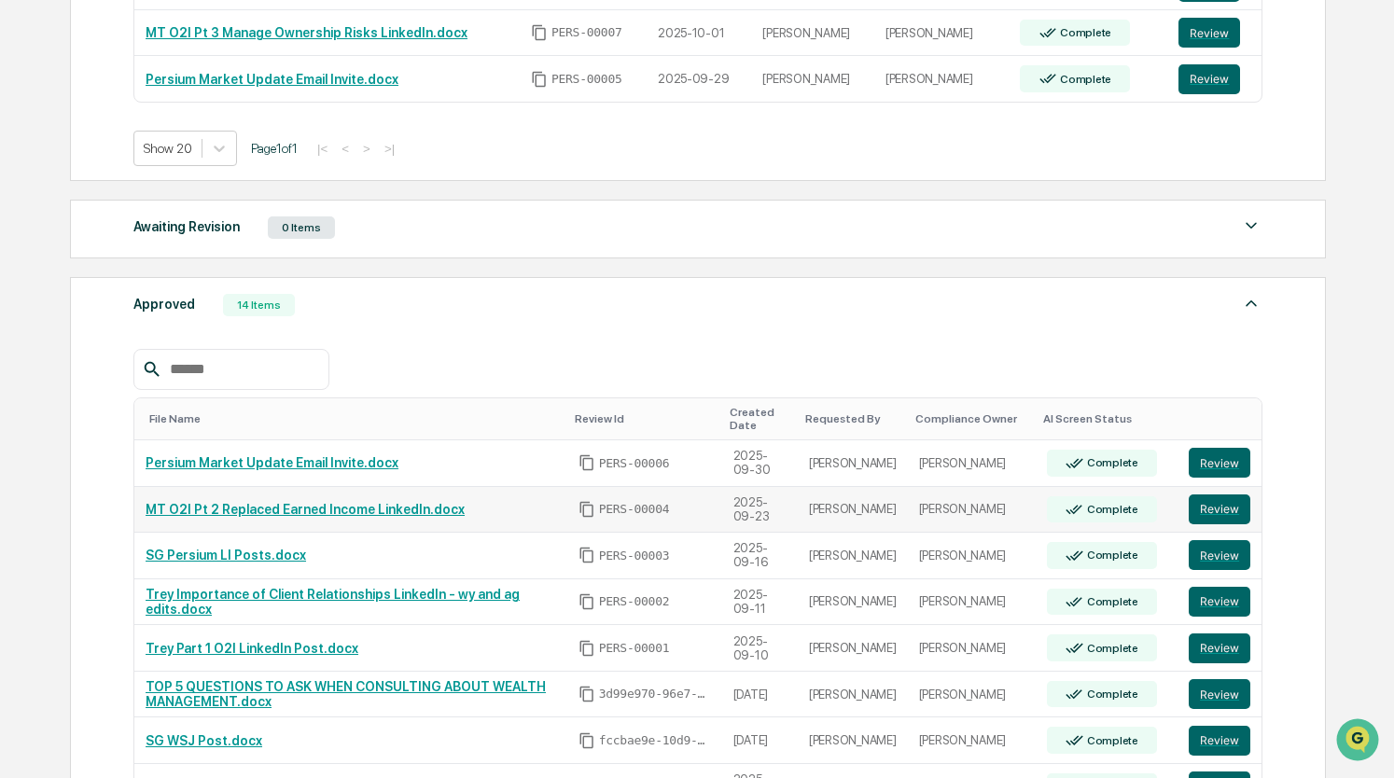
click at [268, 504] on link "MT O2I Pt 2 Replaced Earned Income LinkedIn.docx" at bounding box center [305, 509] width 319 height 15
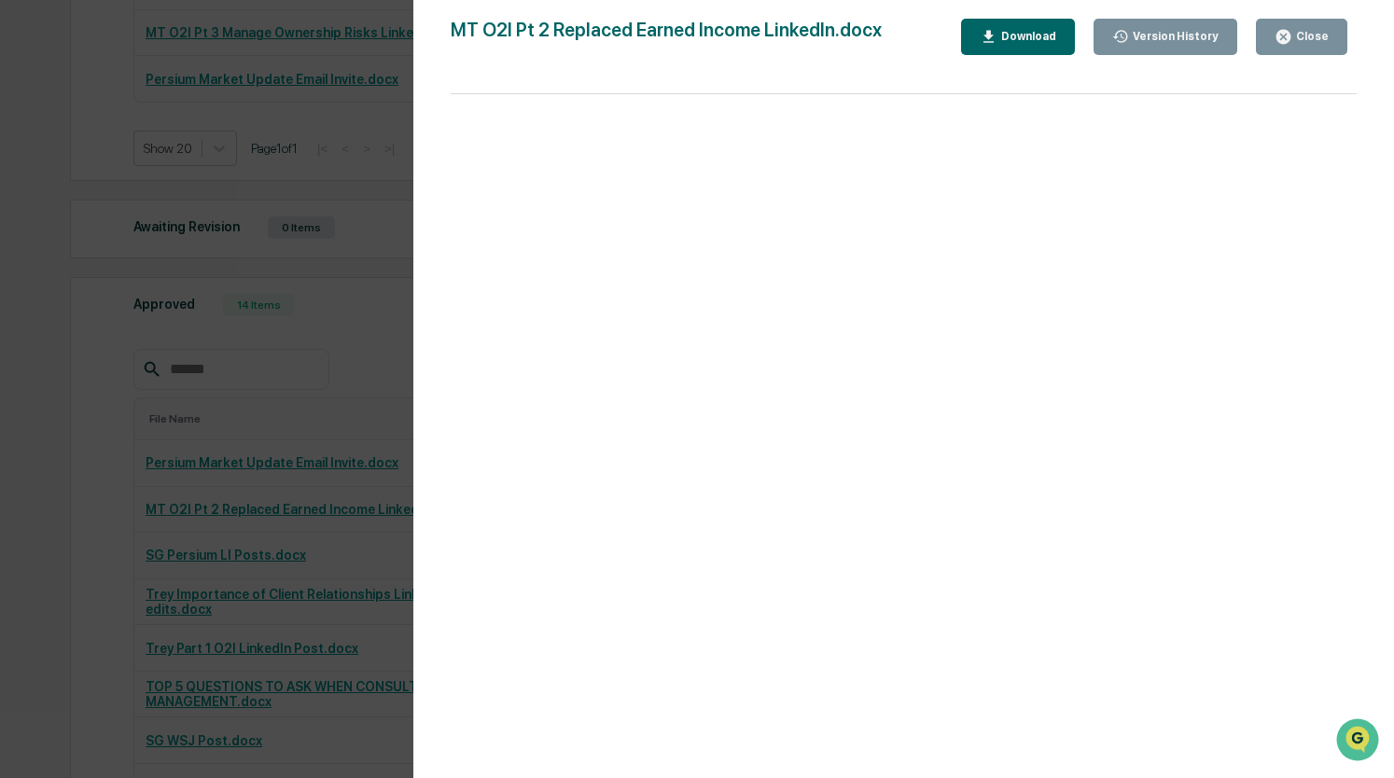
click at [237, 442] on div "Version History 09/24/2025, 06:15 PM Alison Gould 09/24/2025, 06:00 PM Samantha…" at bounding box center [697, 389] width 1394 height 778
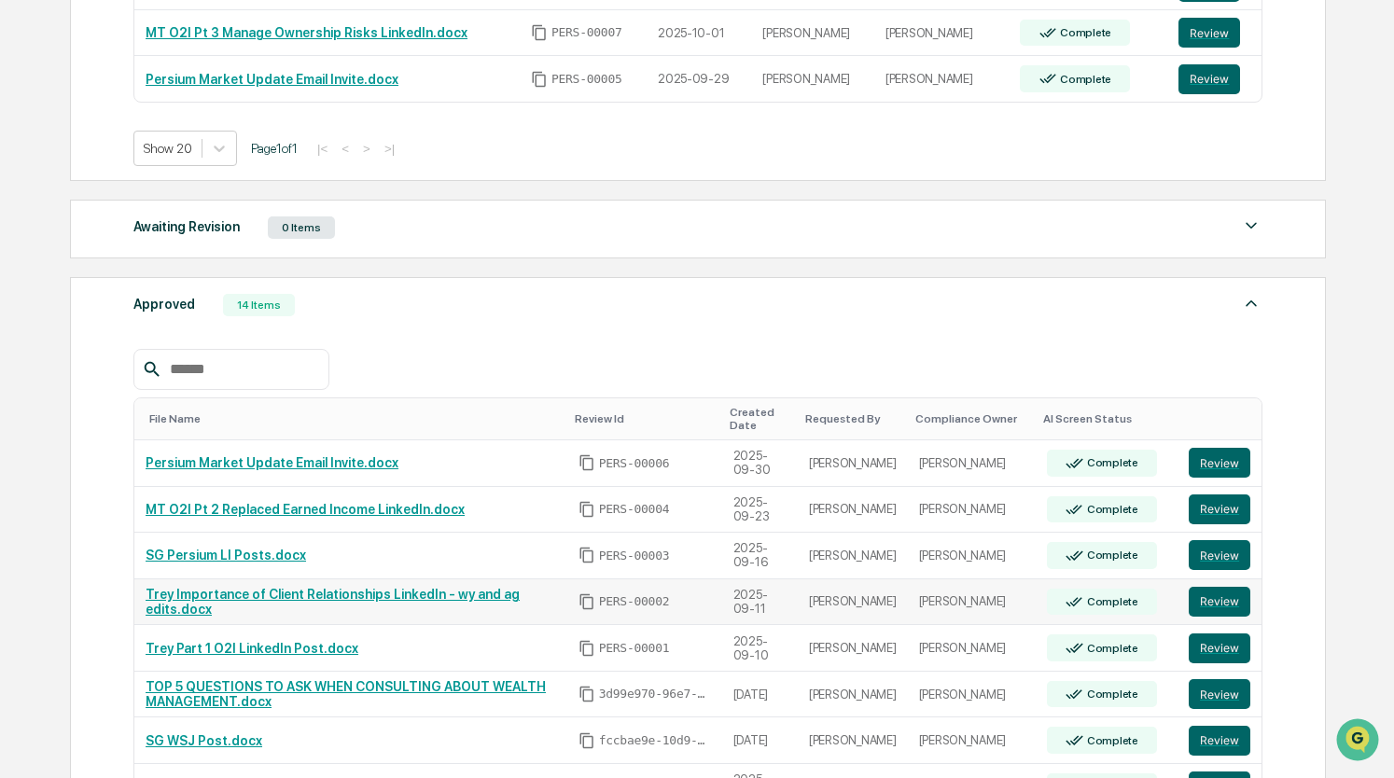
click at [281, 601] on link "Trey Importance of Client Relationships LinkedIn - wy and ag edits.docx" at bounding box center [333, 602] width 374 height 30
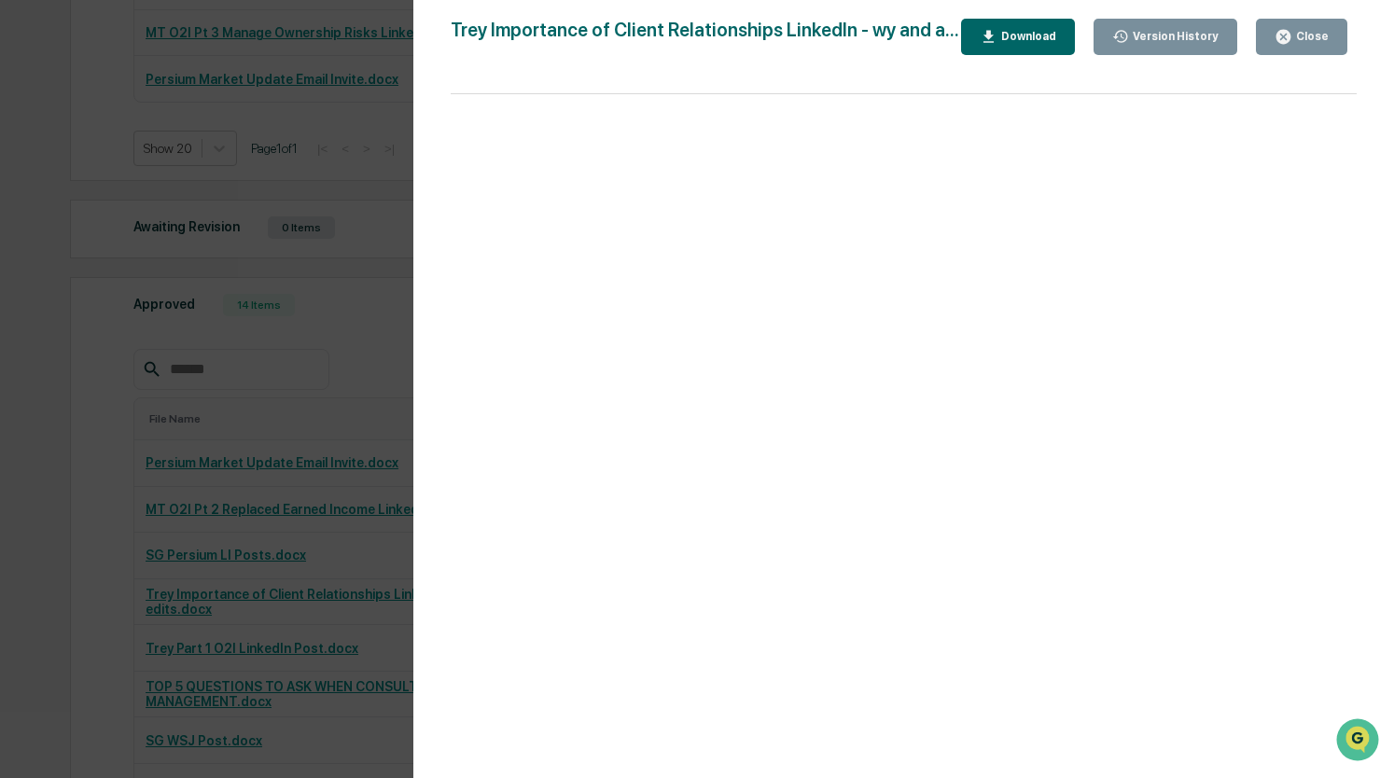
click at [278, 531] on div "Version History 09/11/2025, 02:57 PM Alison Gould 09/11/2025, 02:35 PM Samantha…" at bounding box center [697, 389] width 1394 height 778
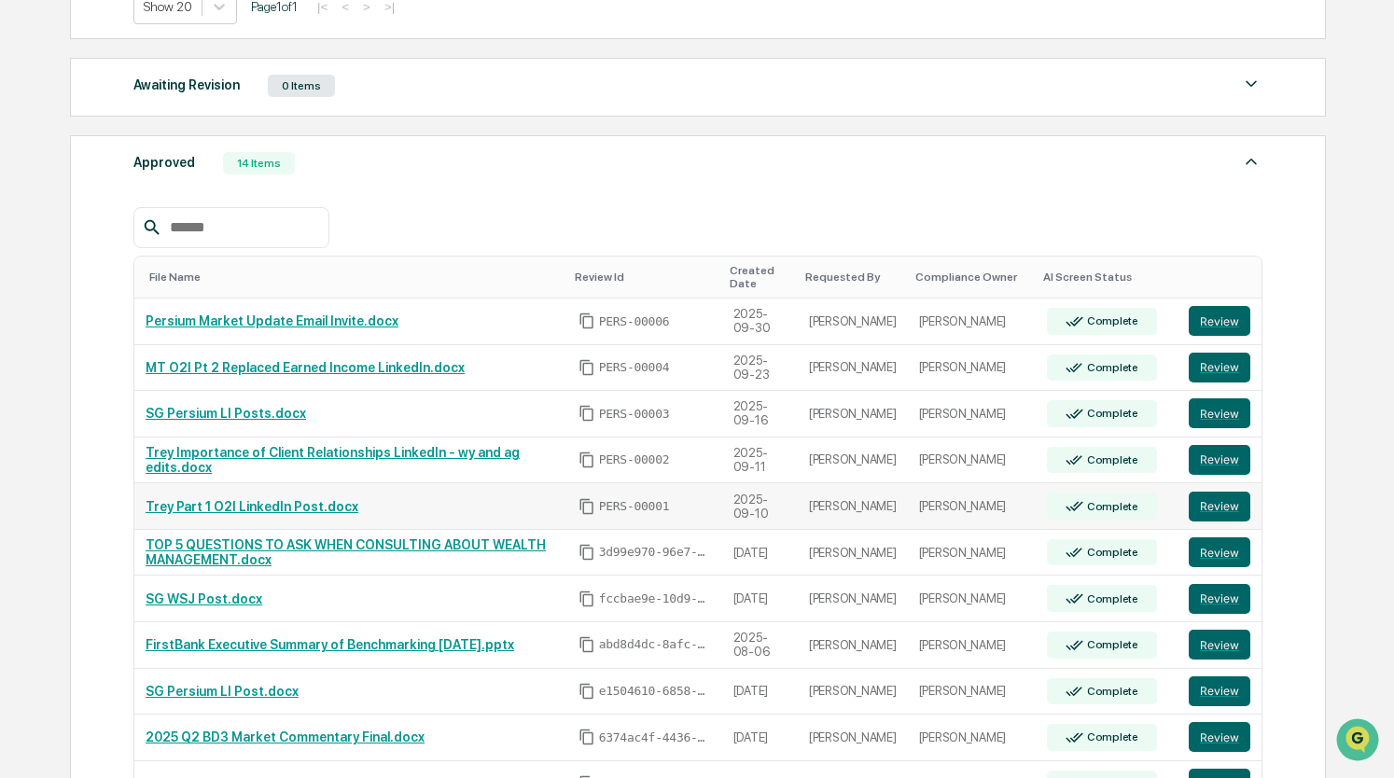
scroll to position [646, 0]
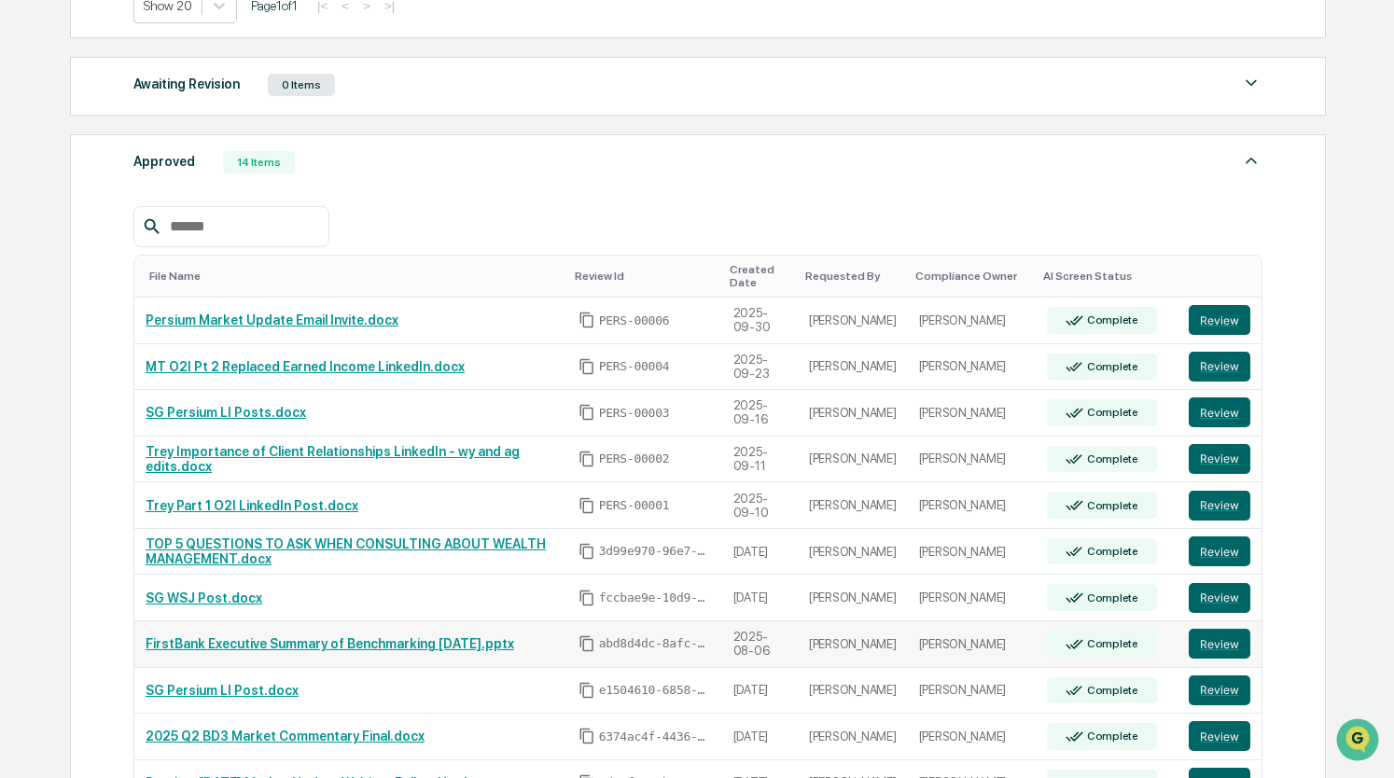
click at [319, 647] on td "FirstBank Executive Summary of Benchmarking 8.14.25.pptx" at bounding box center [350, 644] width 433 height 47
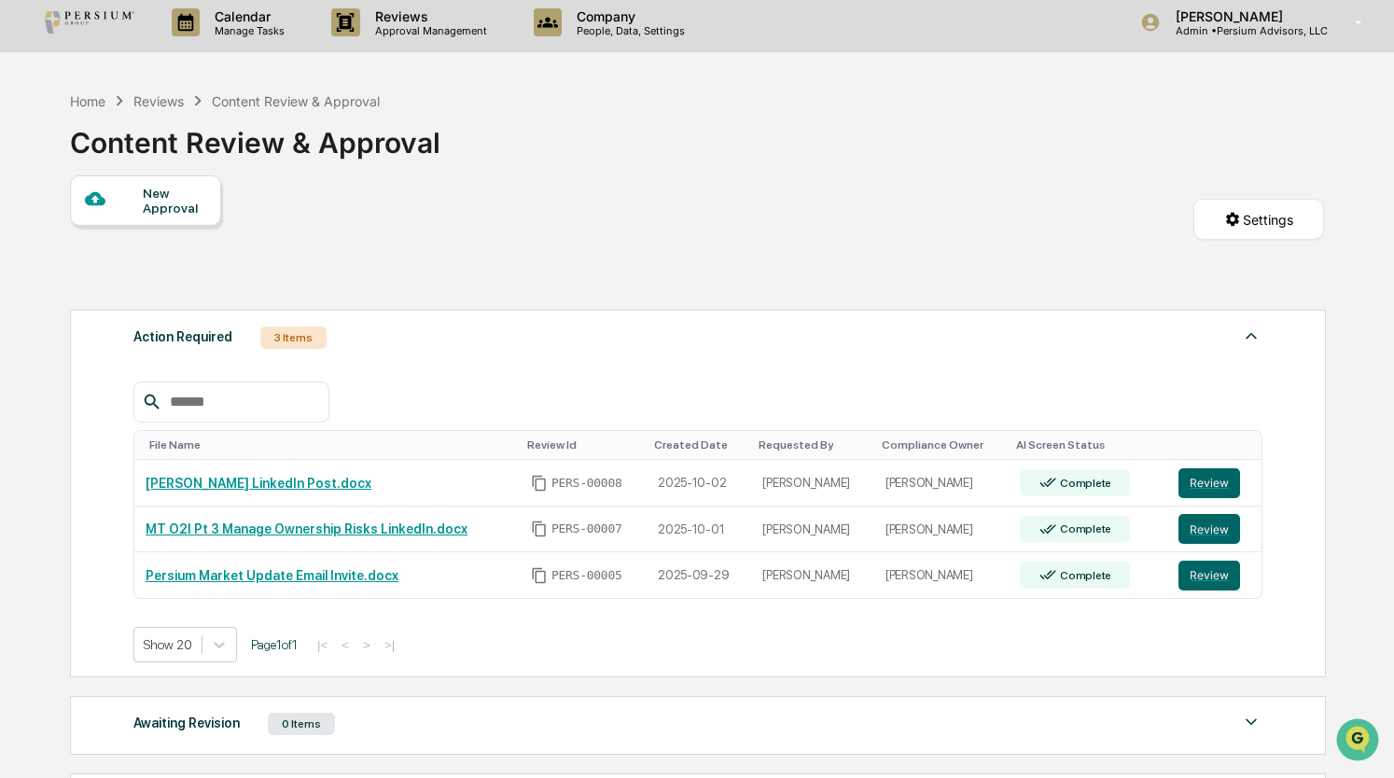
scroll to position [5, 0]
